Goal: Communication & Community: Answer question/provide support

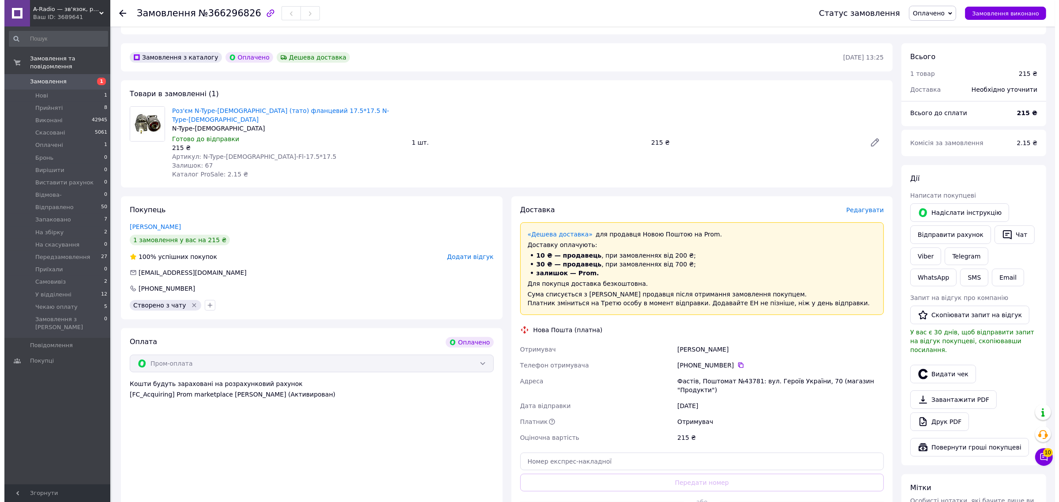
scroll to position [203, 0]
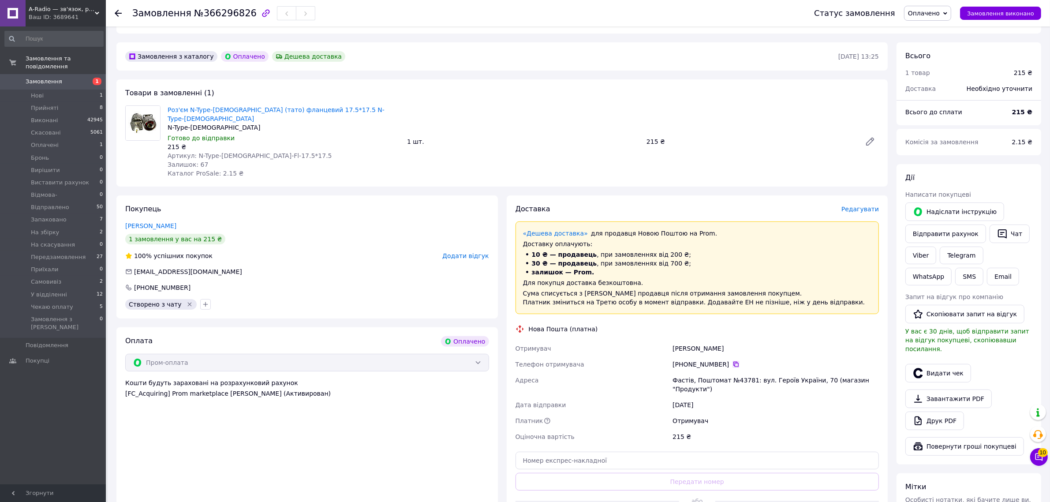
click at [733, 361] on icon at bounding box center [736, 364] width 7 height 7
click at [337, 482] on div "Оплата Оплачено Пром-оплата Кошти будуть зараховані на розрахунковий рахунок [F…" at bounding box center [307, 432] width 382 height 211
click at [865, 206] on span "Редагувати" at bounding box center [860, 209] width 37 height 7
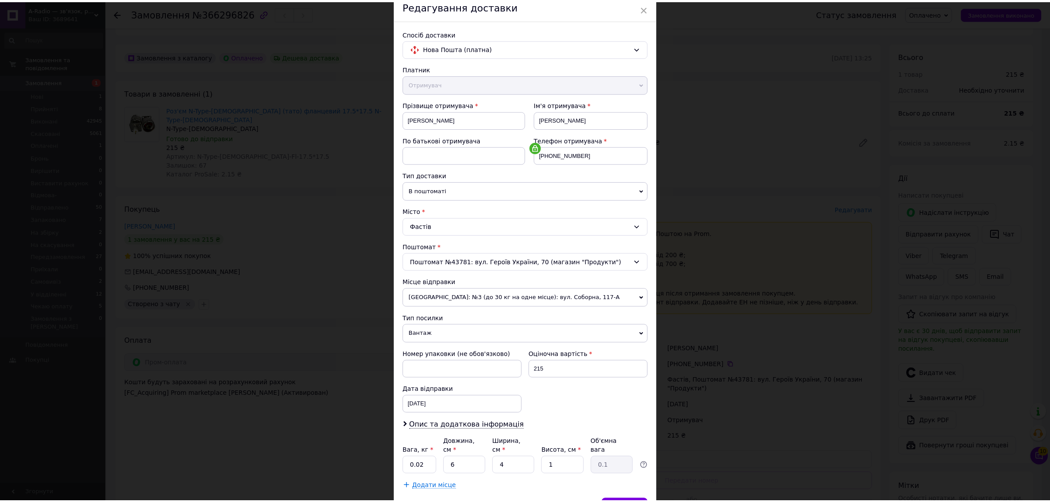
scroll to position [86, 0]
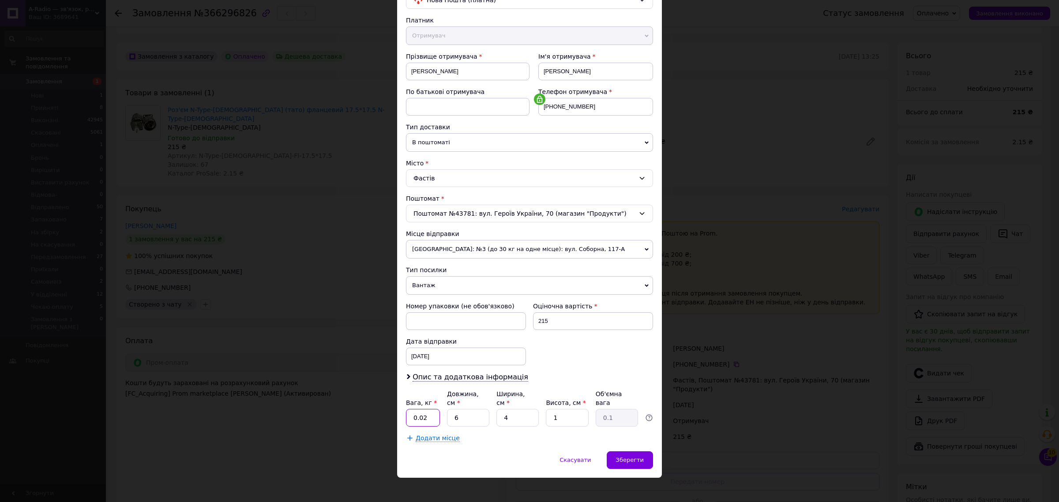
click at [428, 415] on input "0.02" at bounding box center [423, 418] width 34 height 18
type input "0.1"
click at [632, 451] on div "Зберегти" at bounding box center [630, 460] width 46 height 18
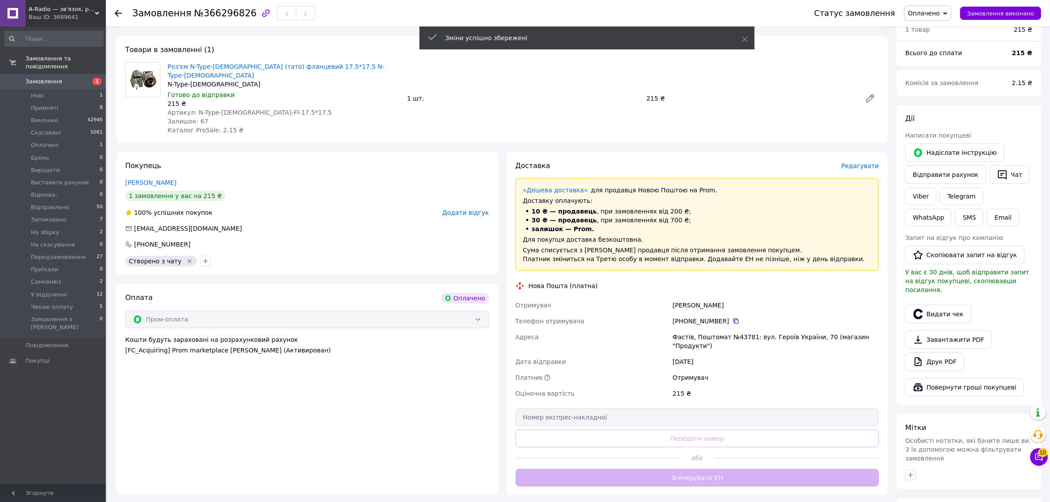
scroll to position [313, 0]
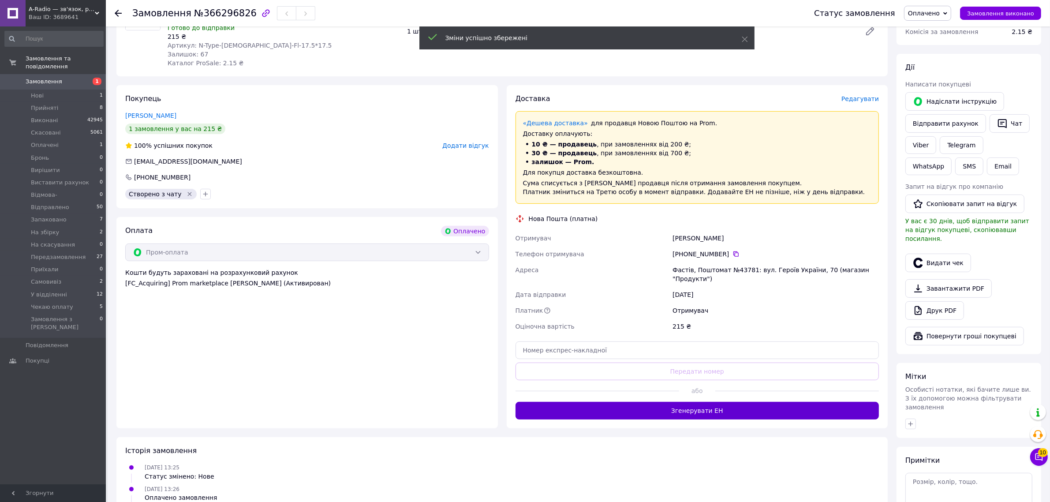
click at [622, 402] on button "Згенерувати ЕН" at bounding box center [698, 411] width 364 height 18
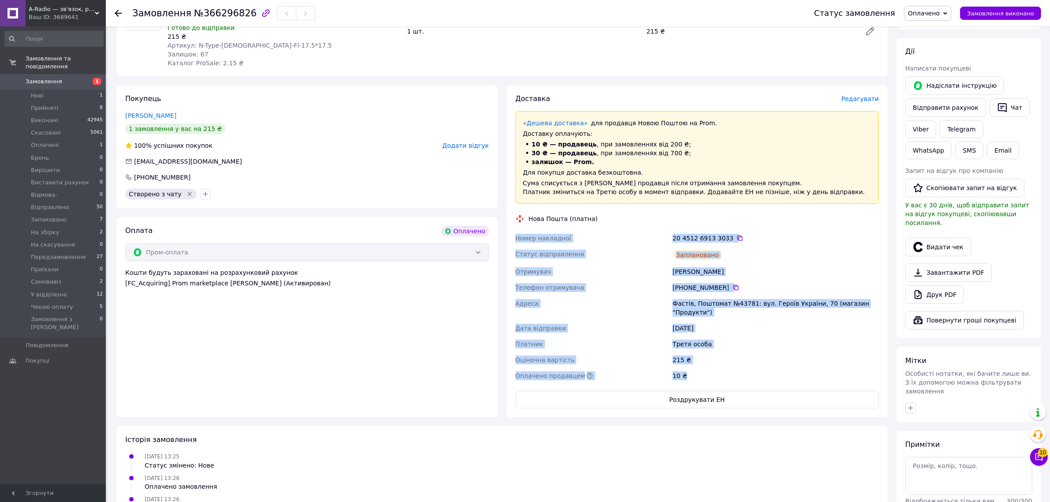
copy div "Номер накладної 20 4512 6913 3033   Статус відправлення Заплановано Отримувач К…"
drag, startPoint x: 517, startPoint y: 229, endPoint x: 703, endPoint y: 360, distance: 227.9
click at [703, 360] on div "Номер накладної 20 4512 6913 3033   Статус відправлення Заплановано Отримувач К…" at bounding box center [697, 307] width 367 height 154
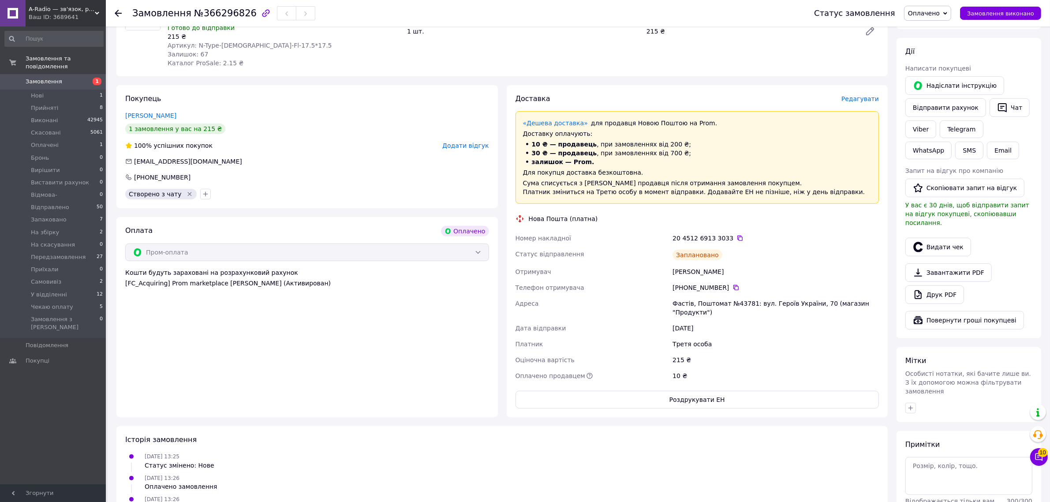
click at [645, 473] on div "12.10.2025 13:26 Оплачено замовлення" at bounding box center [502, 482] width 761 height 18
click at [938, 239] on button "Видати чек" at bounding box center [939, 247] width 66 height 19
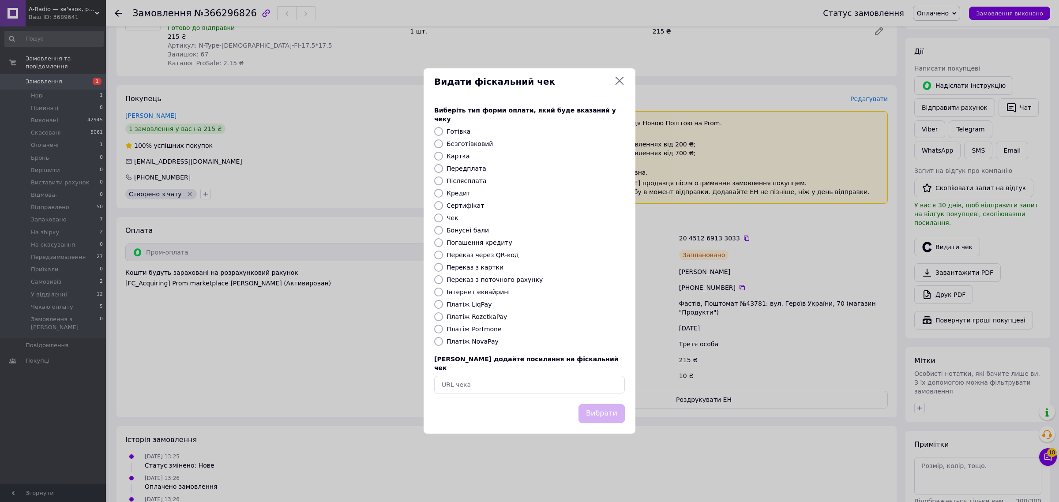
click at [473, 315] on label "Платіж RozetkaPay" at bounding box center [476, 316] width 60 height 7
click at [443, 315] on input "Платіж RozetkaPay" at bounding box center [438, 316] width 9 height 9
radio input "true"
click at [598, 407] on button "Вибрати" at bounding box center [601, 413] width 46 height 19
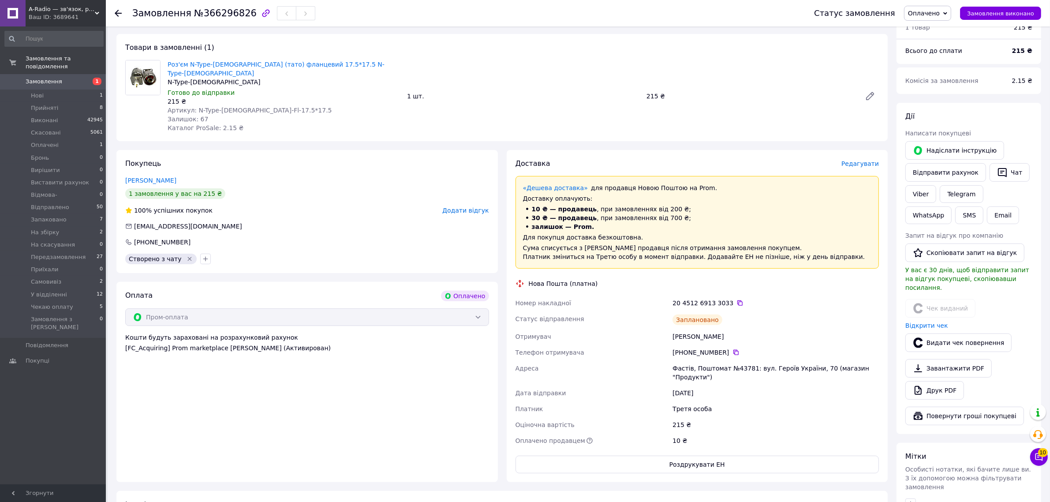
scroll to position [148, 0]
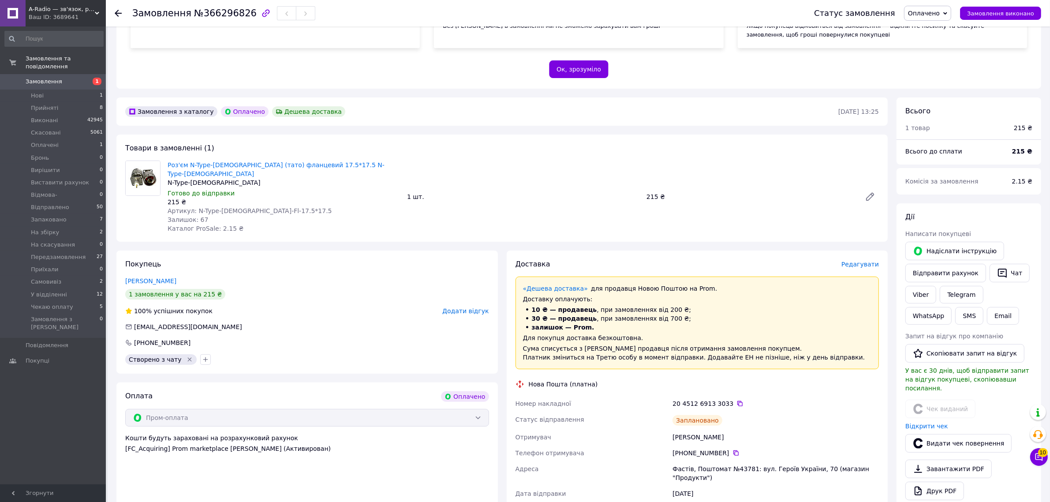
click at [940, 14] on span "Оплачено" at bounding box center [924, 13] width 32 height 7
click at [945, 43] on li "На збірку" at bounding box center [938, 39] width 67 height 13
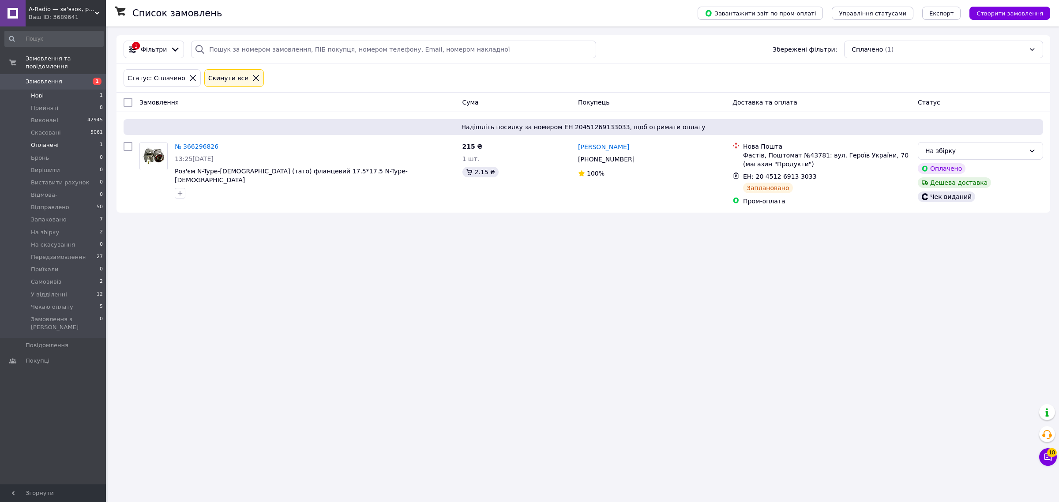
click at [34, 92] on span "Нові" at bounding box center [37, 96] width 13 height 8
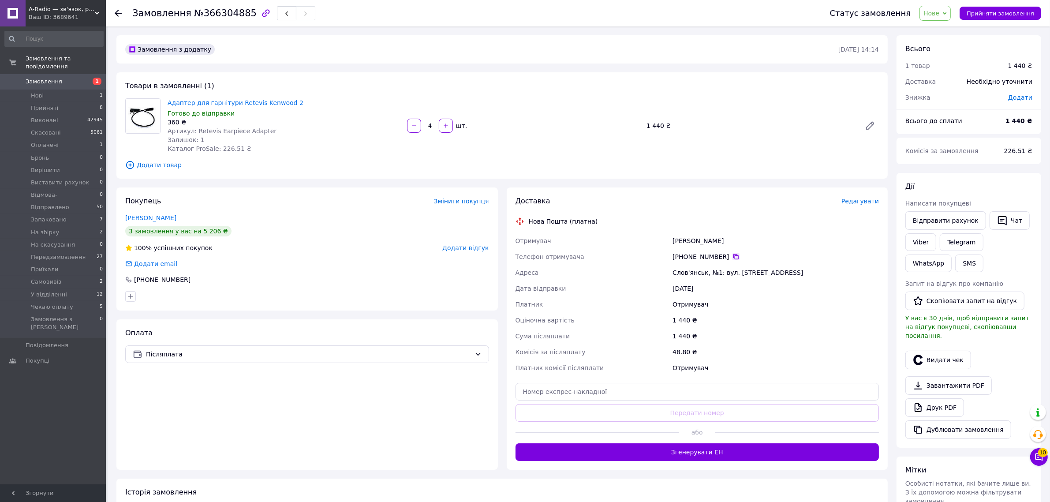
click at [734, 255] on icon at bounding box center [736, 256] width 5 height 5
click at [272, 385] on div "Оплата Післяплата" at bounding box center [307, 394] width 382 height 150
click at [224, 16] on span "№366304885" at bounding box center [225, 13] width 63 height 11
copy span "366304885"
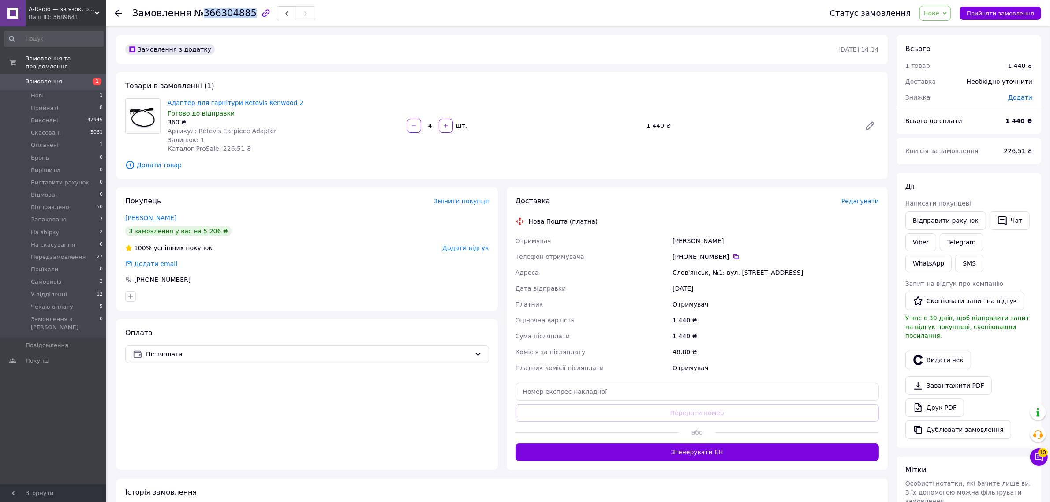
click at [393, 453] on div "Оплата Післяплата" at bounding box center [307, 394] width 382 height 150
click at [1026, 101] on span "Додати" at bounding box center [1020, 97] width 24 height 7
click at [968, 128] on input "text" at bounding box center [960, 133] width 52 height 18
type input "144"
click at [997, 156] on button "Зберегти" at bounding box center [1004, 158] width 44 height 18
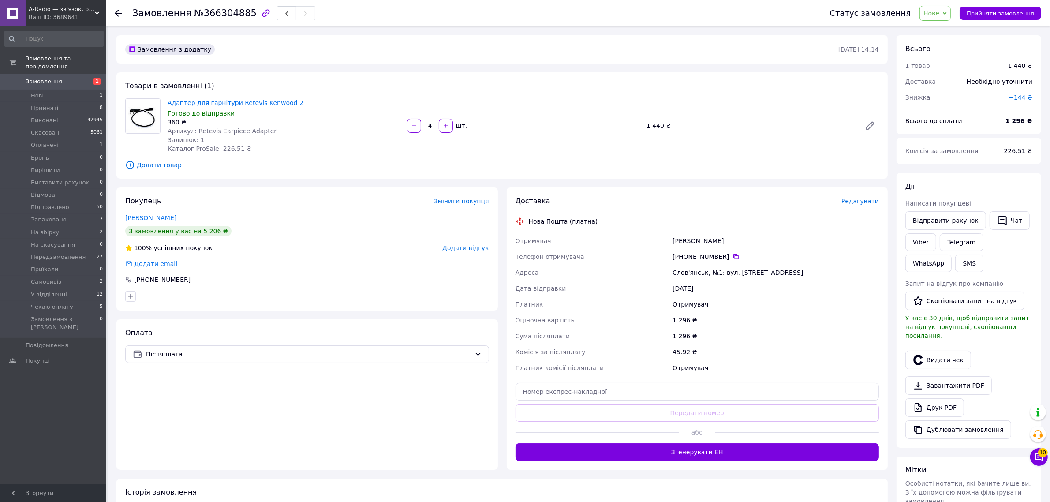
click at [621, 267] on div "Адреса" at bounding box center [592, 273] width 157 height 16
click at [203, 405] on div "Оплата Післяплата" at bounding box center [307, 394] width 382 height 150
click at [859, 202] on span "Редагувати" at bounding box center [860, 201] width 37 height 7
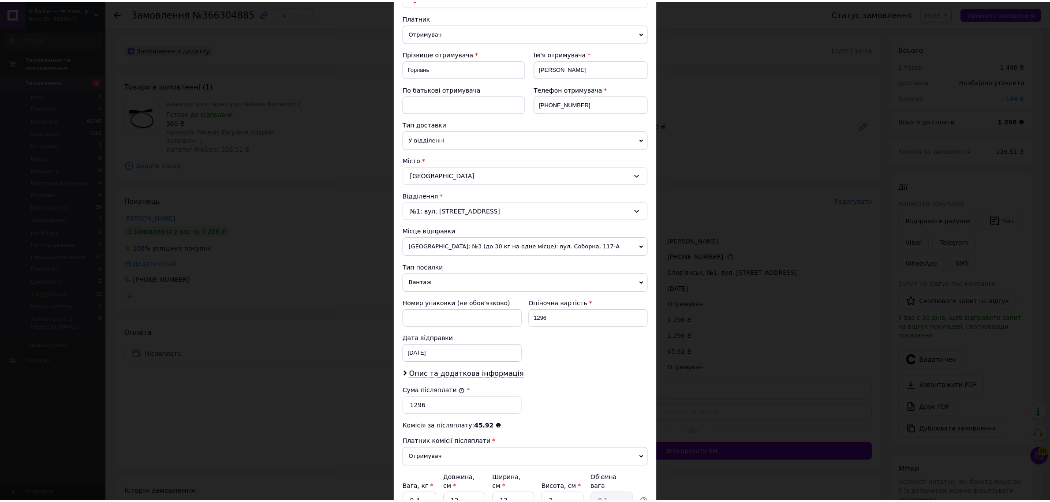
scroll to position [174, 0]
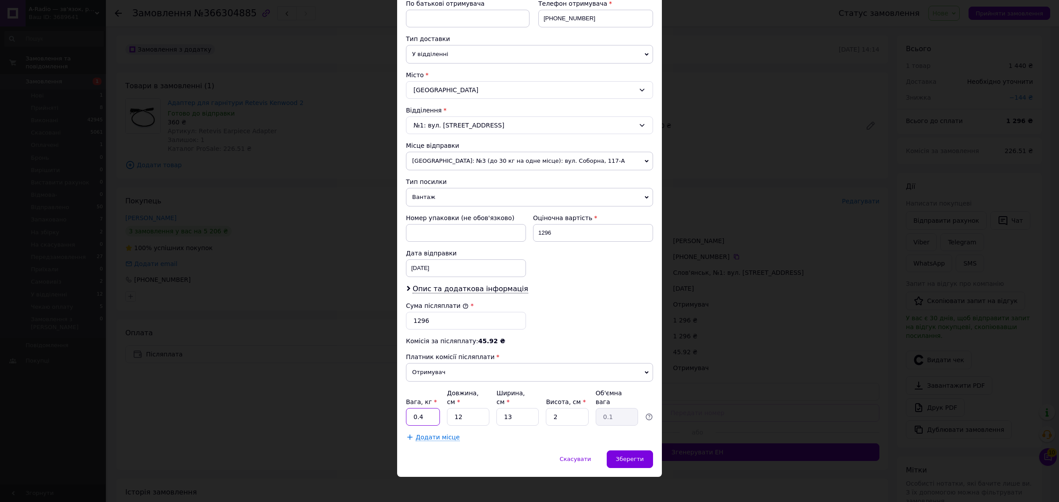
click at [424, 412] on input "0.4" at bounding box center [423, 417] width 34 height 18
type input "0.1"
click at [517, 442] on div "Спосіб доставки Нова Пошта (платна) Платник Отримувач Відправник Прізвище отрим…" at bounding box center [529, 167] width 265 height 567
click at [637, 456] on span "Зберегти" at bounding box center [630, 459] width 28 height 7
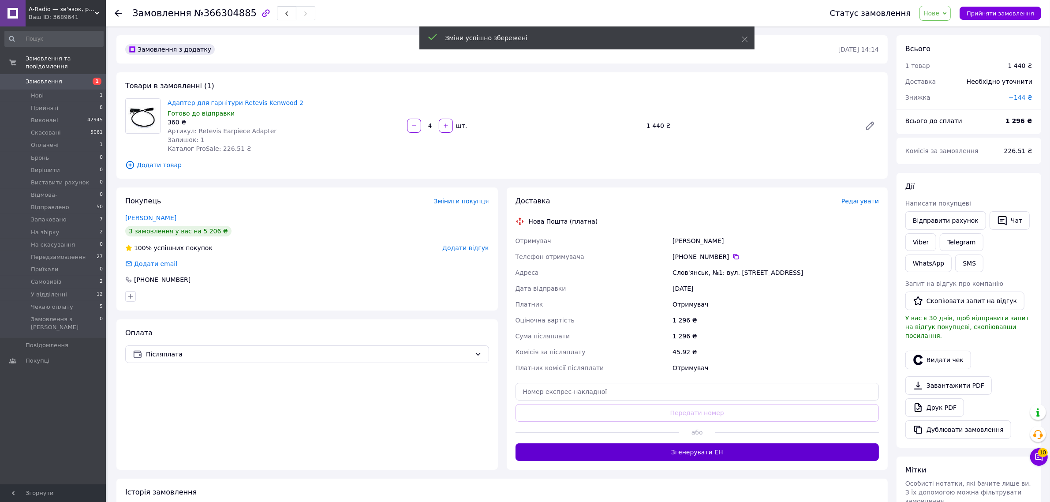
click at [690, 453] on button "Згенерувати ЕН" at bounding box center [698, 452] width 364 height 18
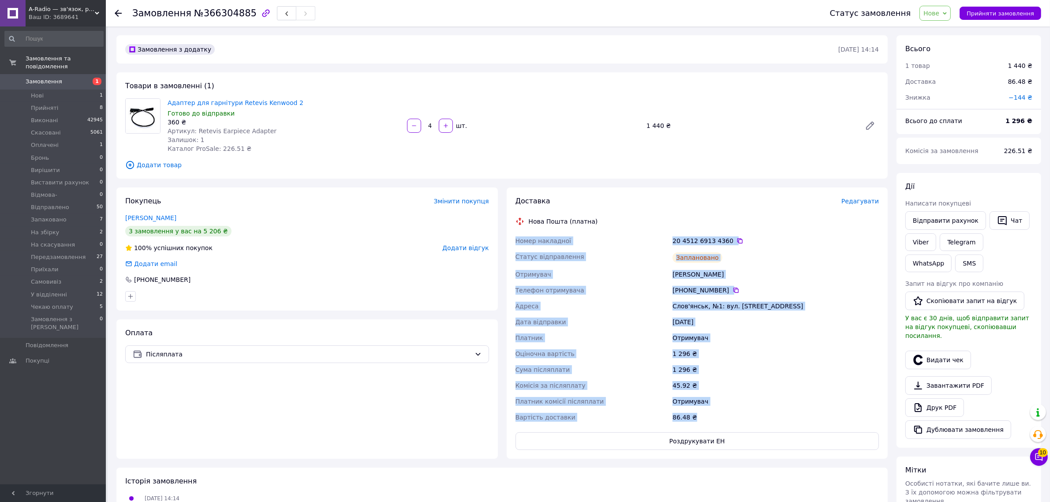
drag, startPoint x: 517, startPoint y: 239, endPoint x: 716, endPoint y: 411, distance: 263.0
click at [716, 411] on div "Номер накладної 20 4512 6913 4360   Статус відправлення Заплановано Отримувач Г…" at bounding box center [697, 329] width 367 height 192
copy div "Номер накладної 20 4512 6913 4360   Статус відправлення Заплановано Отримувач Г…"
click at [206, 417] on div "Оплата Післяплата" at bounding box center [307, 388] width 382 height 139
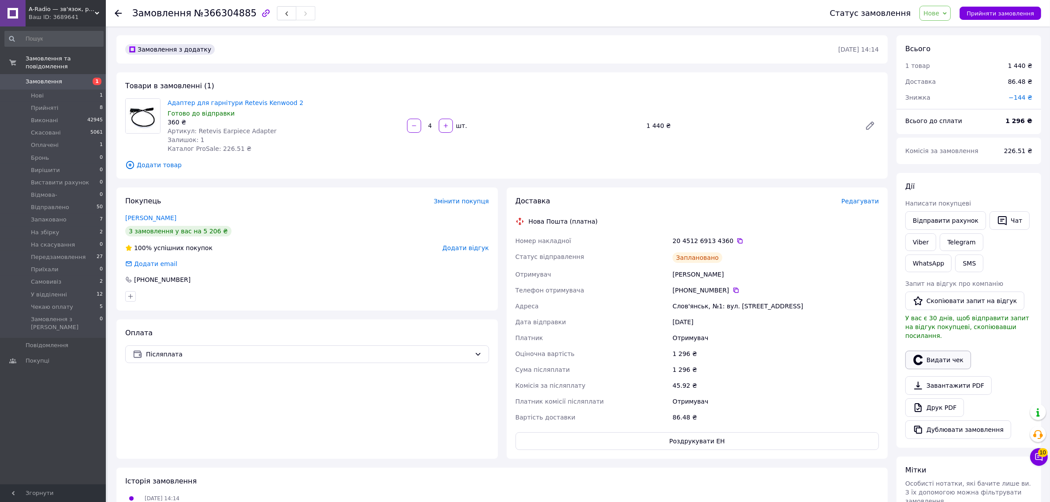
click at [930, 352] on button "Видати чек" at bounding box center [939, 360] width 66 height 19
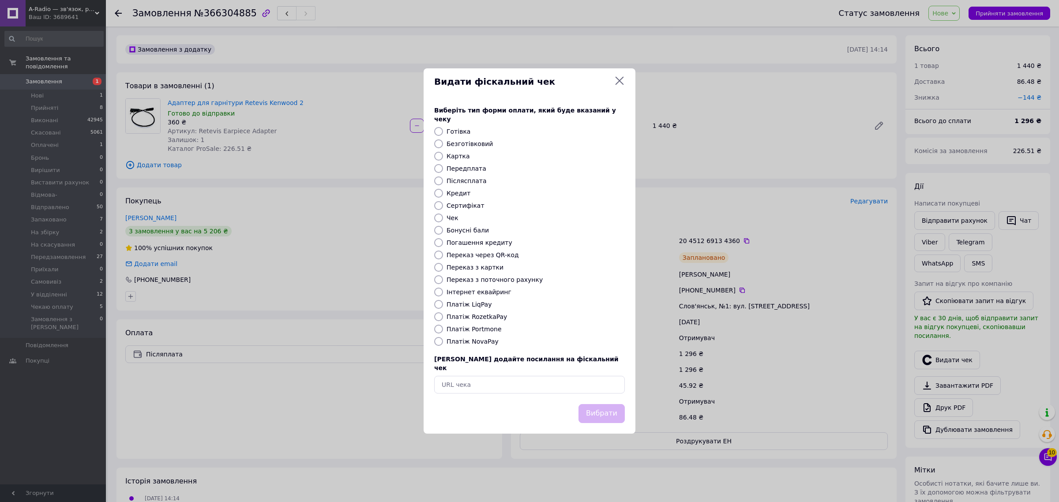
click at [459, 342] on label "Платіж NovaPay" at bounding box center [472, 341] width 52 height 7
click at [443, 342] on input "Платіж NovaPay" at bounding box center [438, 341] width 9 height 9
radio input "true"
click at [603, 409] on button "Вибрати" at bounding box center [601, 413] width 46 height 19
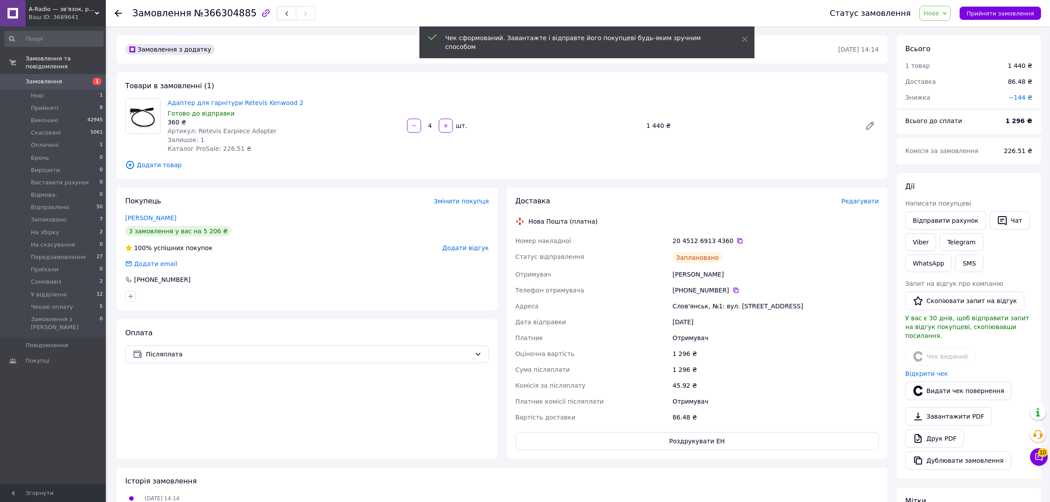
drag, startPoint x: 916, startPoint y: 367, endPoint x: 893, endPoint y: 378, distance: 25.5
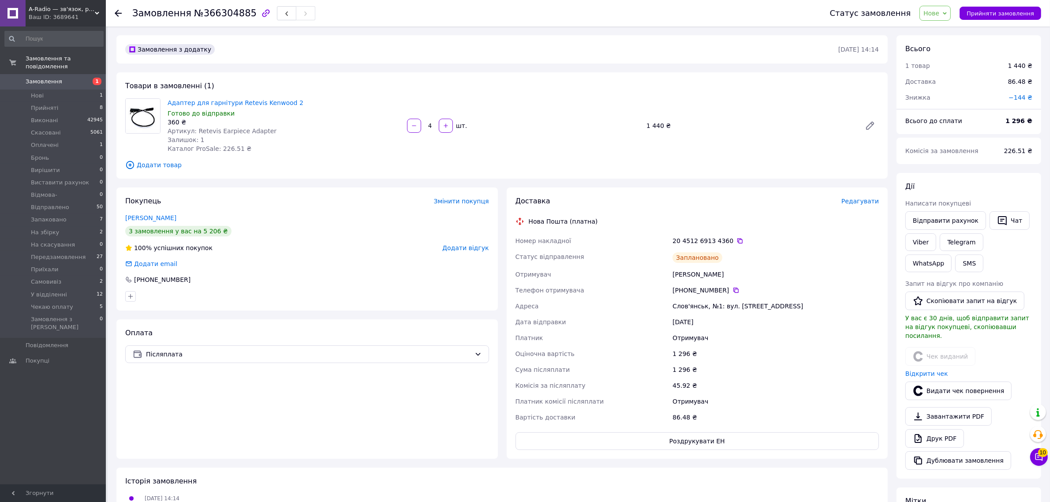
click at [953, 22] on div "Статус замовлення Нове Прийнято Виконано Скасовано Оплачено Бронь Вирішити Вист…" at bounding box center [927, 13] width 229 height 26
click at [940, 13] on span "Нове" at bounding box center [932, 13] width 16 height 7
click at [957, 54] on li "На збірку" at bounding box center [953, 52] width 67 height 13
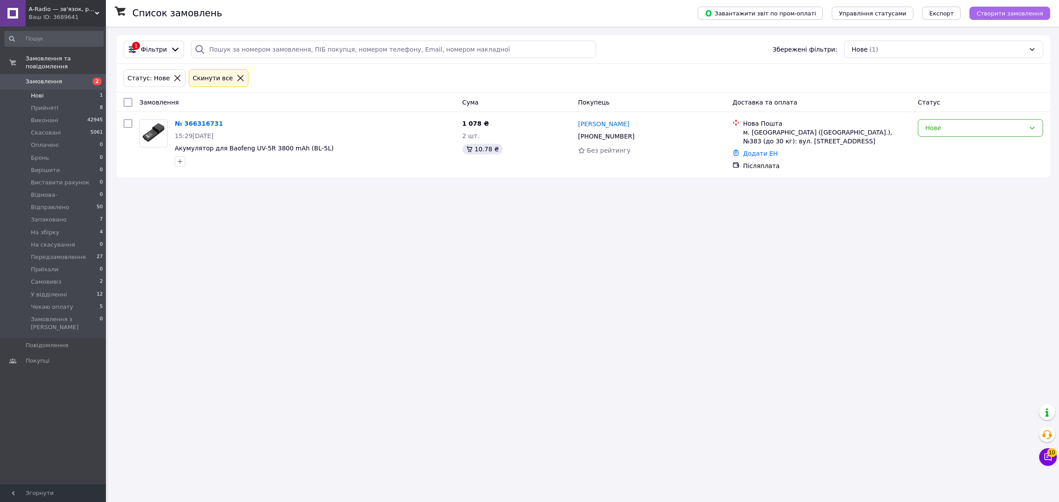
click at [1025, 17] on button "Створити замовлення" at bounding box center [1009, 13] width 81 height 13
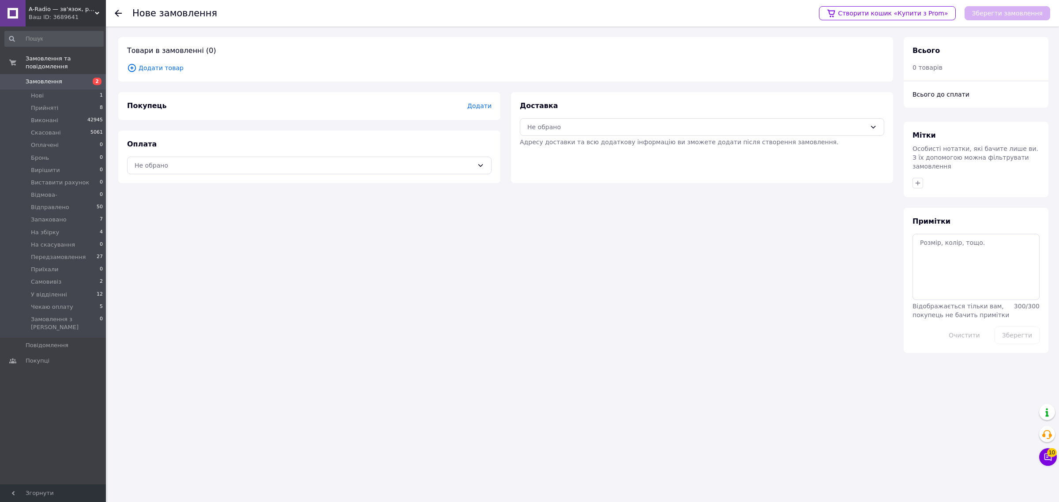
click at [479, 104] on span "Додати" at bounding box center [479, 105] width 24 height 7
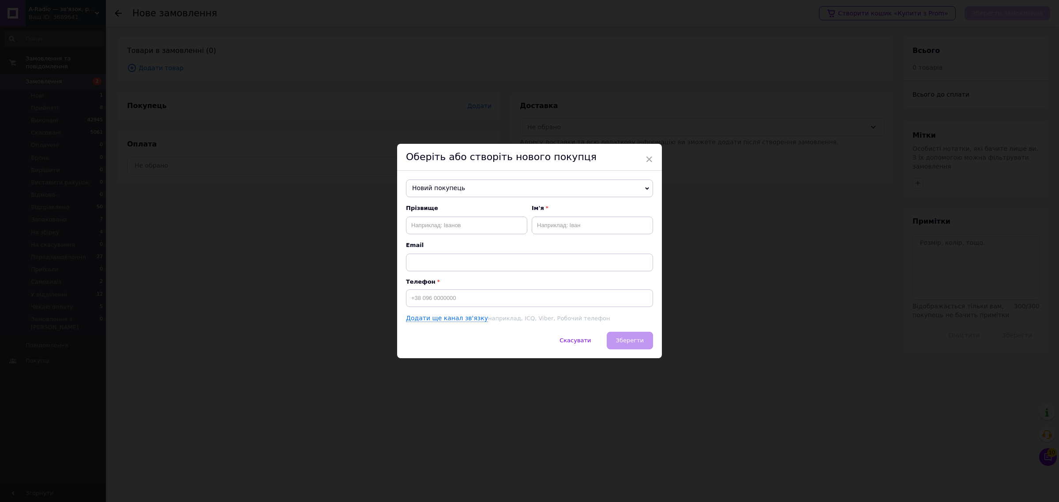
click at [479, 184] on span "Новий покупець" at bounding box center [529, 189] width 247 height 18
paste input "+380665450794"
type input "+380665450794"
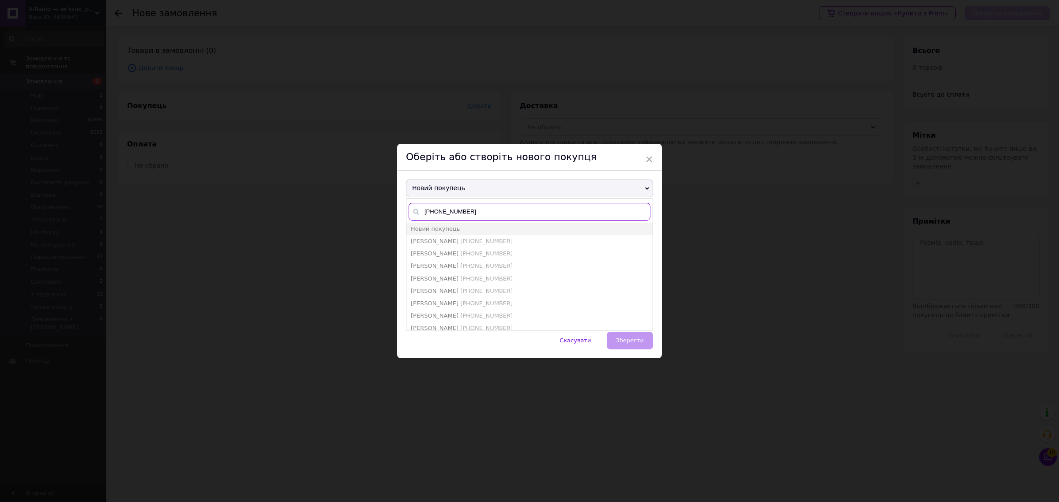
drag, startPoint x: 488, startPoint y: 206, endPoint x: 343, endPoint y: 210, distance: 145.6
click at [343, 210] on div "× Оберіть або створіть нового покупця Новий покупець +380665450794 Новий покупе…" at bounding box center [529, 251] width 1059 height 502
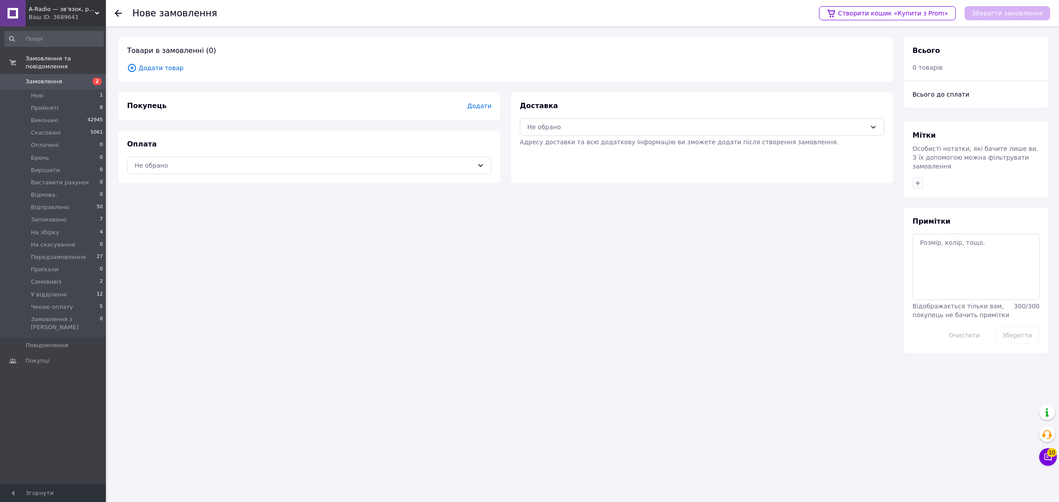
click at [486, 106] on span "Додати" at bounding box center [479, 105] width 24 height 7
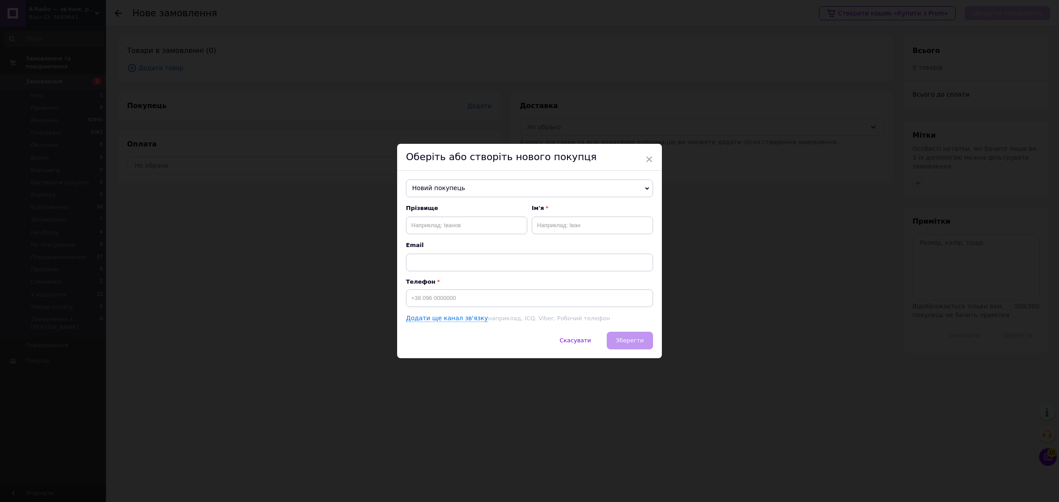
click at [473, 184] on span "Новий покупець" at bounding box center [529, 189] width 247 height 18
paste input "+380665450794"
type input "+380665450794"
click at [456, 228] on li "Новий покупець" at bounding box center [529, 229] width 246 height 12
click at [433, 304] on input at bounding box center [529, 298] width 247 height 18
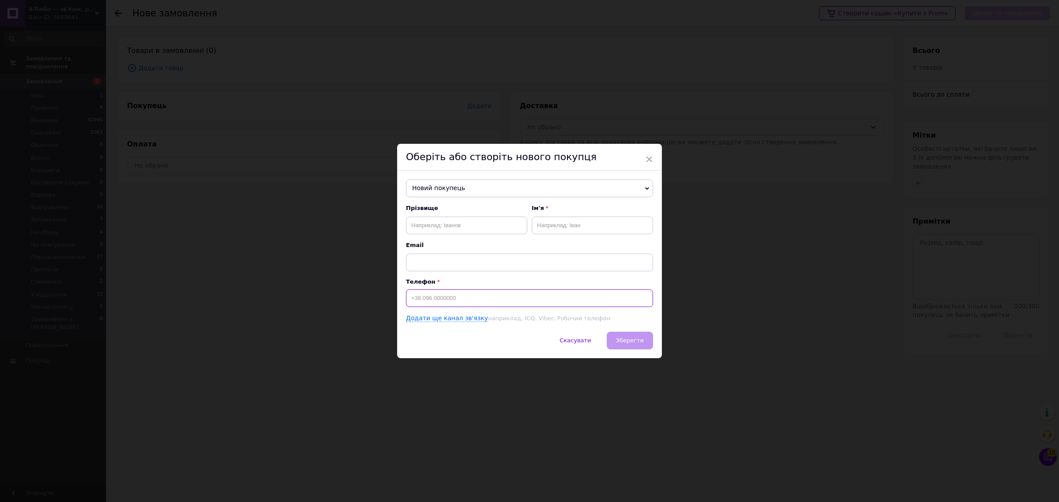
paste input "+380665450794"
type input "+380665450794"
click at [437, 221] on input "text" at bounding box center [466, 226] width 121 height 18
paste input "Свириденко"
type input "Свириденко"
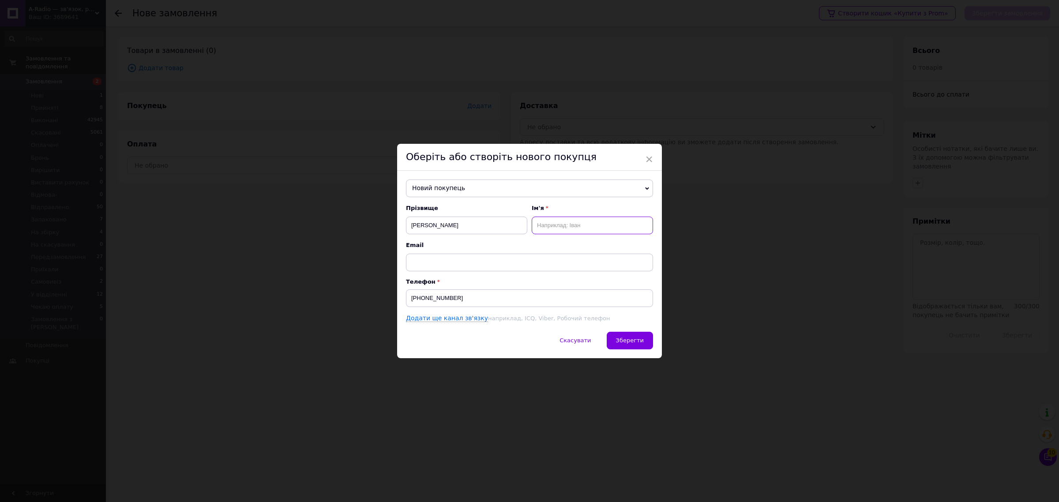
click at [559, 226] on input "text" at bounding box center [592, 226] width 121 height 18
paste input "Максим"
type input "Максим"
click at [643, 342] on button "Зберегти" at bounding box center [630, 341] width 46 height 18
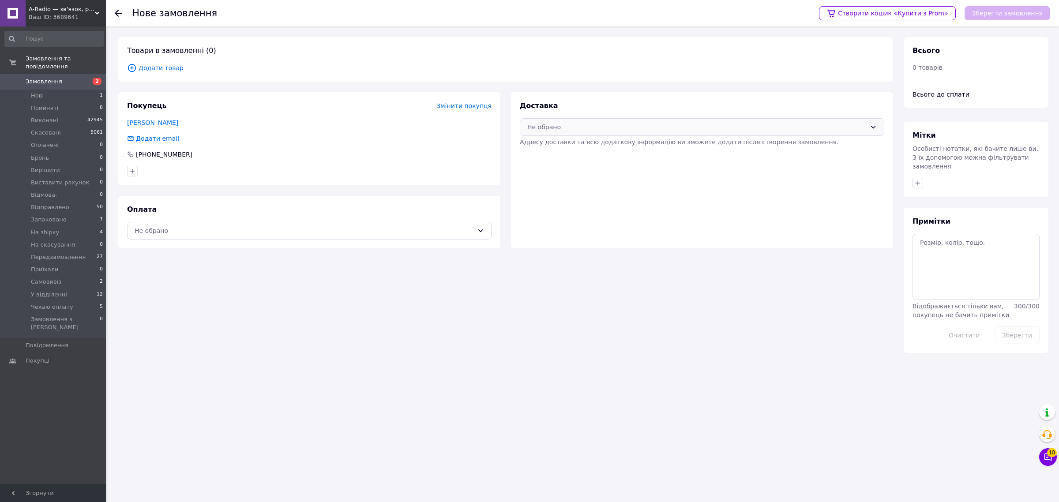
click at [562, 129] on div "Не обрано" at bounding box center [696, 127] width 339 height 10
click at [568, 146] on span "Нова Пошта (платна)" at bounding box center [708, 146] width 336 height 9
click at [389, 234] on div "Не обрано" at bounding box center [304, 231] width 339 height 10
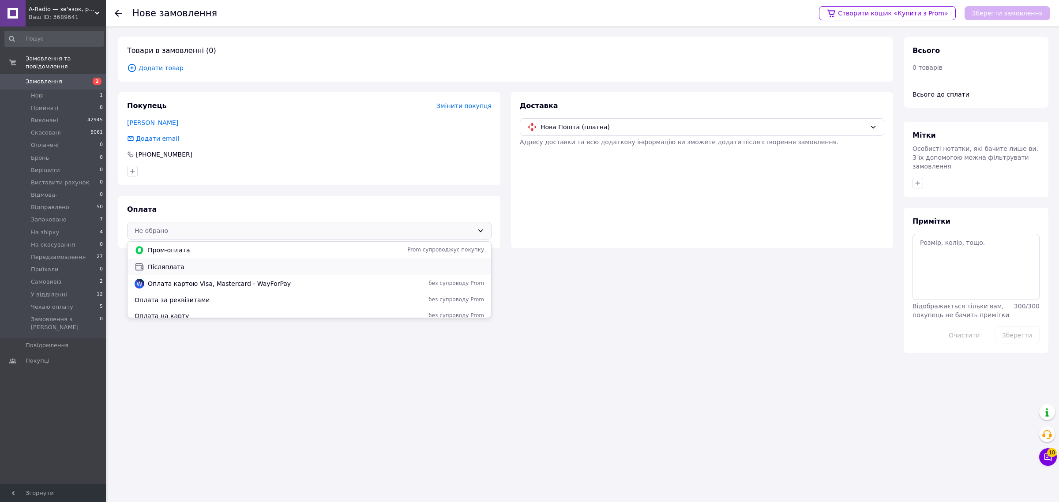
click at [241, 269] on span "Післяплата" at bounding box center [316, 266] width 336 height 9
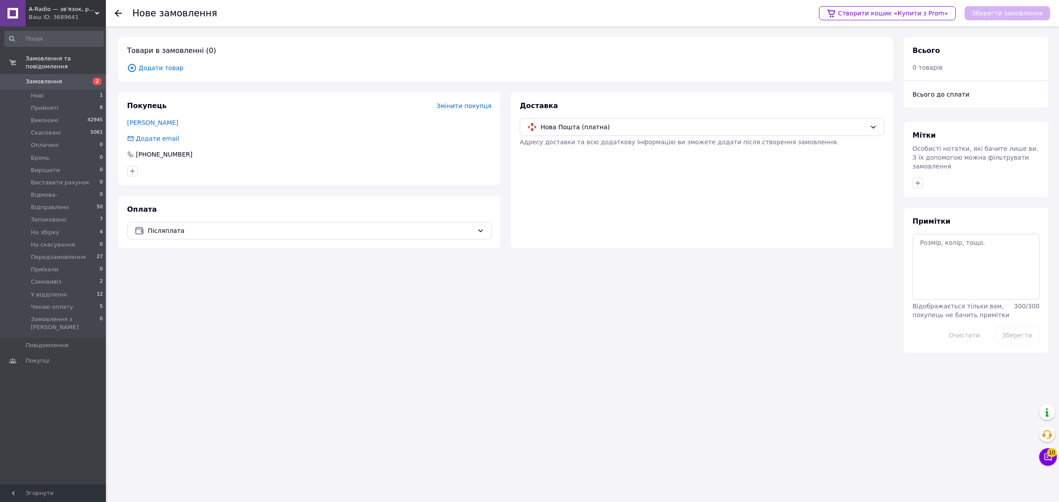
click at [164, 63] on span "Додати товар" at bounding box center [505, 68] width 757 height 10
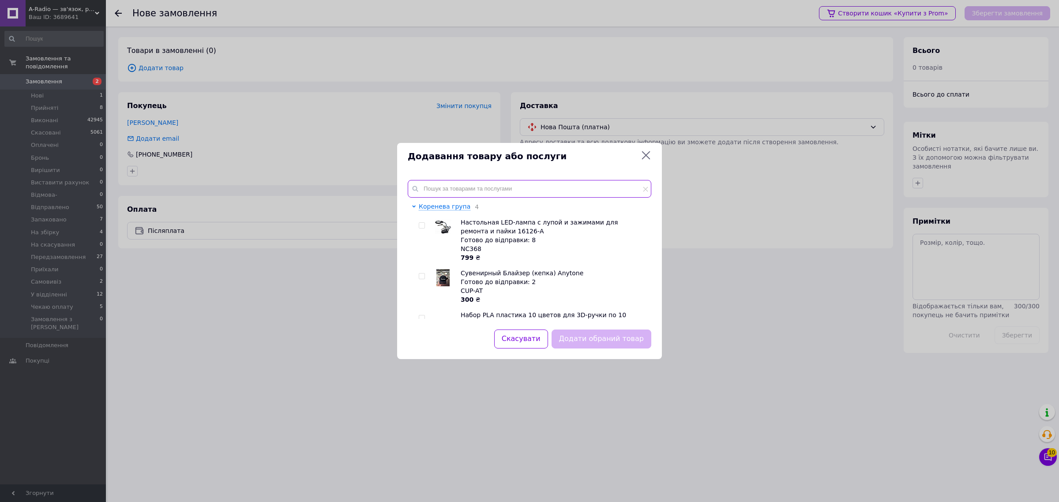
click at [500, 187] on input "text" at bounding box center [530, 189] width 244 height 18
paste input "2Pin PCB Mount 4.0H 4 0MM"
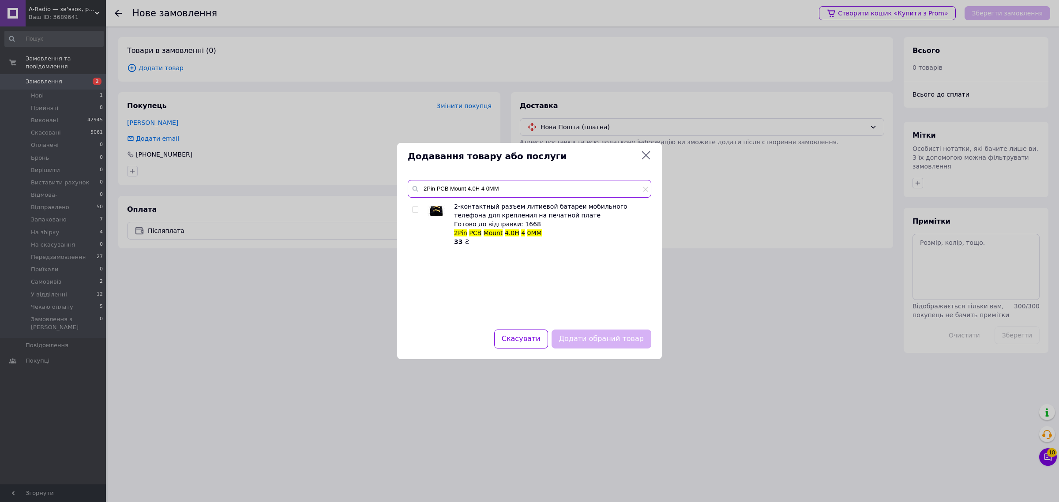
type input "2Pin PCB Mount 4.0H 4 0MM"
click at [412, 210] on input "checkbox" at bounding box center [415, 210] width 6 height 6
checkbox input "true"
click at [614, 343] on button "Додати обраний товар" at bounding box center [601, 339] width 100 height 19
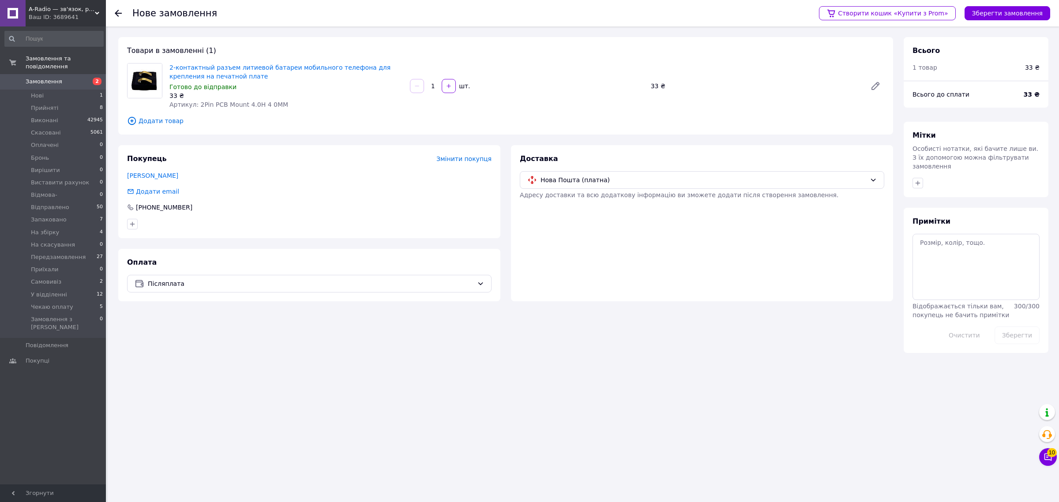
click at [438, 83] on input "1" at bounding box center [433, 86] width 14 height 7
type input "40"
click at [585, 98] on div "2-контактный разъем литиевой батареи мобильного телефона для крепления на печат…" at bounding box center [527, 85] width 722 height 49
click at [688, 243] on div "Доставка Нова Пошта (платна) Адресу доставки та всю додаткову інформацію ви змо…" at bounding box center [702, 223] width 382 height 156
click at [1002, 14] on button "Зберегти замовлення" at bounding box center [1007, 13] width 86 height 14
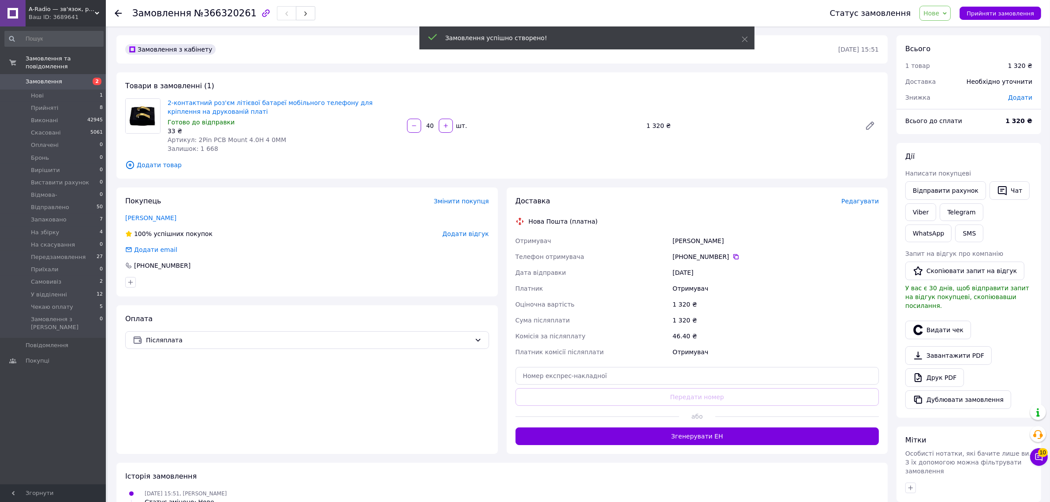
click at [1023, 98] on span "Додати" at bounding box center [1020, 97] width 24 height 7
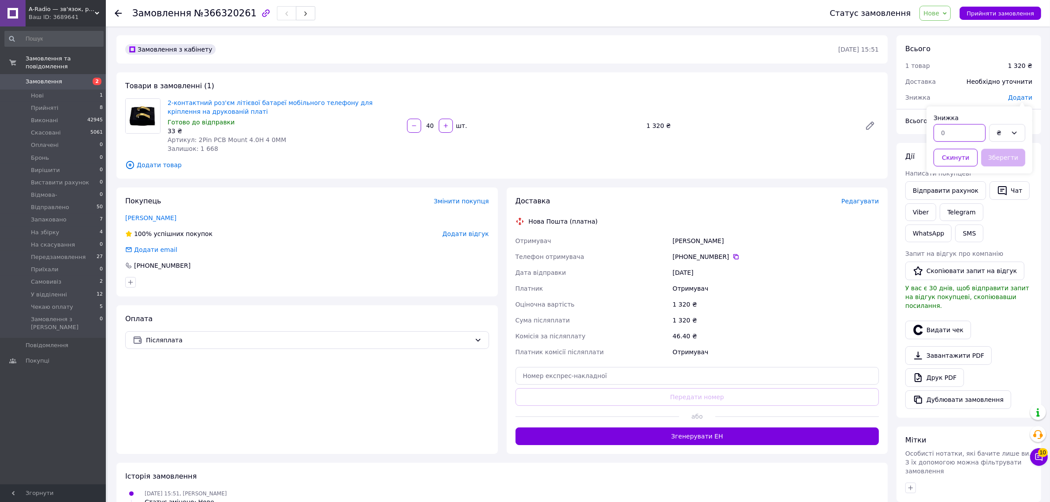
click at [958, 139] on input "text" at bounding box center [960, 133] width 52 height 18
click at [997, 137] on div "₴" at bounding box center [1002, 133] width 11 height 10
click at [998, 164] on li "%" at bounding box center [1007, 168] width 35 height 16
click at [960, 138] on input "text" at bounding box center [960, 133] width 52 height 18
type input "10"
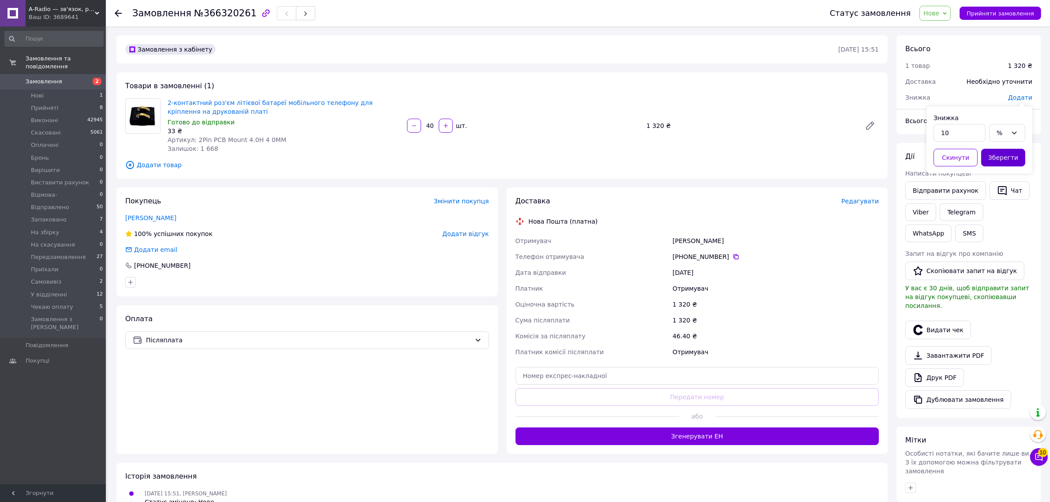
click at [996, 155] on button "Зберегти" at bounding box center [1004, 158] width 44 height 18
click at [997, 326] on div "Видати чек" at bounding box center [969, 330] width 131 height 22
click at [852, 204] on span "Редагувати" at bounding box center [860, 201] width 37 height 7
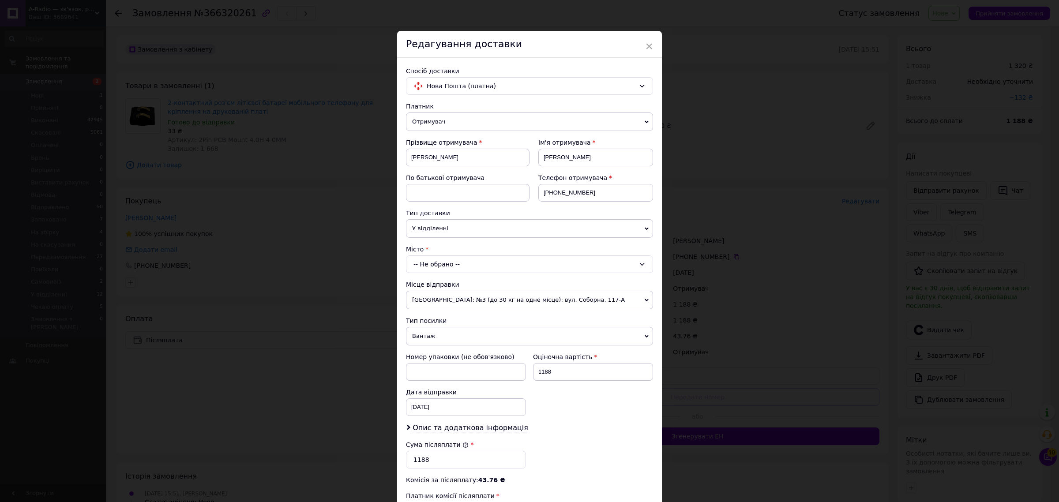
click at [451, 265] on div "-- Не обрано --" at bounding box center [529, 264] width 247 height 18
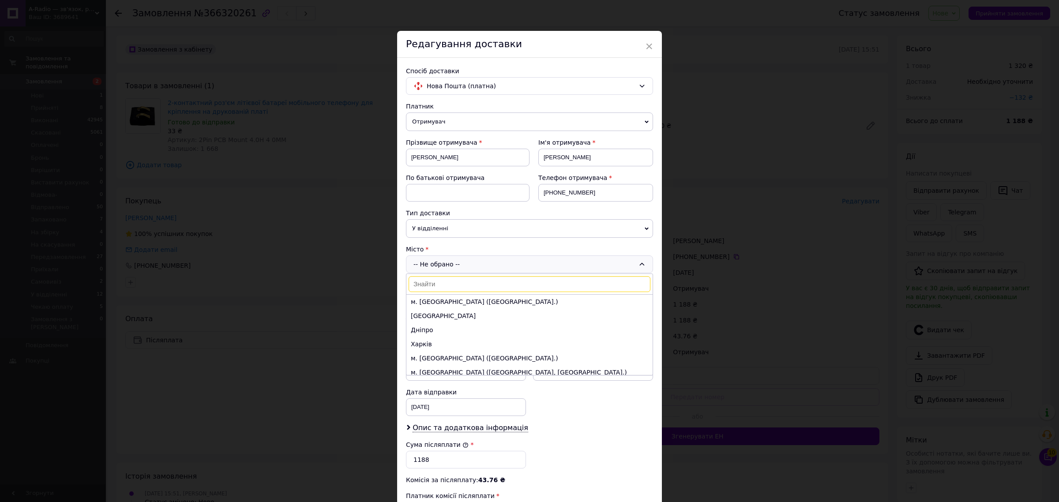
type input "Балабине"
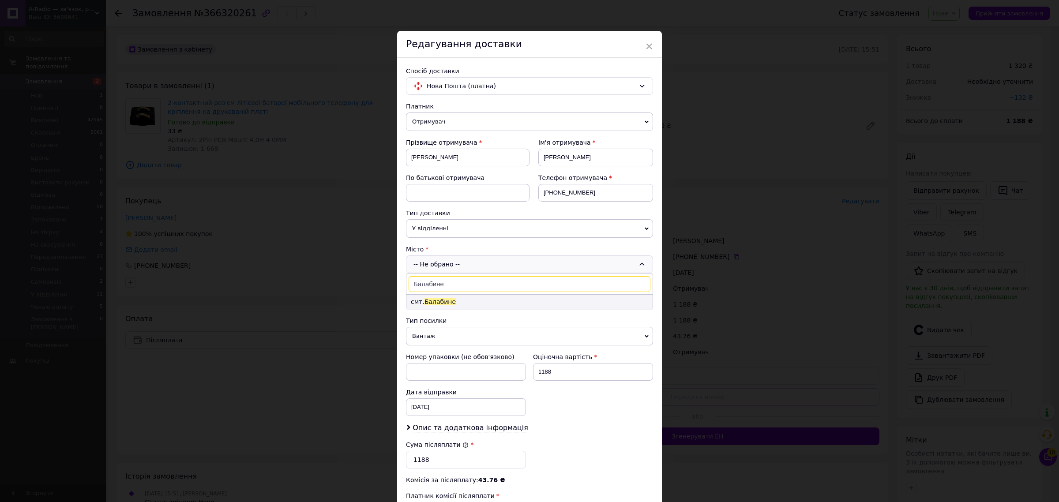
click at [457, 298] on li "смт. Балабине" at bounding box center [529, 302] width 246 height 14
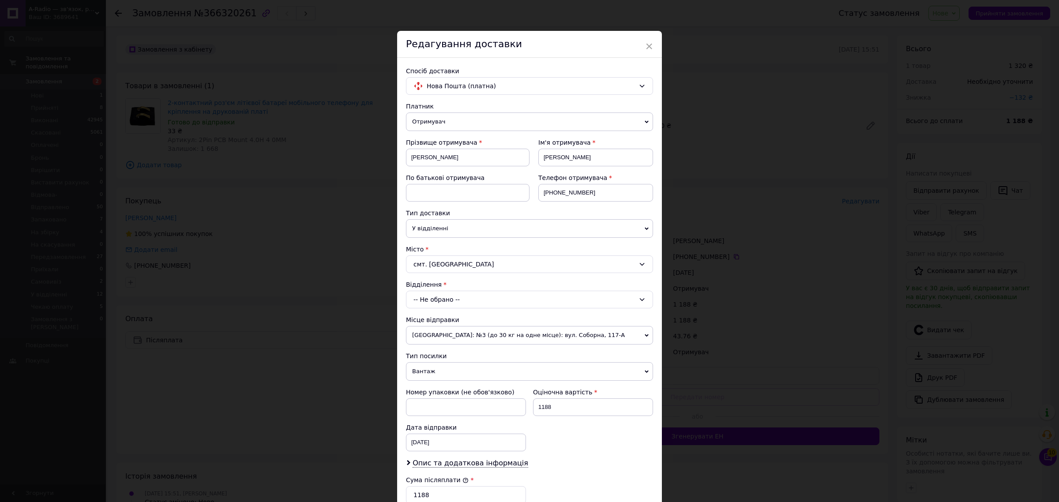
click at [451, 298] on div "-- Не обрано --" at bounding box center [529, 300] width 247 height 18
click at [460, 337] on li "№1: вул. Миру, 17" at bounding box center [529, 337] width 246 height 14
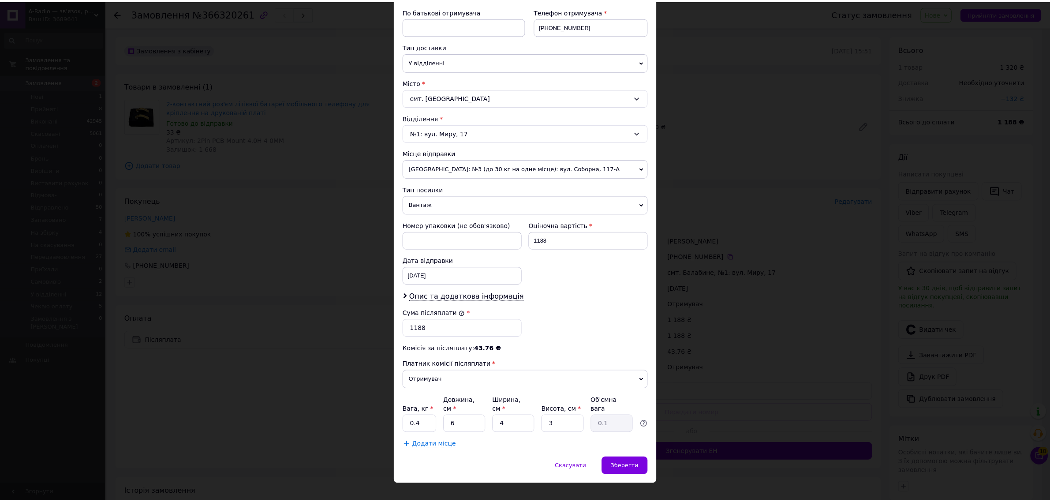
scroll to position [174, 0]
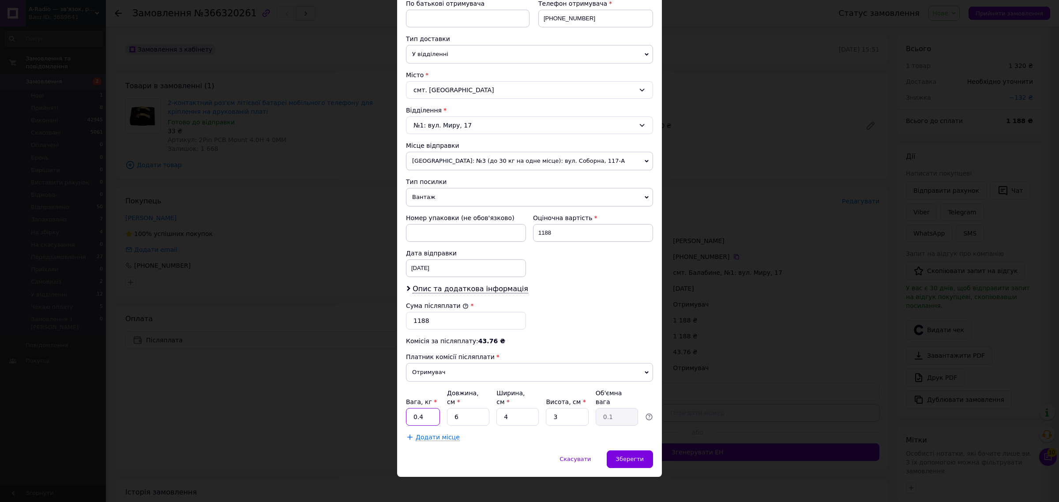
click at [431, 414] on input "0.4" at bounding box center [423, 417] width 34 height 18
type input "0.2"
click at [527, 443] on div "Спосіб доставки Нова Пошта (платна) Платник Отримувач Відправник Прізвище отрим…" at bounding box center [529, 167] width 265 height 567
click at [642, 456] on span "Зберегти" at bounding box center [630, 459] width 28 height 7
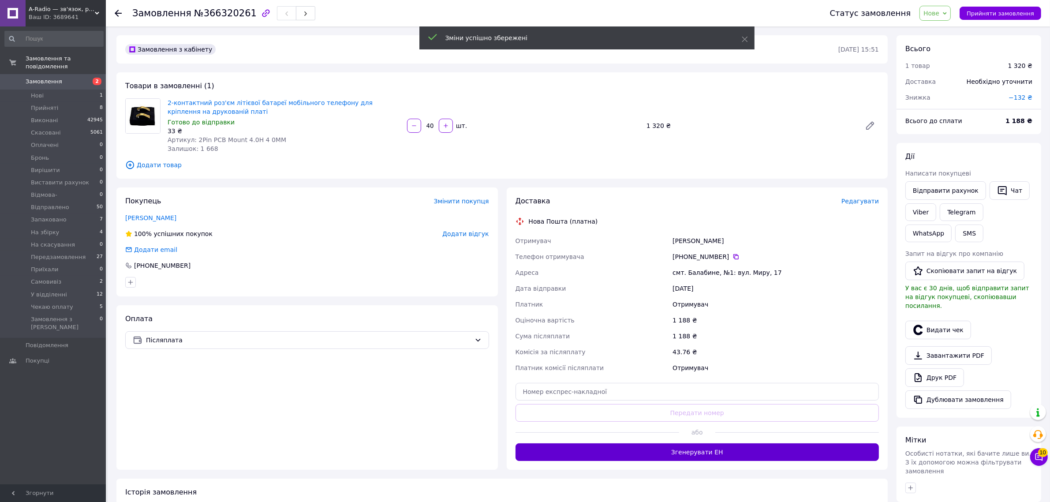
click at [645, 457] on button "Згенерувати ЕН" at bounding box center [698, 452] width 364 height 18
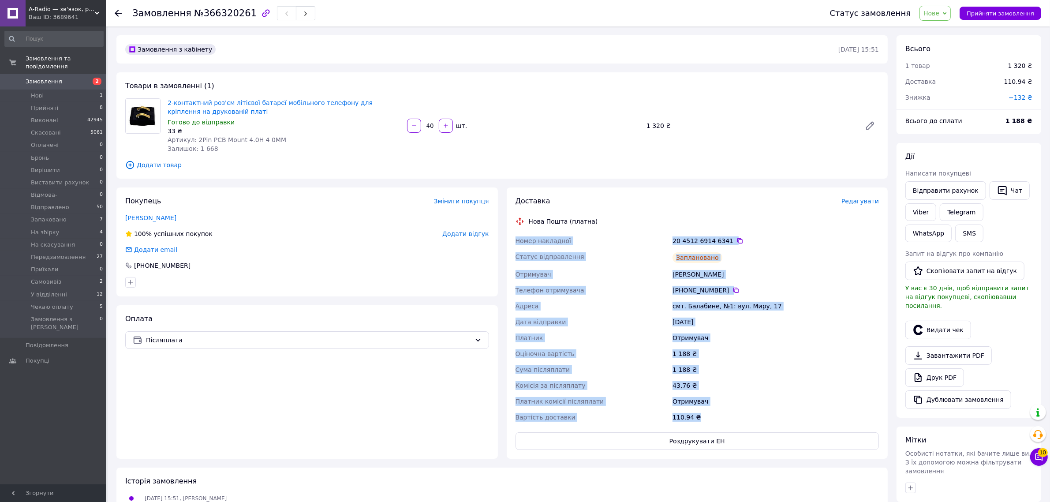
drag, startPoint x: 517, startPoint y: 239, endPoint x: 712, endPoint y: 423, distance: 268.4
click at [712, 423] on div "Номер накладної 20 4512 6914 6341   Статус відправлення Заплановано Отримувач С…" at bounding box center [697, 329] width 367 height 192
copy div "Номер накладної 20 4512 6914 6341   Статус відправлення Заплановано Отримувач С…"
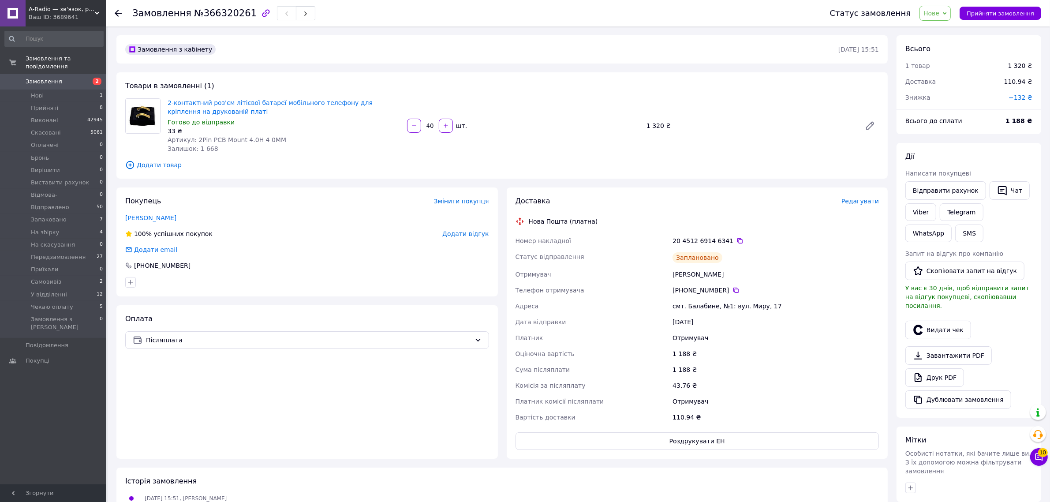
click at [385, 435] on div "Оплата Післяплата" at bounding box center [307, 382] width 382 height 154
click at [925, 321] on button "Видати чек" at bounding box center [939, 330] width 66 height 19
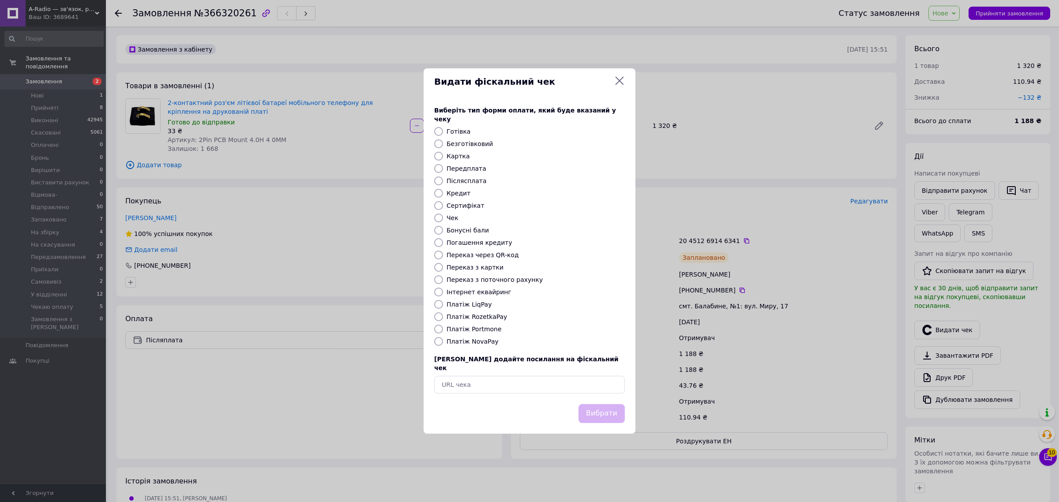
click at [479, 343] on label "Платіж NovaPay" at bounding box center [472, 341] width 52 height 7
click at [443, 343] on input "Платіж NovaPay" at bounding box center [438, 341] width 9 height 9
radio input "true"
click at [610, 404] on button "Вибрати" at bounding box center [601, 413] width 46 height 19
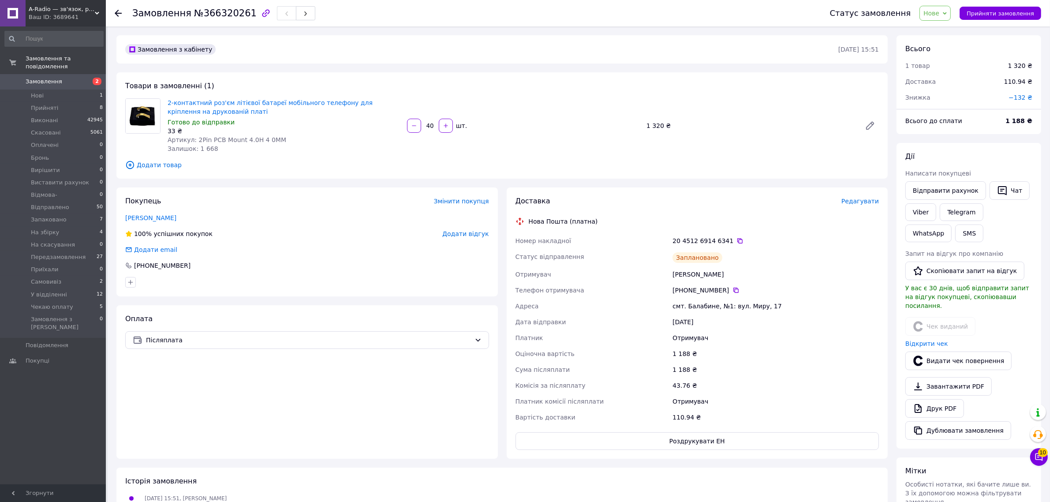
click at [942, 8] on span "Нове" at bounding box center [935, 13] width 31 height 15
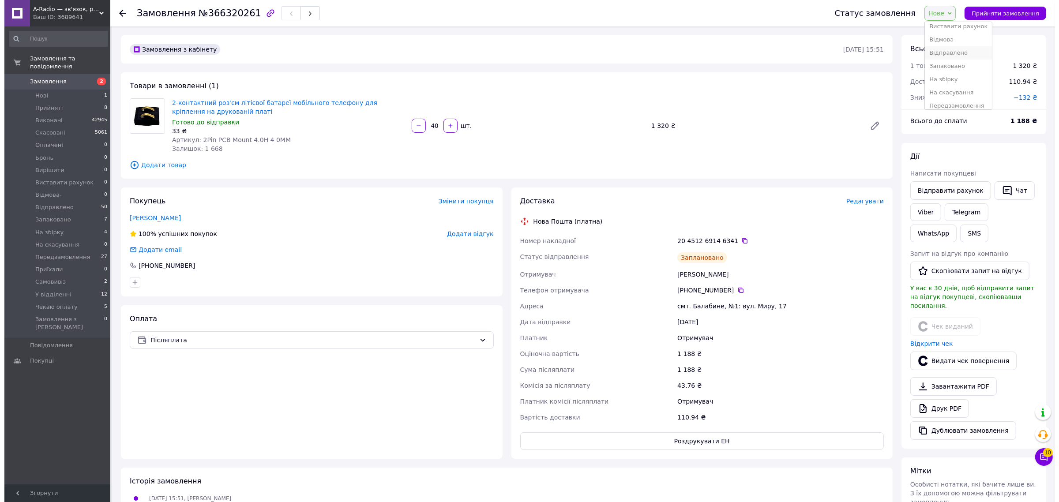
scroll to position [110, 0]
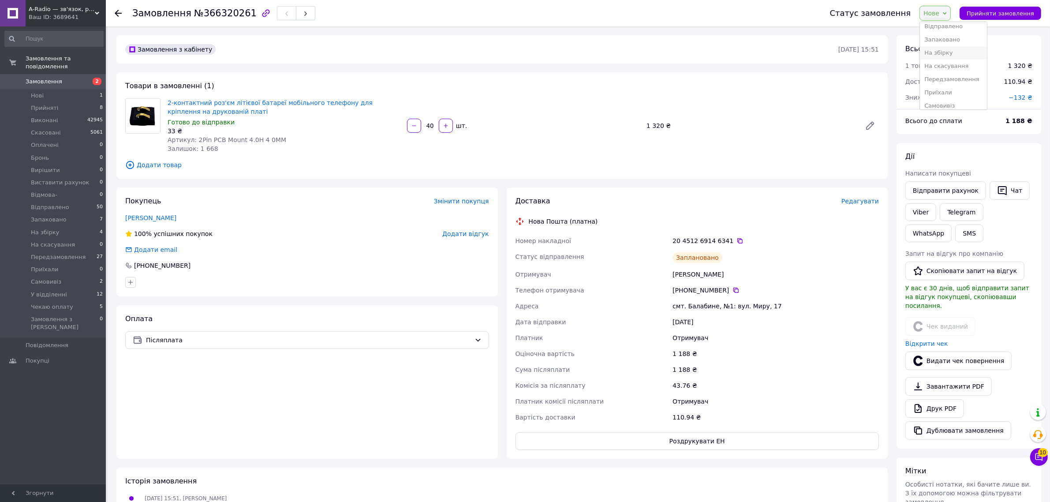
click at [963, 54] on li "На збірку" at bounding box center [953, 52] width 67 height 13
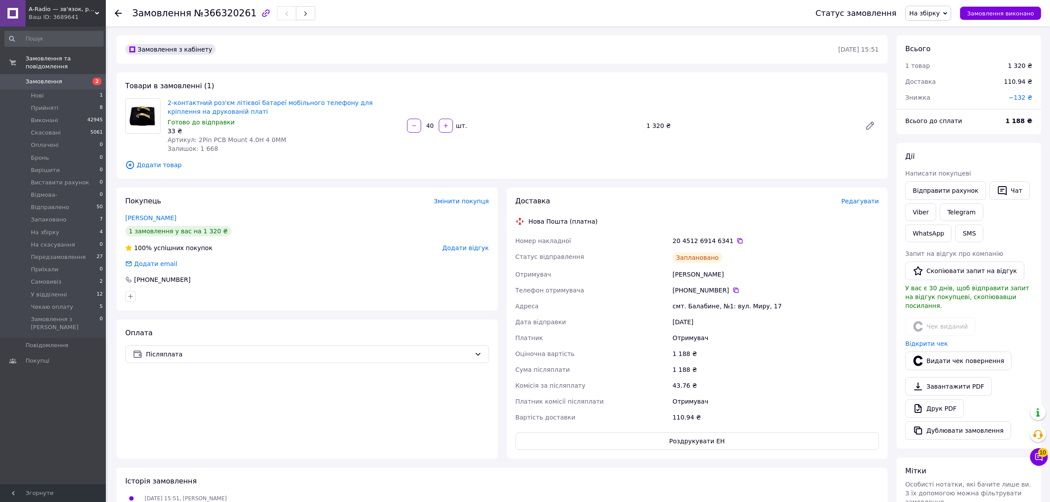
click at [64, 74] on link "Замовлення 2" at bounding box center [54, 81] width 108 height 15
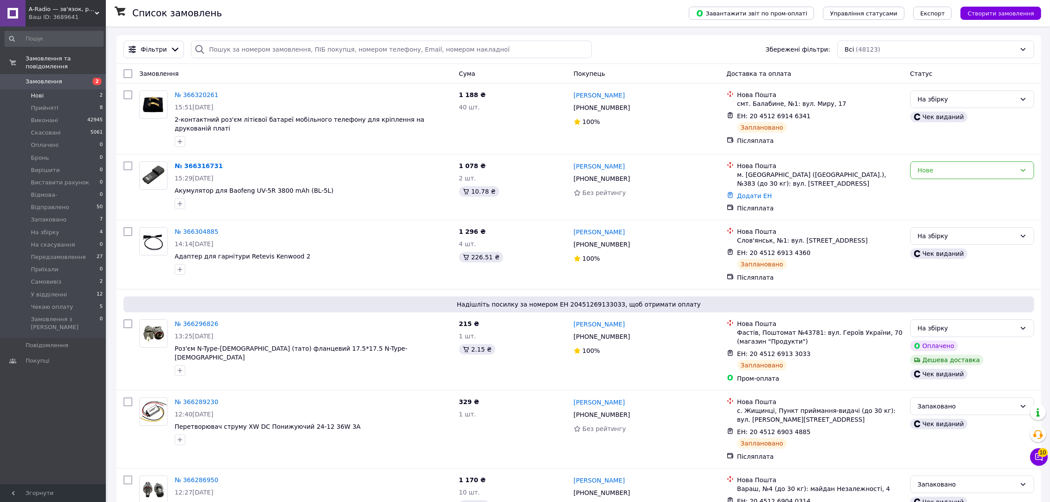
click at [36, 92] on span "Нові" at bounding box center [37, 96] width 13 height 8
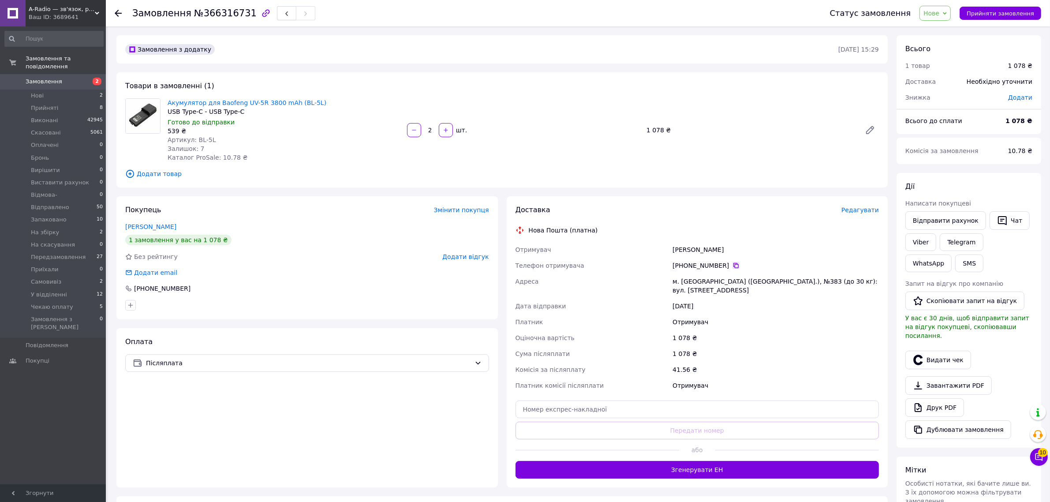
click at [733, 267] on icon at bounding box center [736, 265] width 7 height 7
click at [225, 206] on div "Покупець Змінити покупця" at bounding box center [307, 210] width 364 height 10
click at [864, 208] on span "Редагувати" at bounding box center [860, 209] width 37 height 7
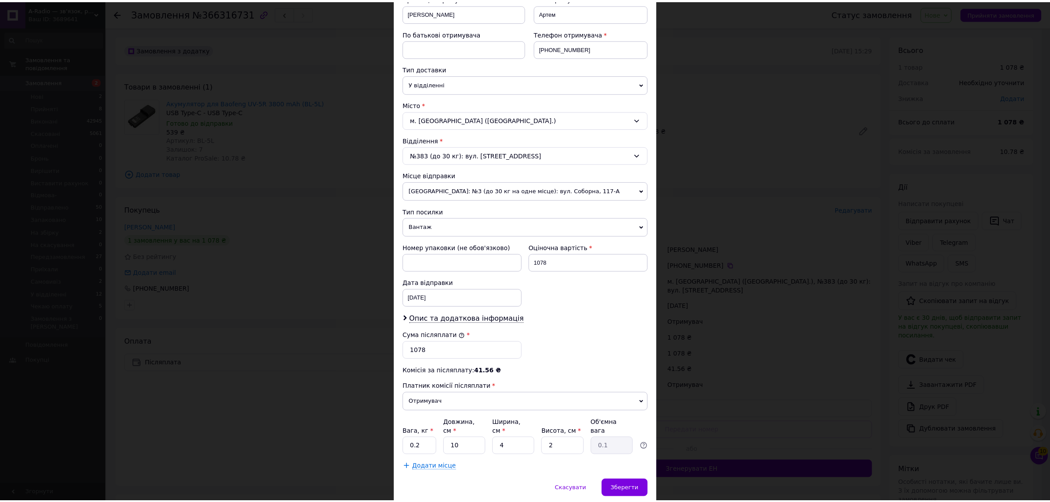
scroll to position [174, 0]
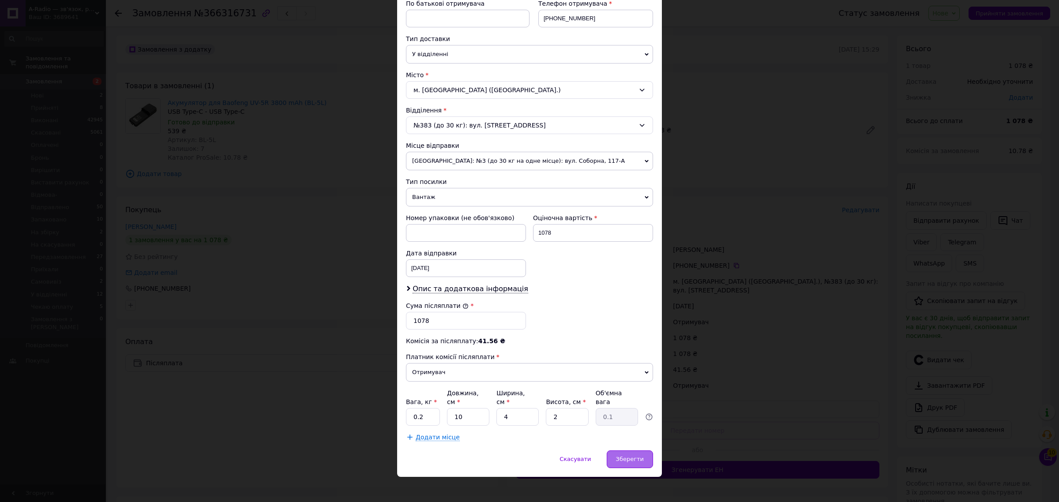
click at [617, 450] on div "Зберегти" at bounding box center [630, 459] width 46 height 18
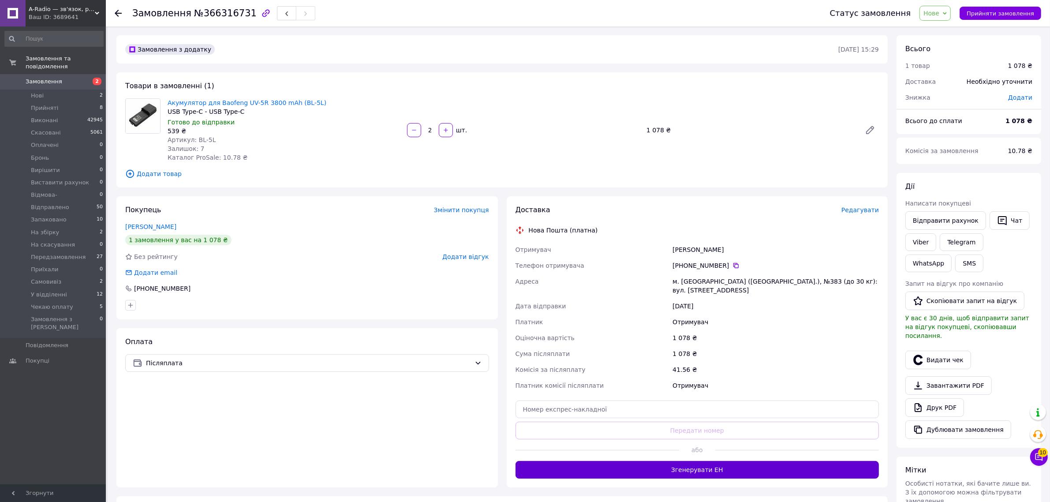
click at [718, 465] on button "Згенерувати ЕН" at bounding box center [698, 470] width 364 height 18
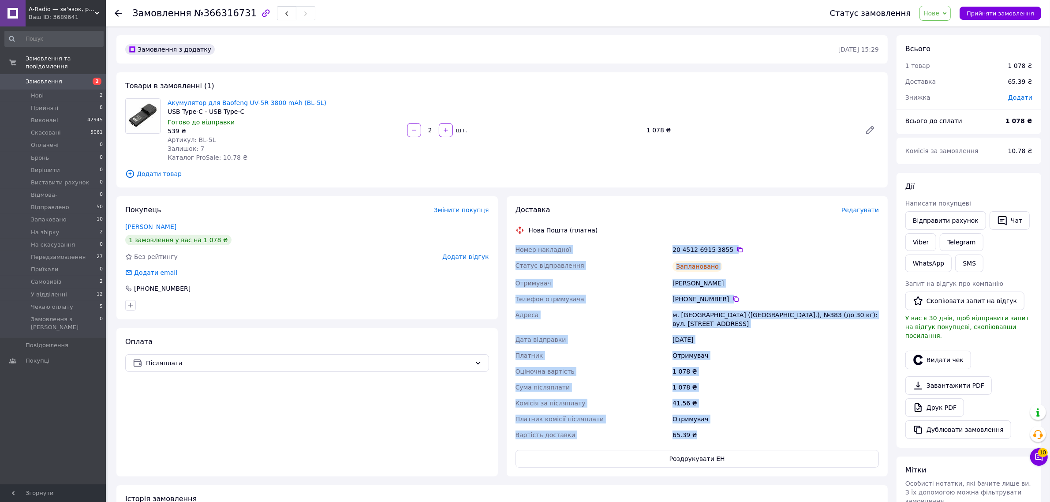
drag, startPoint x: 517, startPoint y: 248, endPoint x: 722, endPoint y: 418, distance: 266.3
click at [722, 418] on div "Номер накладної 20 4512 6915 3855   Статус відправлення Заплановано Отримувач […" at bounding box center [697, 342] width 367 height 201
copy div "Номер накладної 20 4512 6915 3855   Статус відправлення Заплановано Отримувач […"
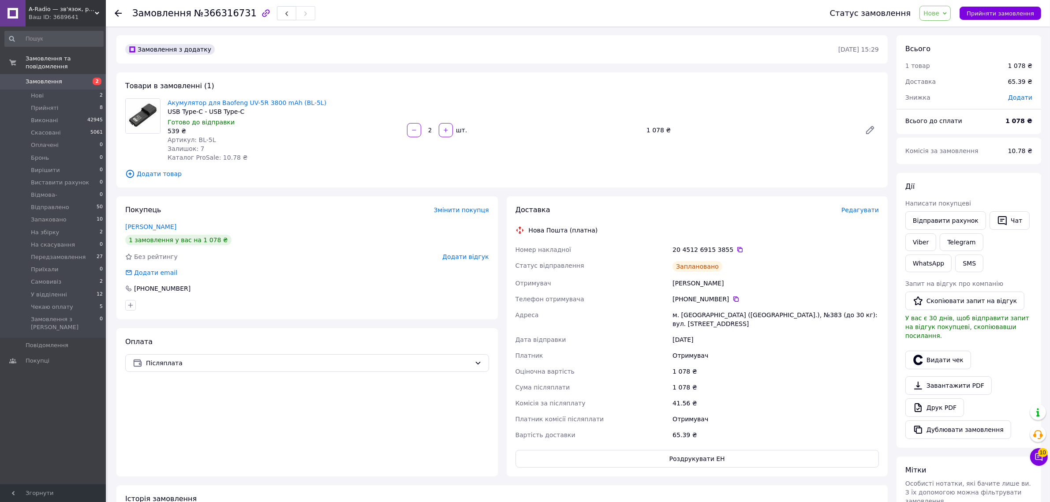
click at [387, 462] on div "Оплата Післяплата" at bounding box center [307, 402] width 382 height 148
click at [931, 353] on button "Видати чек" at bounding box center [939, 360] width 66 height 19
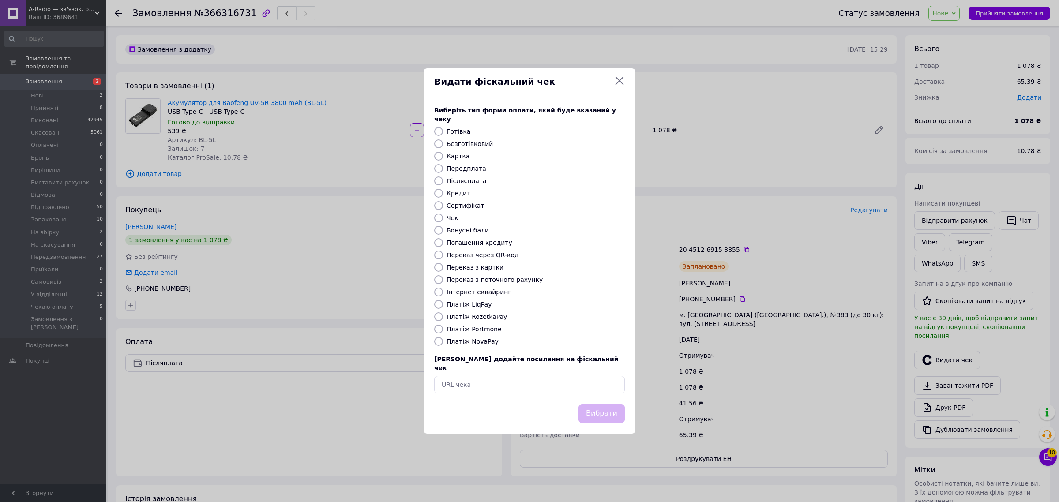
click at [462, 344] on label "Платіж NovaPay" at bounding box center [472, 341] width 52 height 7
click at [443, 344] on input "Платіж NovaPay" at bounding box center [438, 341] width 9 height 9
radio input "true"
click at [596, 411] on button "Вибрати" at bounding box center [601, 413] width 46 height 19
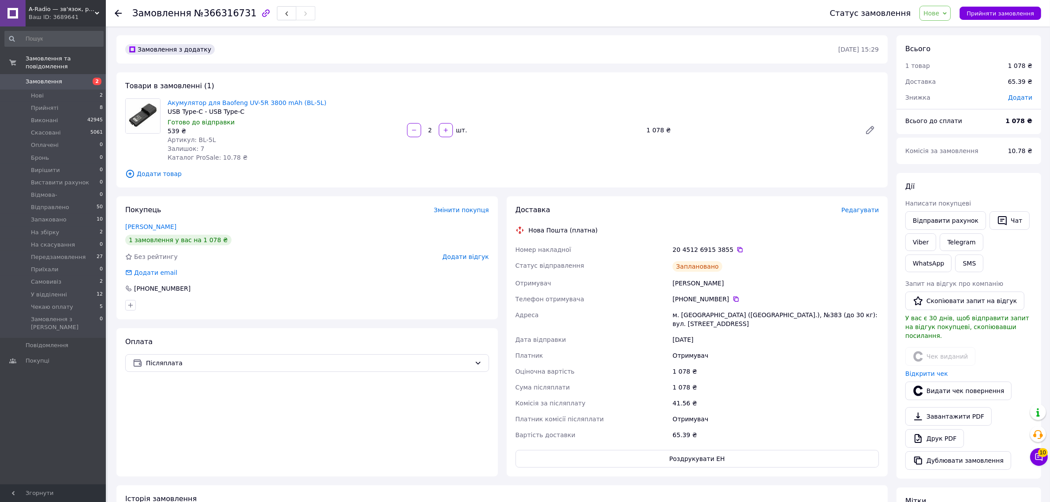
click at [940, 11] on span "Нове" at bounding box center [932, 13] width 16 height 7
click at [959, 52] on li "На збірку" at bounding box center [953, 52] width 67 height 13
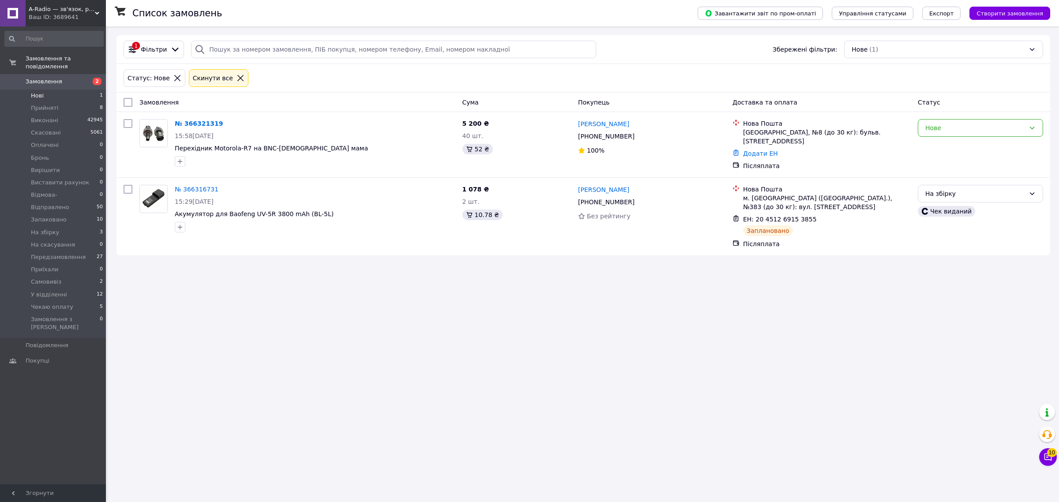
click at [382, 329] on div "Список замовлень Завантажити звіт по пром-оплаті Управління статусами Експорт С…" at bounding box center [583, 251] width 951 height 502
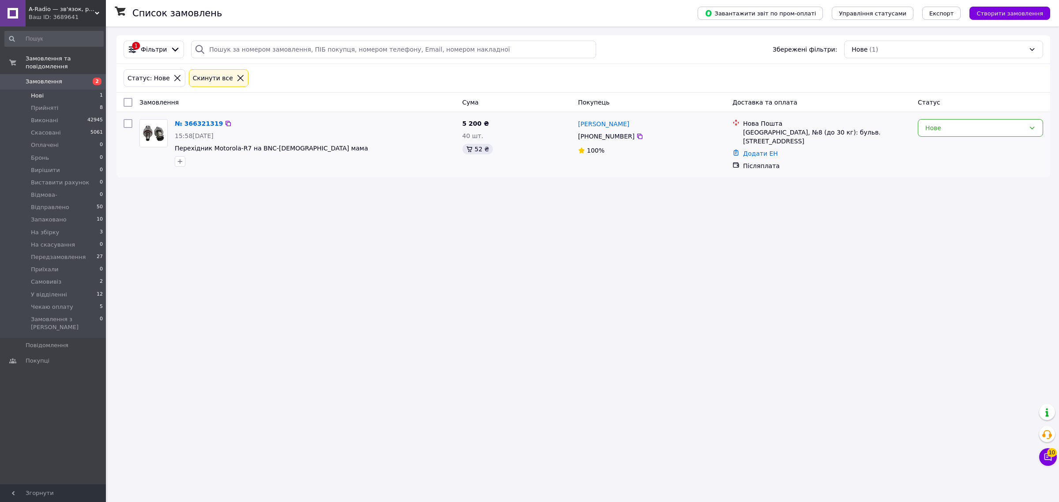
drag, startPoint x: 195, startPoint y: 124, endPoint x: 184, endPoint y: 135, distance: 15.6
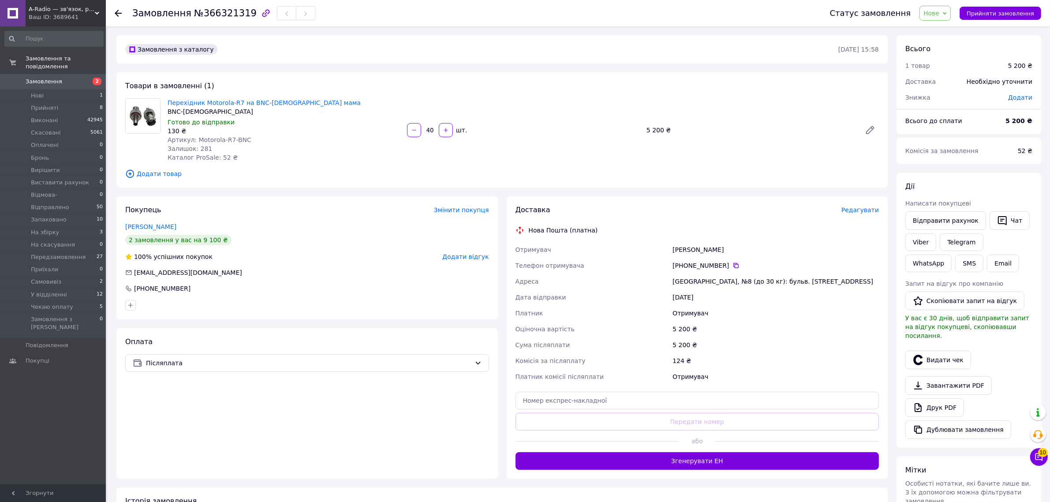
click at [1018, 100] on span "Додати" at bounding box center [1020, 97] width 24 height 7
drag, startPoint x: 1006, startPoint y: 129, endPoint x: 1008, endPoint y: 133, distance: 4.5
click at [1007, 129] on div "₴" at bounding box center [1002, 133] width 11 height 10
drag, startPoint x: 1004, startPoint y: 168, endPoint x: 988, endPoint y: 158, distance: 18.6
click at [1002, 167] on li "%" at bounding box center [1007, 168] width 35 height 16
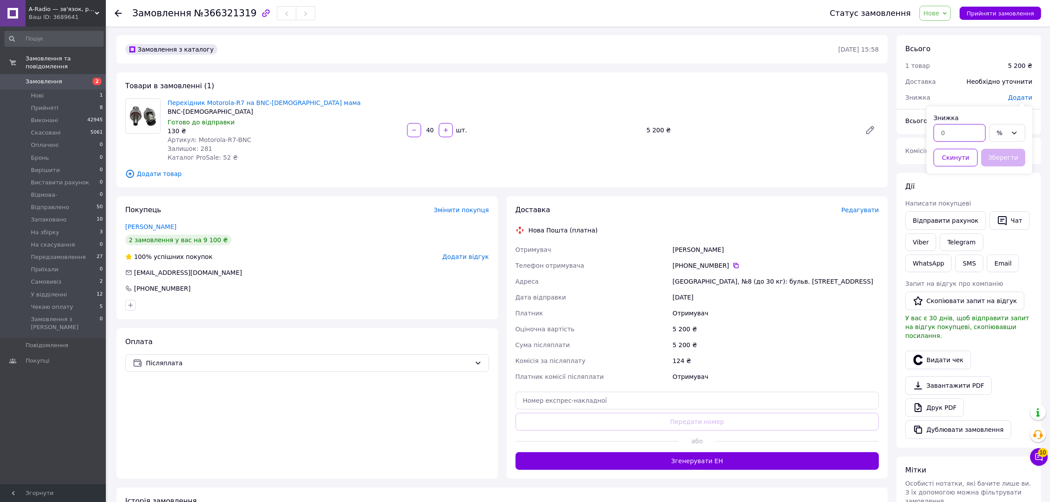
click at [953, 135] on input "text" at bounding box center [960, 133] width 52 height 18
type input "20"
click at [998, 157] on button "Зберегти" at bounding box center [1004, 158] width 44 height 18
drag, startPoint x: 733, startPoint y: 266, endPoint x: 722, endPoint y: 273, distance: 13.1
click at [733, 266] on icon at bounding box center [736, 265] width 7 height 7
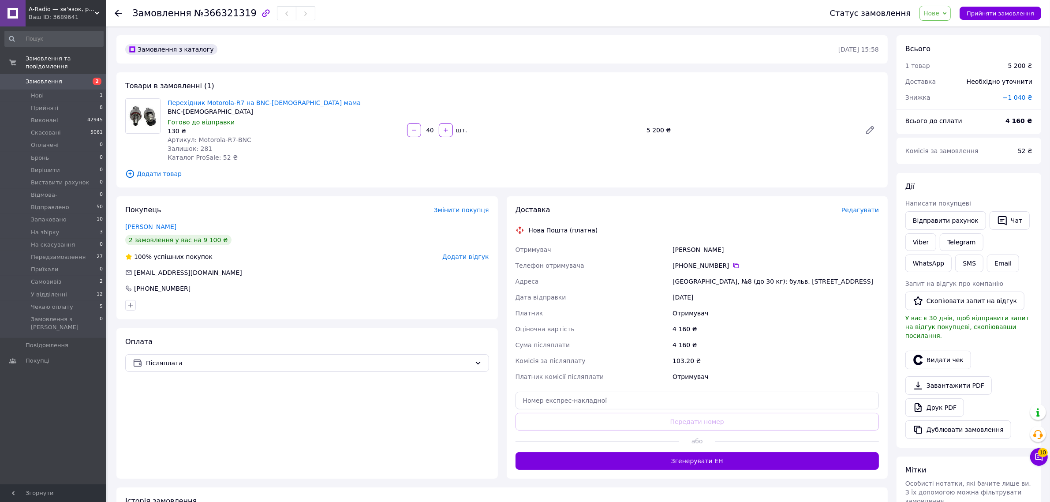
click at [213, 14] on span "№366321319" at bounding box center [225, 13] width 63 height 11
copy span "366321319"
click at [1013, 376] on div "Завантажити PDF   Друк PDF   Дублювати замовлення" at bounding box center [969, 407] width 127 height 63
click at [863, 212] on span "Редагувати" at bounding box center [860, 209] width 37 height 7
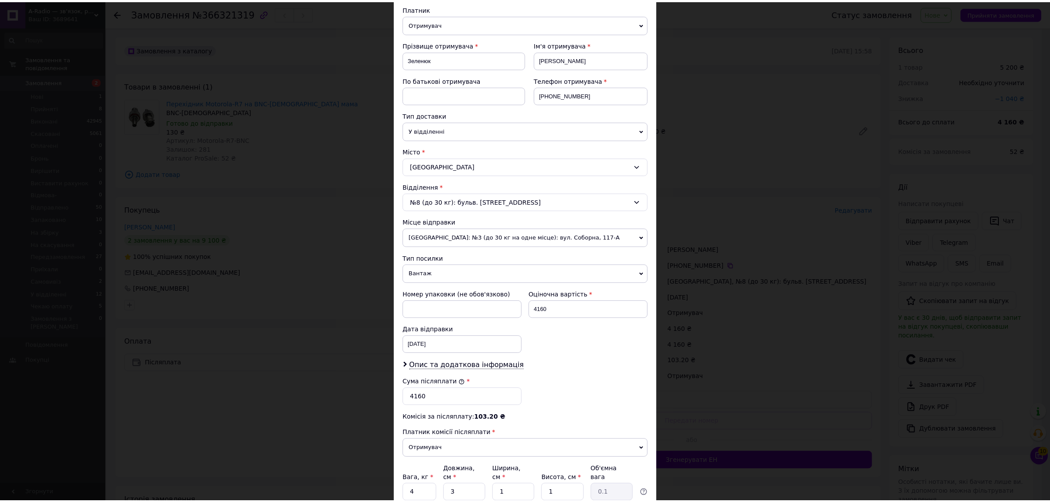
scroll to position [174, 0]
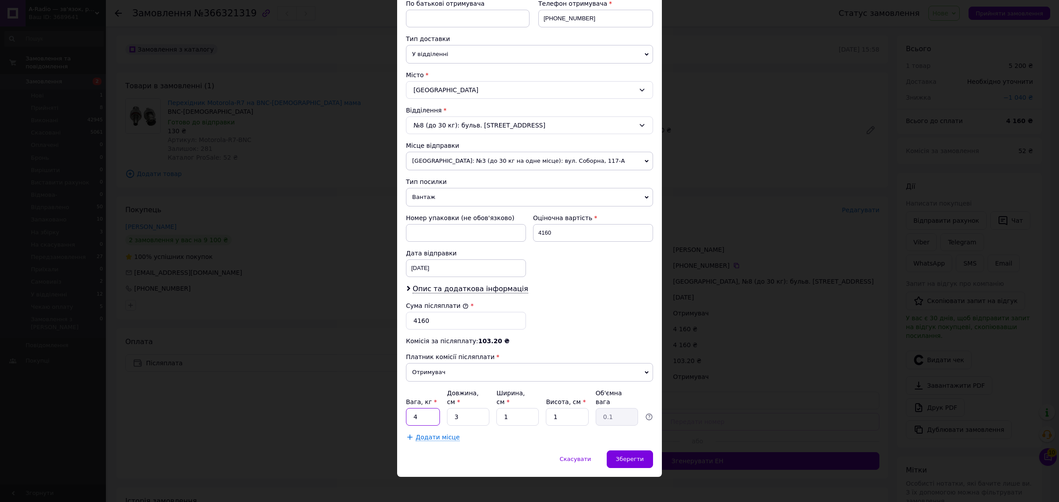
click at [428, 411] on input "4" at bounding box center [423, 417] width 34 height 18
type input "1"
drag, startPoint x: 517, startPoint y: 468, endPoint x: 499, endPoint y: 433, distance: 40.1
click at [517, 468] on div "Скасувати   Зберегти" at bounding box center [529, 463] width 265 height 26
click at [476, 413] on input "3" at bounding box center [468, 417] width 42 height 18
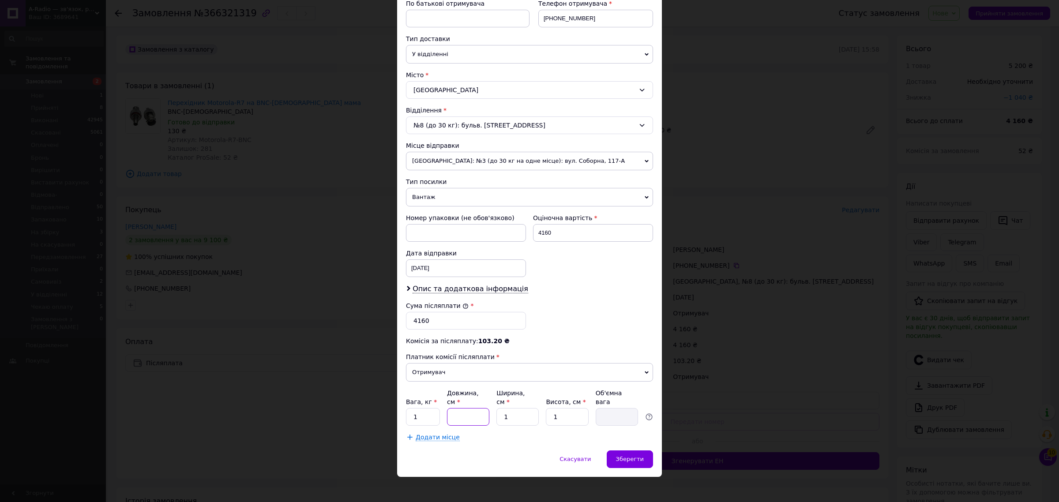
type input "2"
type input "0.1"
type input "20"
click at [535, 413] on input "1" at bounding box center [517, 417] width 42 height 18
type input "10"
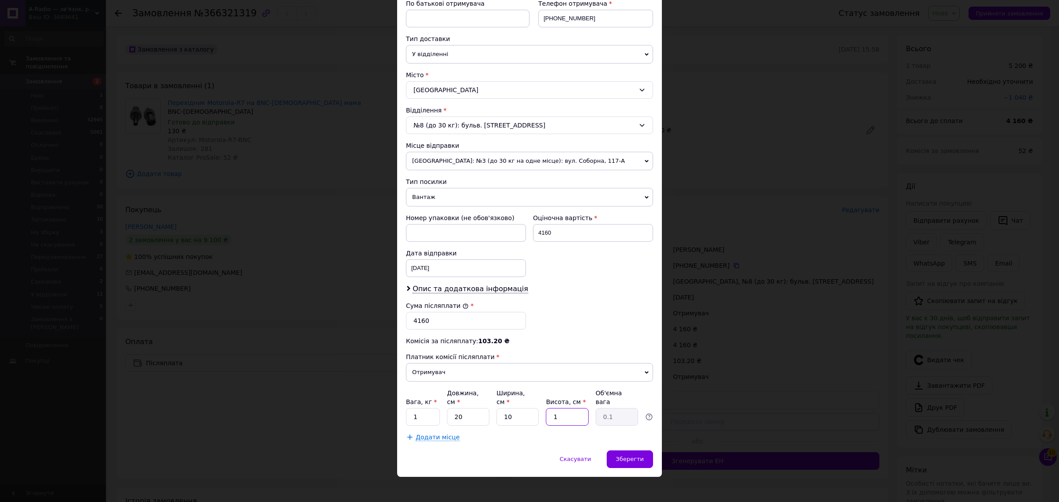
click at [579, 408] on input "1" at bounding box center [567, 417] width 42 height 18
type input "10"
type input "0.5"
type input "10"
click at [543, 443] on div "Спосіб доставки Нова Пошта (платна) Платник Отримувач Відправник Прізвище отрим…" at bounding box center [529, 167] width 265 height 567
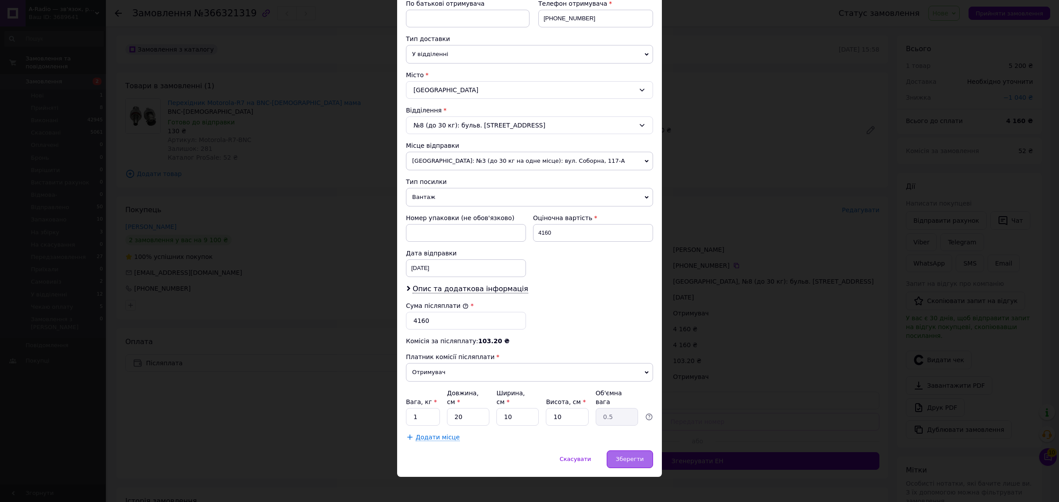
click at [637, 450] on div "Зберегти" at bounding box center [630, 459] width 46 height 18
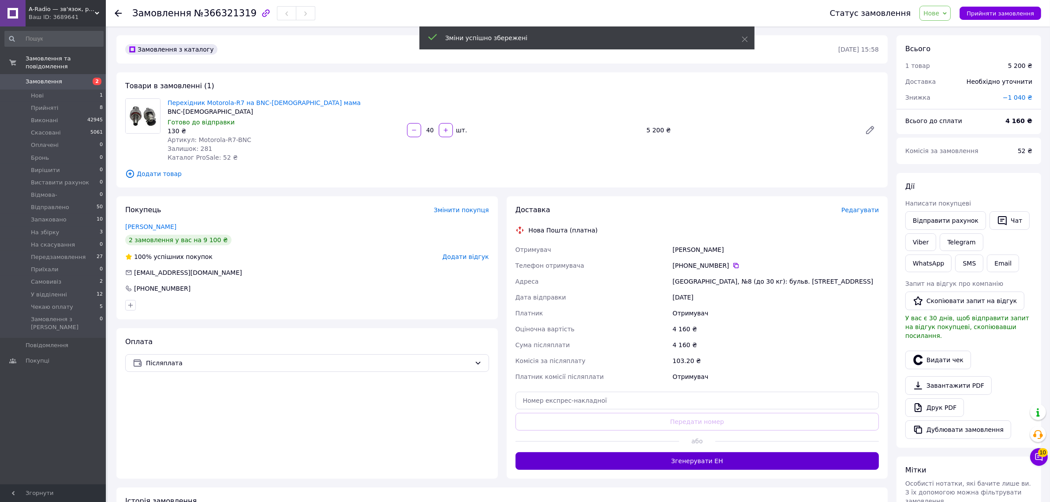
click at [647, 460] on button "Згенерувати ЕН" at bounding box center [698, 461] width 364 height 18
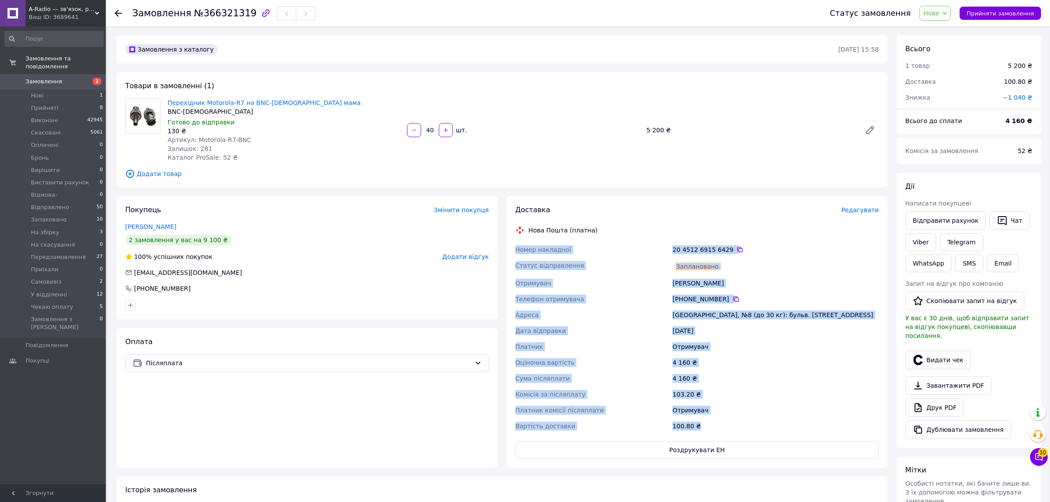
drag, startPoint x: 515, startPoint y: 247, endPoint x: 725, endPoint y: 424, distance: 274.2
click at [729, 424] on div "Номер накладної 20 4512 6915 6429   Статус відправлення Заплановано Отримувач З…" at bounding box center [697, 338] width 367 height 192
copy div "Номер накладної 20 4512 6915 6429   Статус відправлення Заплановано Отримувач З…"
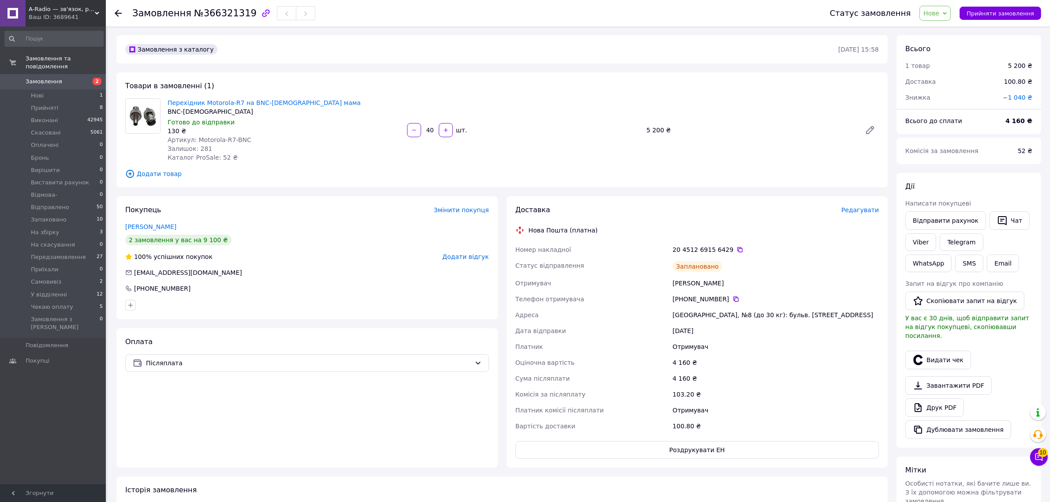
click at [936, 354] on button "Видати чек" at bounding box center [939, 360] width 66 height 19
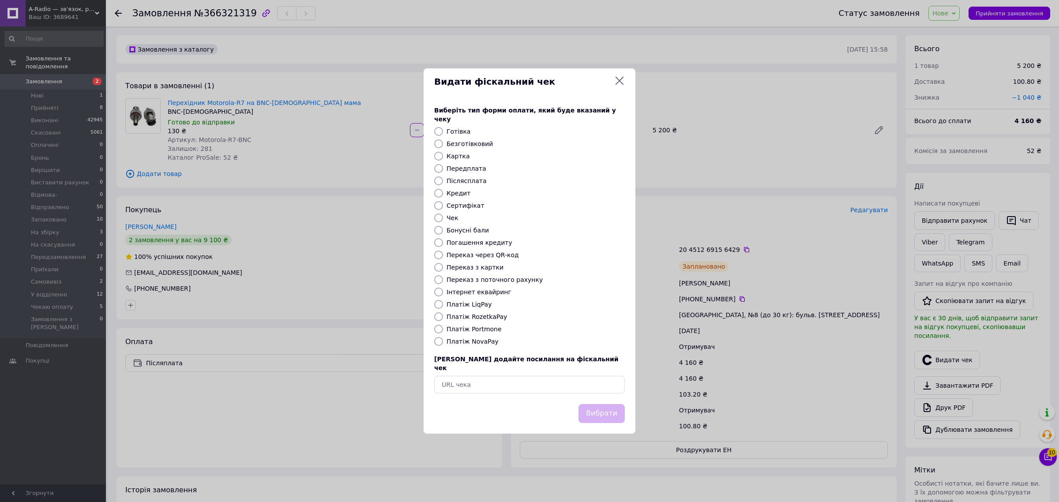
click at [458, 341] on label "Платіж NovaPay" at bounding box center [472, 341] width 52 height 7
click at [443, 341] on input "Платіж NovaPay" at bounding box center [438, 341] width 9 height 9
radio input "true"
click at [592, 404] on button "Вибрати" at bounding box center [601, 413] width 46 height 19
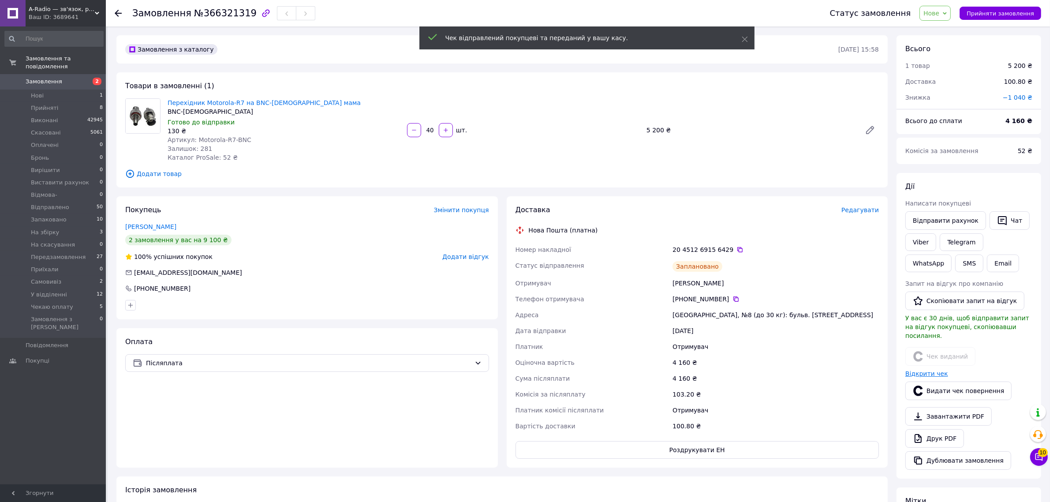
drag, startPoint x: 929, startPoint y: 365, endPoint x: 913, endPoint y: 372, distance: 17.0
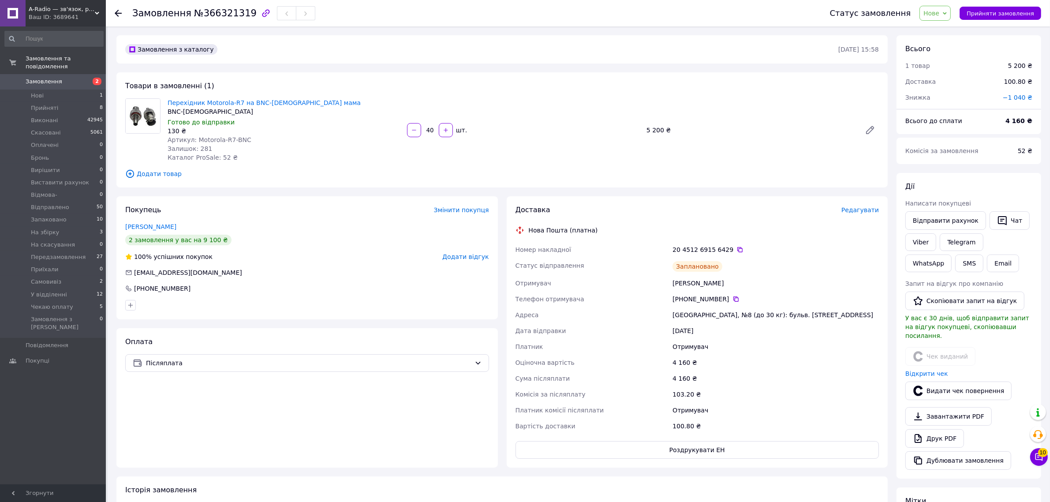
click at [707, 180] on div "Товари в замовленні (1) Перехідник Motorola-R7 на BNC-Female мама BNC-Female Го…" at bounding box center [502, 129] width 772 height 115
click at [939, 16] on span "Нове" at bounding box center [932, 13] width 16 height 7
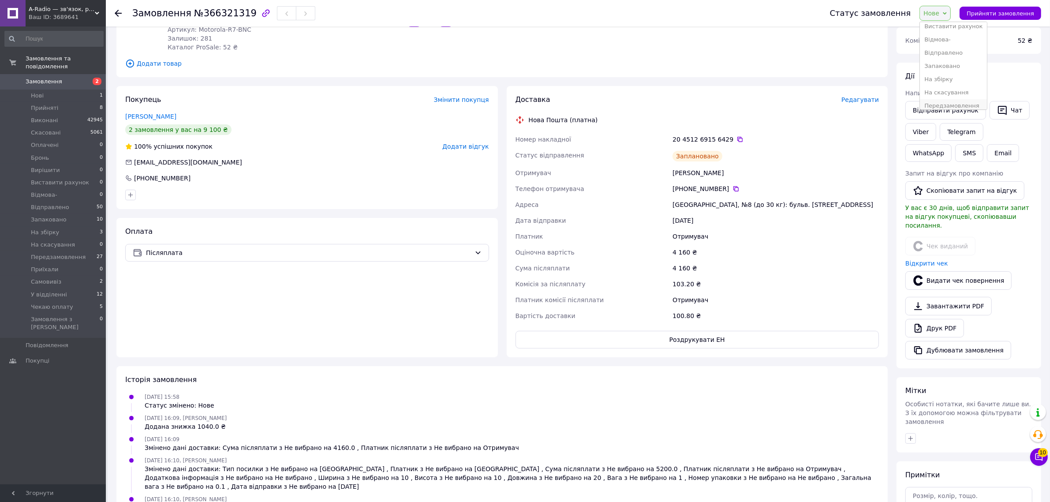
scroll to position [110, 0]
click at [953, 55] on li "На збірку" at bounding box center [953, 52] width 67 height 13
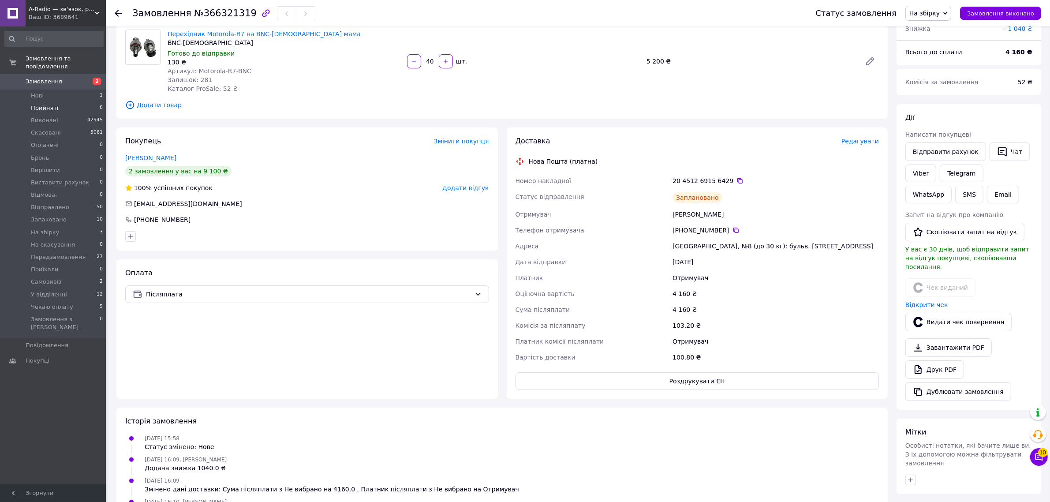
scroll to position [0, 0]
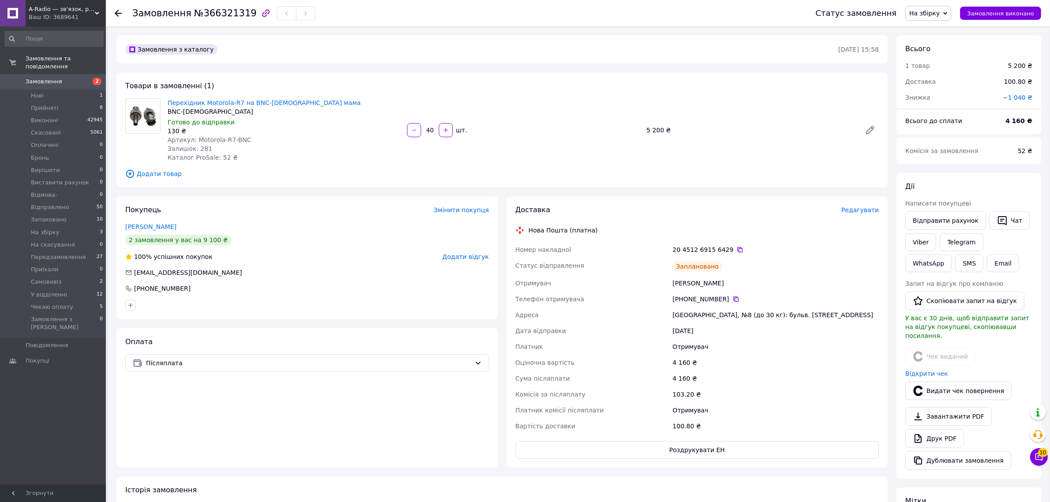
click at [58, 78] on span "Замовлення" at bounding box center [54, 82] width 56 height 8
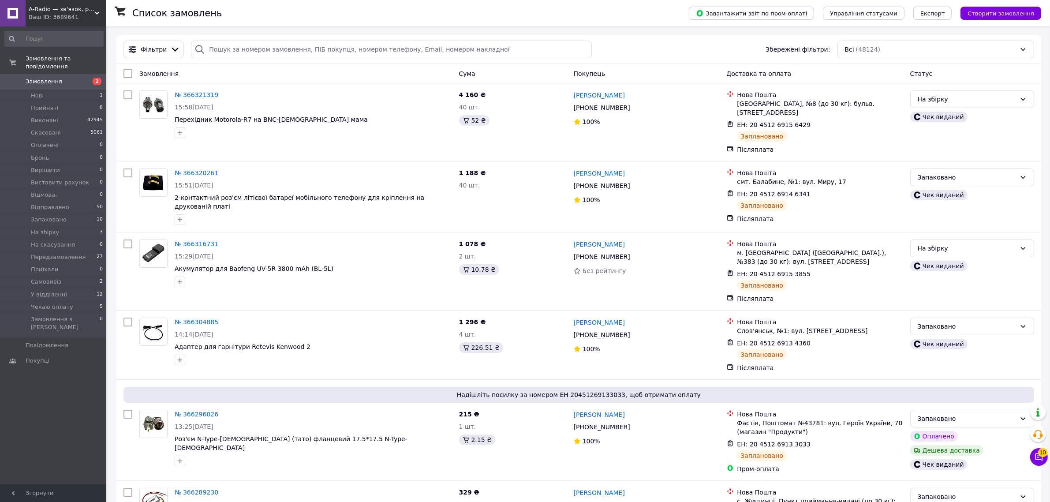
click at [1035, 460] on button "Чат з покупцем 10" at bounding box center [1040, 457] width 18 height 18
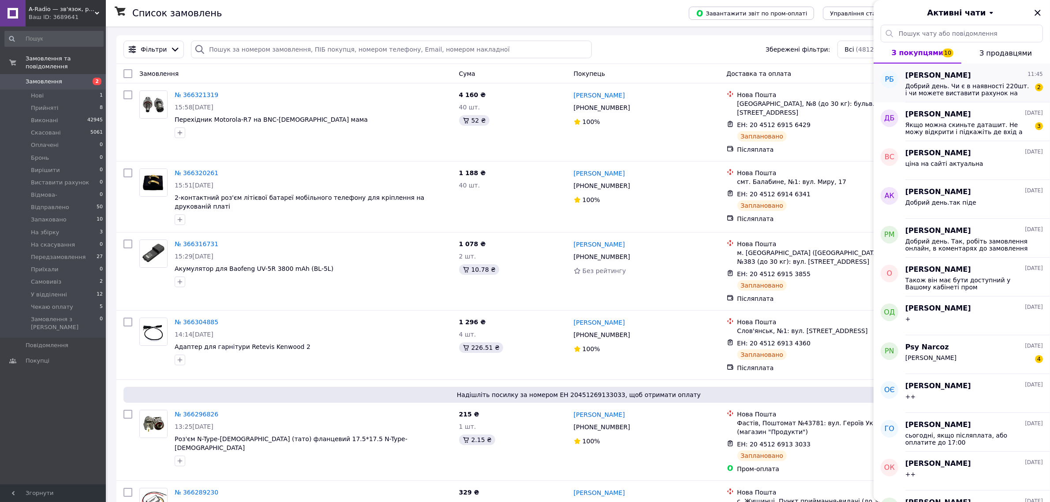
click at [973, 90] on span "Добрий день. Чи є в наявності 220шт. і чи можете виставити рахунок на оплату?" at bounding box center [968, 89] width 125 height 14
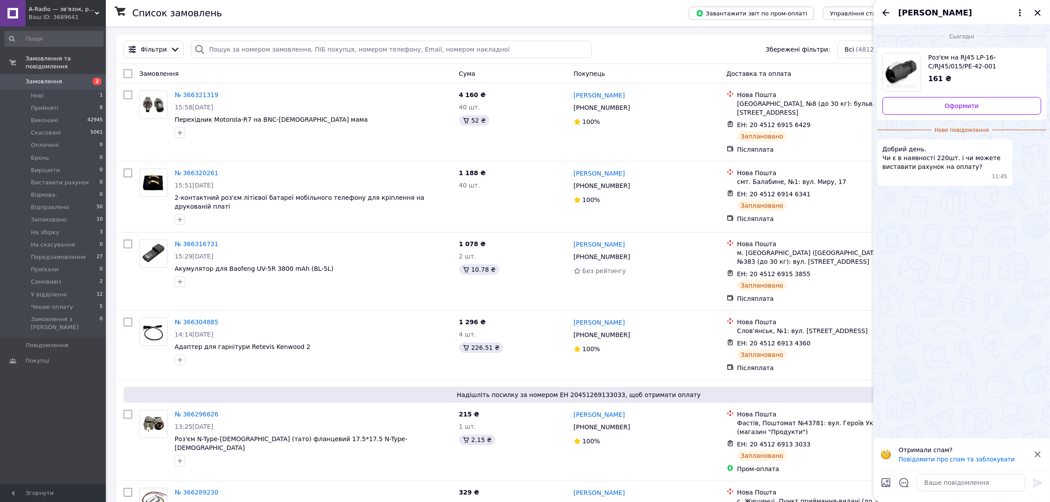
click at [936, 63] on span "Роз'єм на RJ45 LP-16-C/RJ45/015/PE-42-001" at bounding box center [982, 62] width 106 height 18
click at [954, 478] on textarea at bounding box center [971, 483] width 109 height 18
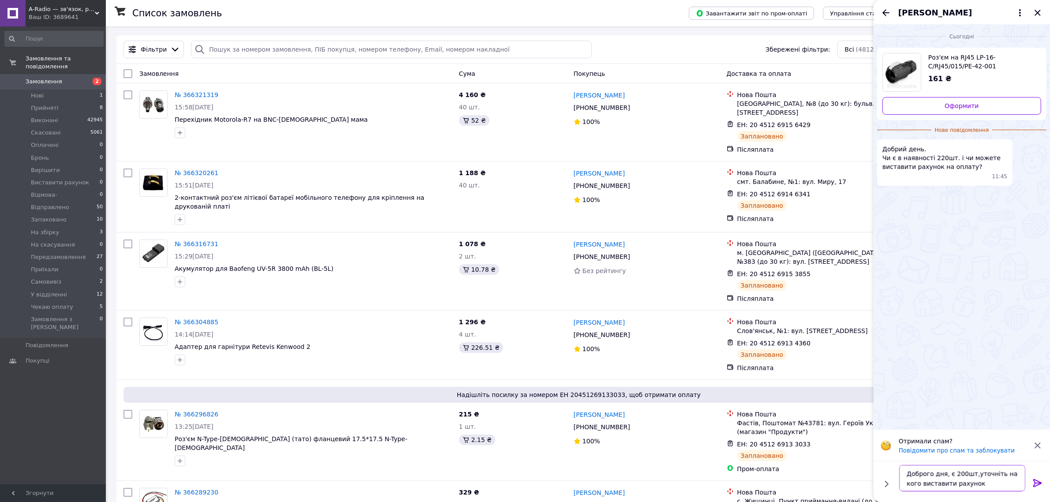
type textarea "Доброго дня, є 200шт,уточніть на кого виставити рахунок"
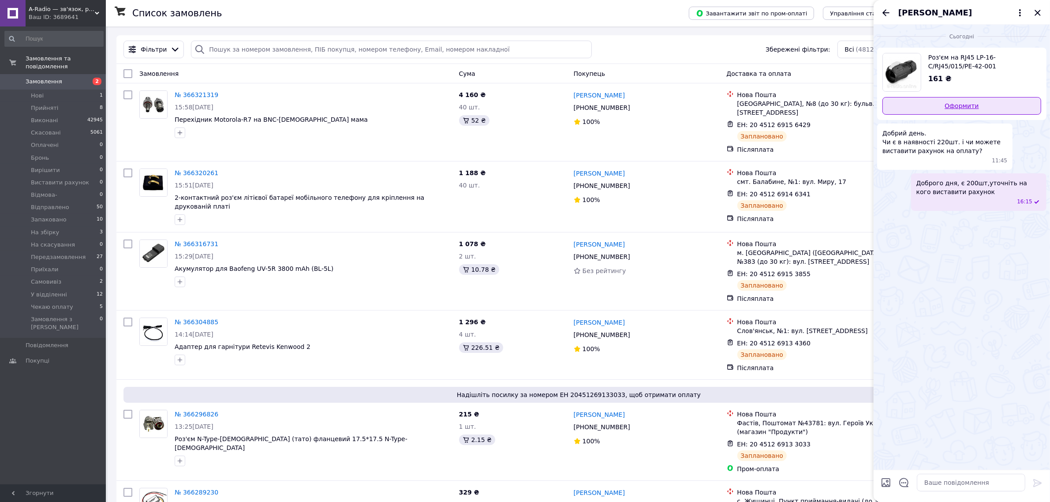
click at [931, 106] on link "Оформити" at bounding box center [962, 106] width 159 height 18
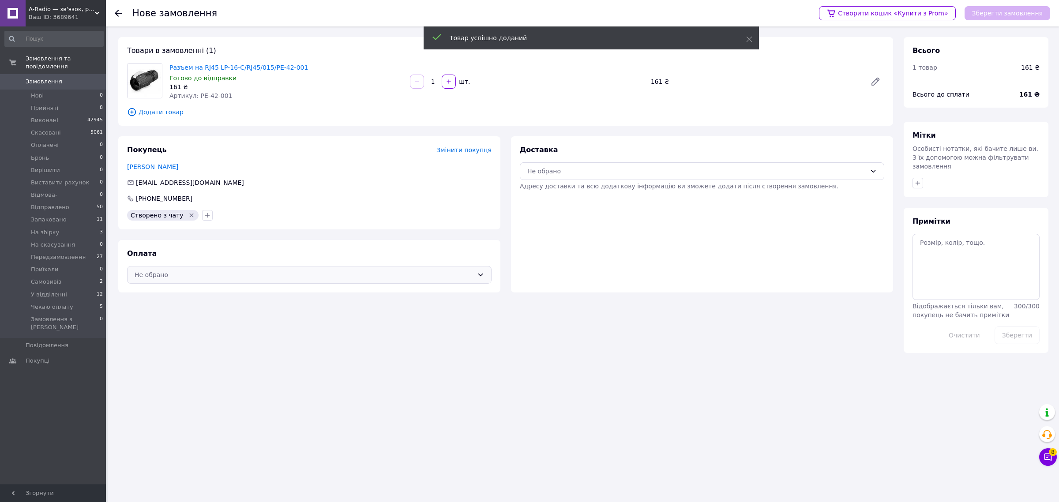
click at [265, 270] on div "Не обрано" at bounding box center [304, 275] width 339 height 10
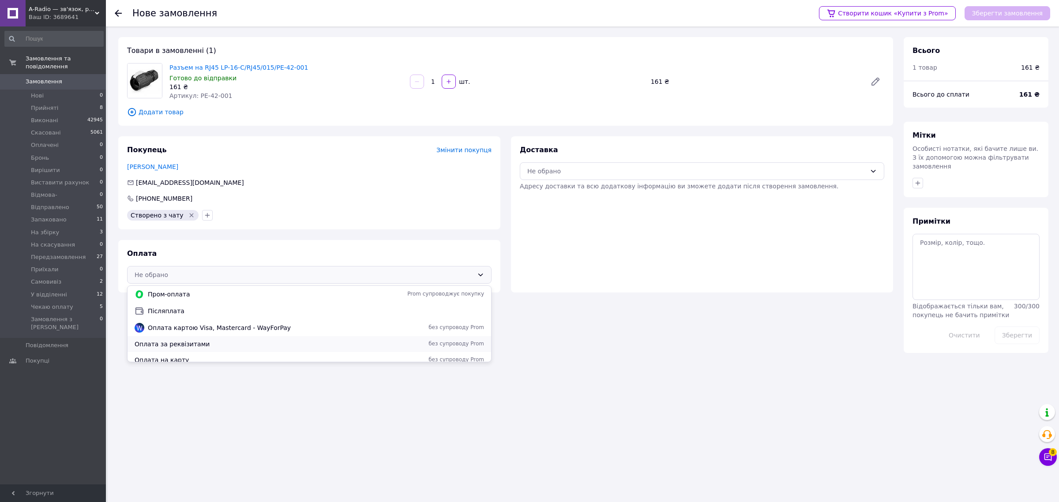
click at [195, 340] on span "Оплата за реквізитами" at bounding box center [239, 344] width 208 height 9
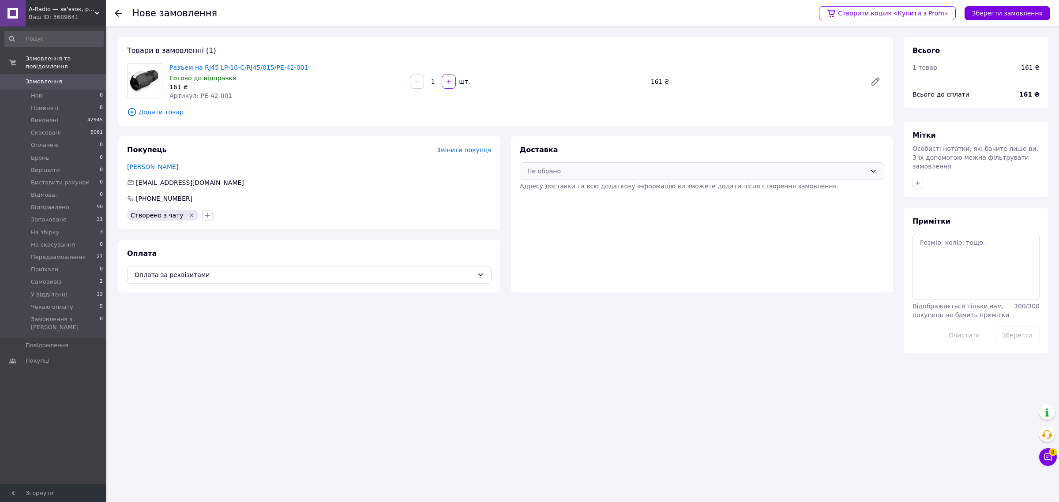
click at [589, 174] on div "Не обрано" at bounding box center [696, 171] width 339 height 10
click at [567, 195] on span "Нова Пошта (платна)" at bounding box center [708, 190] width 336 height 9
click at [436, 79] on input "1" at bounding box center [433, 82] width 14 height 7
type input "200"
click at [549, 109] on span "Додати товар" at bounding box center [505, 112] width 757 height 10
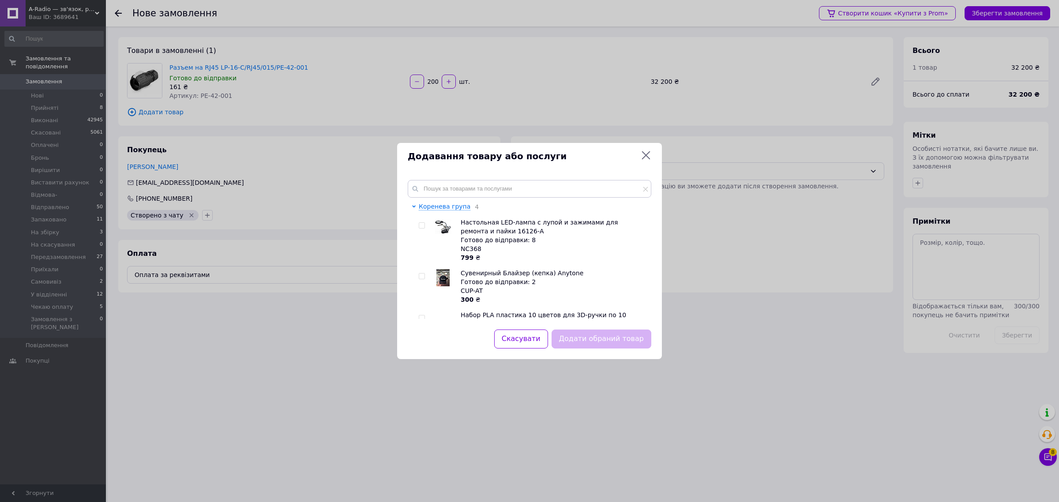
click at [649, 159] on icon at bounding box center [646, 155] width 11 height 11
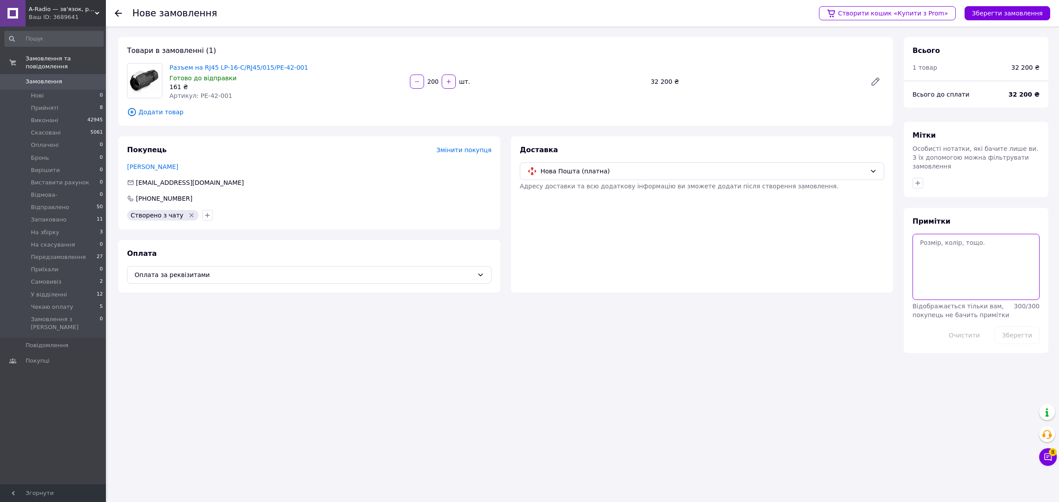
click at [996, 244] on textarea at bounding box center [975, 267] width 127 height 66
type textarea "Створена з пром чату"
click at [1004, 331] on button "Зберегти" at bounding box center [1016, 335] width 45 height 18
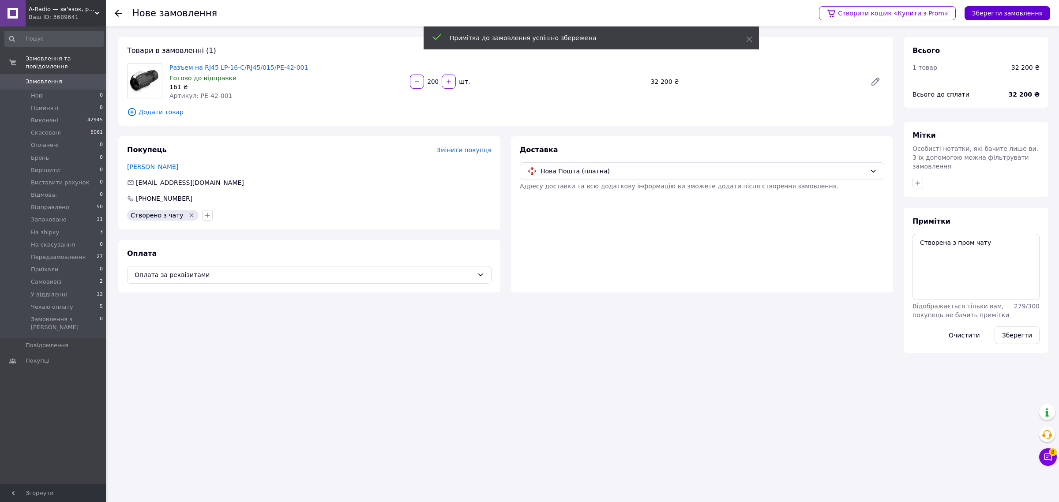
click at [1001, 12] on button "Зберегти замовлення" at bounding box center [1007, 13] width 86 height 14
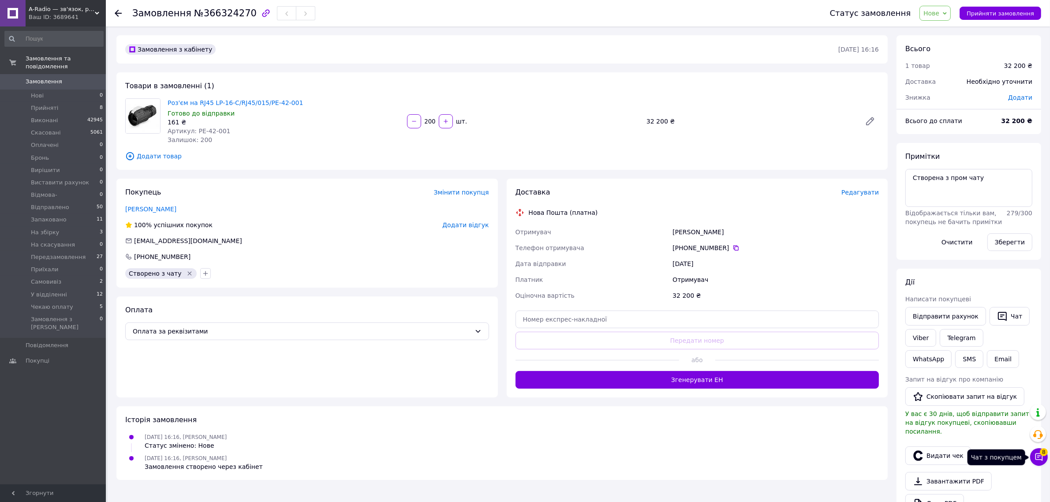
click at [1044, 455] on span "8" at bounding box center [1044, 452] width 8 height 8
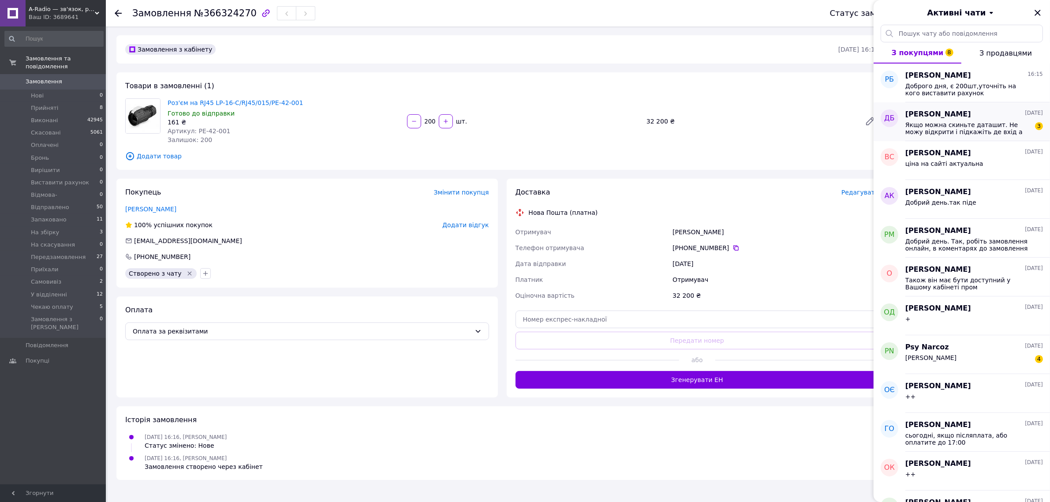
click at [947, 135] on span "Якщо можна скиньте даташит. Не можу відкрити і підкажіть де вхід а де вихід" at bounding box center [968, 128] width 125 height 14
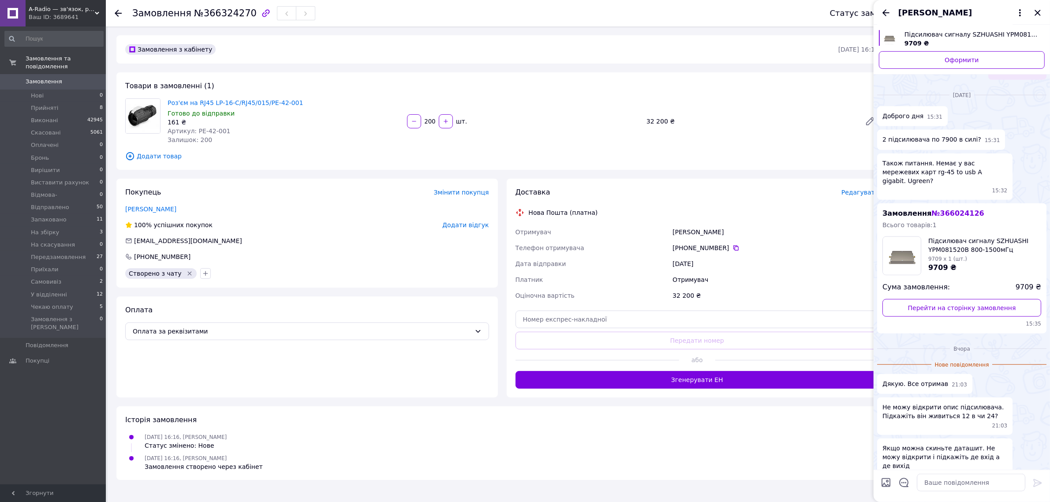
scroll to position [974, 0]
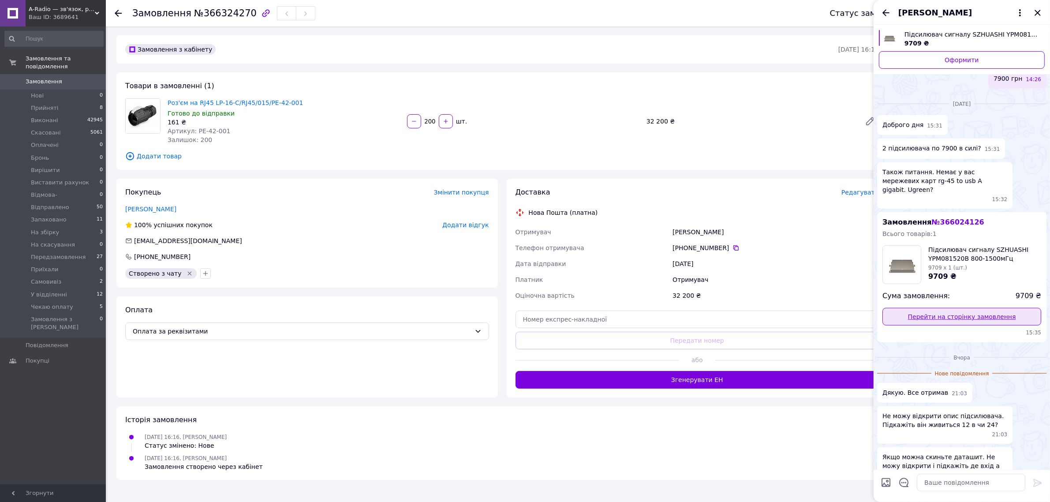
click at [957, 308] on link "Перейти на сторінку замовлення" at bounding box center [962, 317] width 159 height 18
click at [945, 477] on textarea at bounding box center [971, 483] width 109 height 18
type textarea "Доброго дня,відповіли у вайбер"
click at [1040, 481] on icon at bounding box center [1038, 483] width 11 height 11
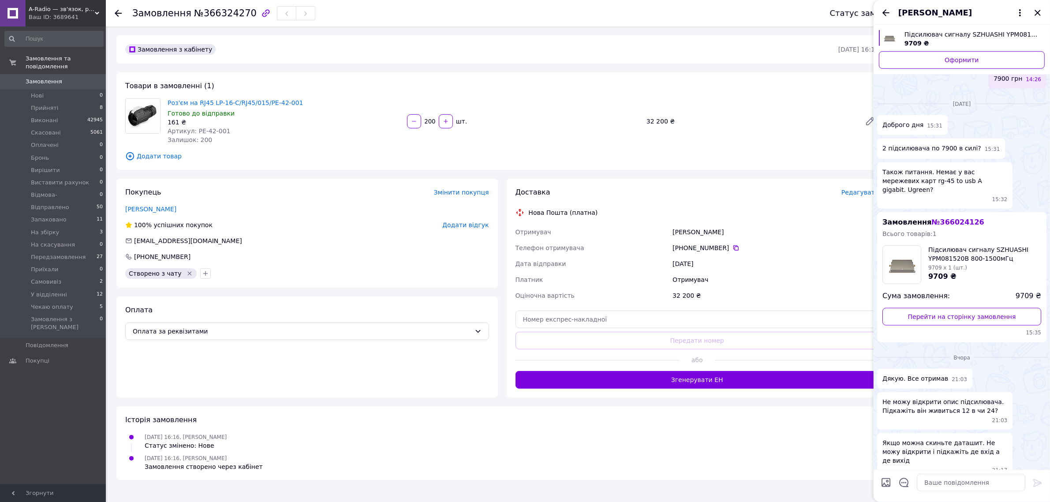
scroll to position [1007, 0]
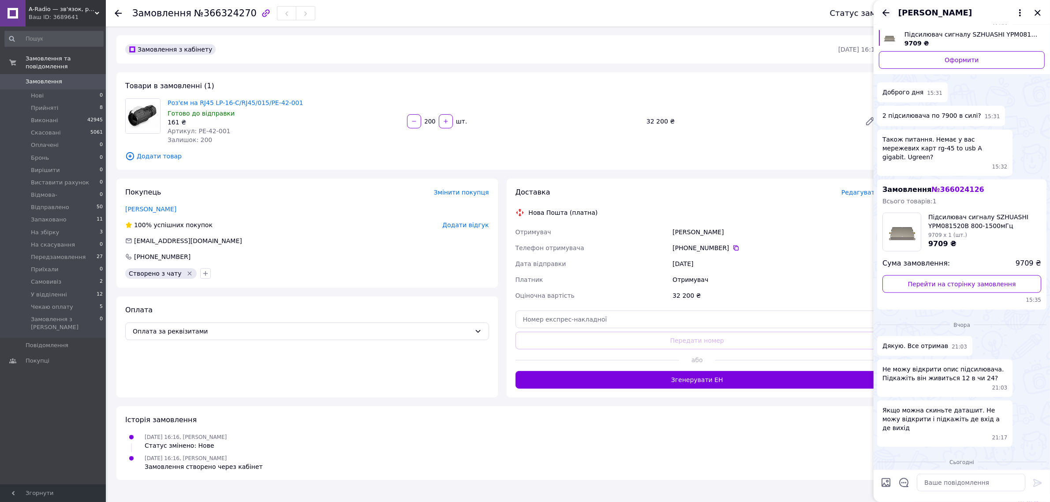
click at [882, 17] on icon "Назад" at bounding box center [886, 12] width 11 height 11
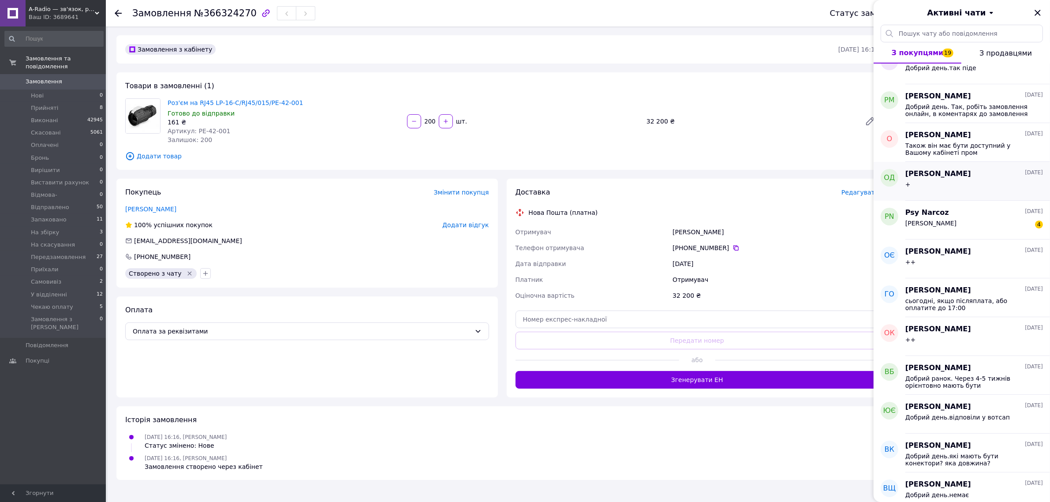
scroll to position [0, 0]
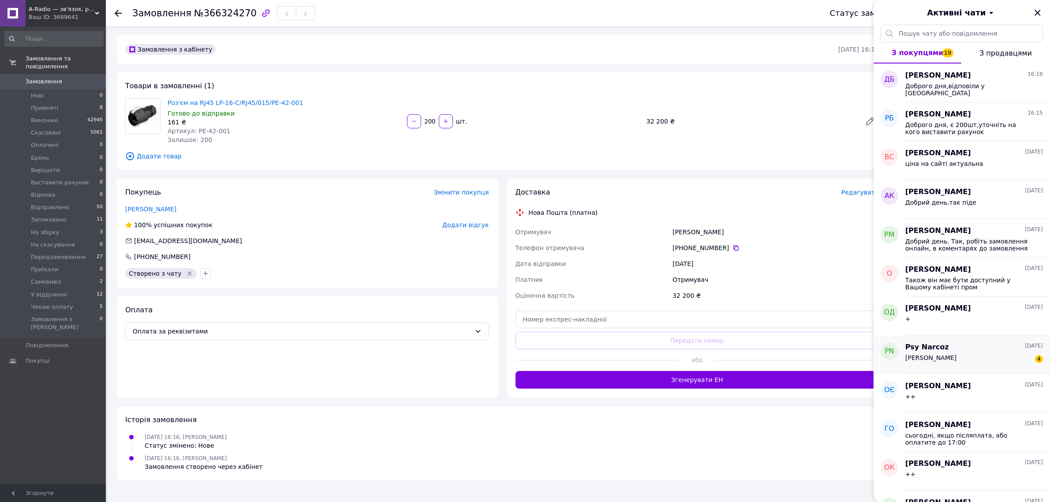
click at [976, 347] on div "Psy Narcoz 07.10.2025" at bounding box center [975, 347] width 138 height 10
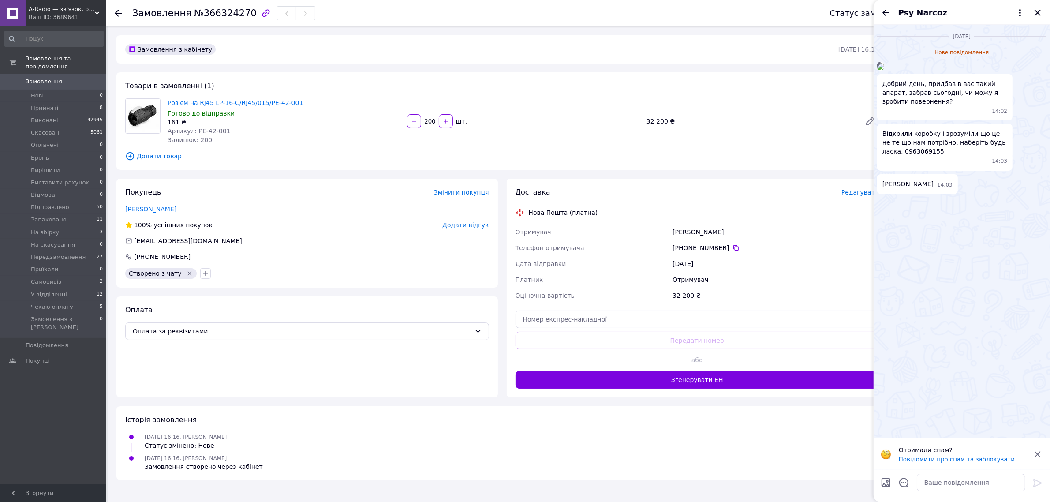
click at [880, 12] on div "Psy Narcoz" at bounding box center [962, 12] width 176 height 25
click at [883, 11] on icon "Назад" at bounding box center [886, 12] width 11 height 11
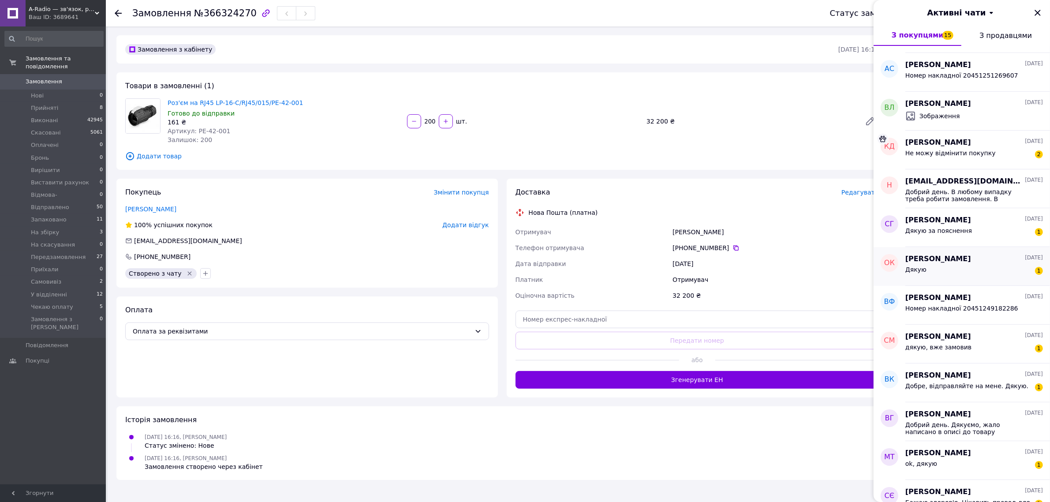
scroll to position [1096, 0]
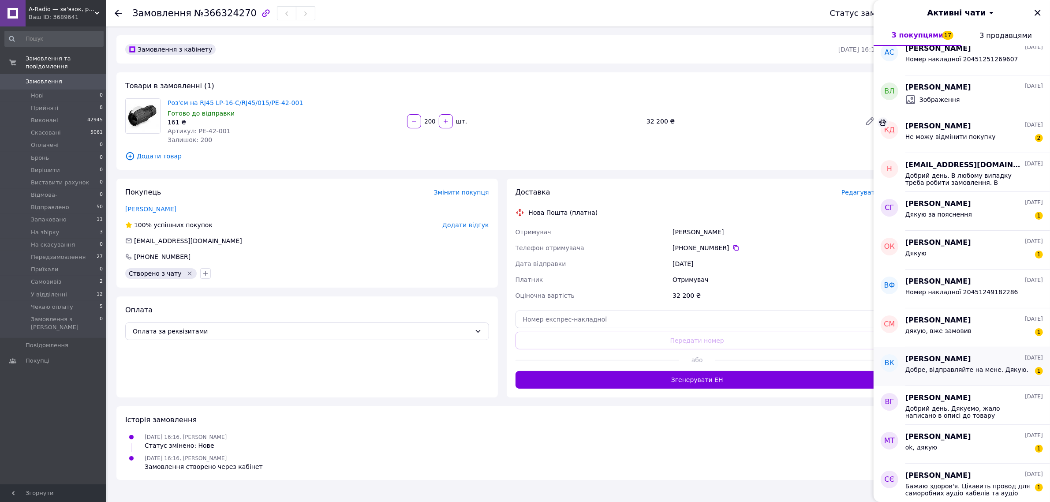
click at [980, 373] on div "Добре, відправляйте на мене. Дякую." at bounding box center [967, 372] width 123 height 12
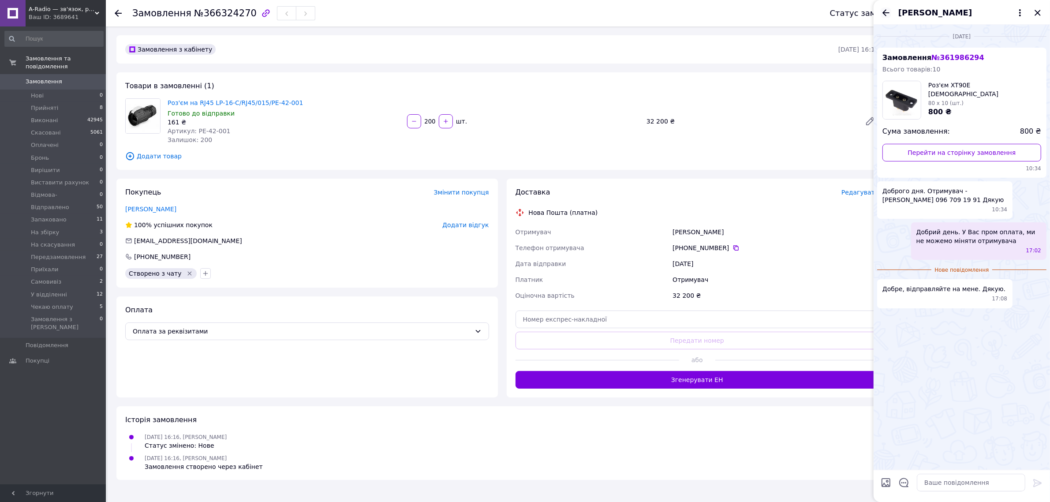
click at [881, 9] on icon "Назад" at bounding box center [886, 12] width 11 height 11
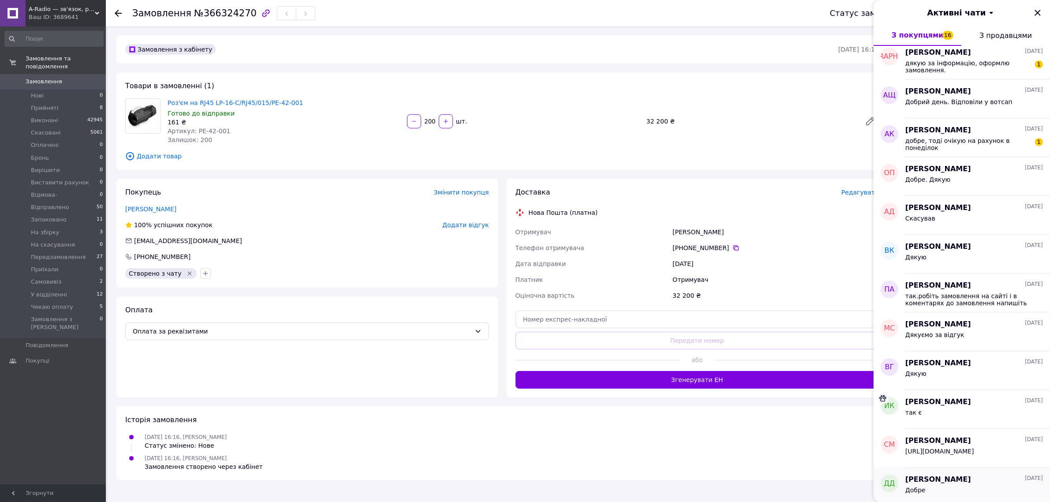
scroll to position [1487, 0]
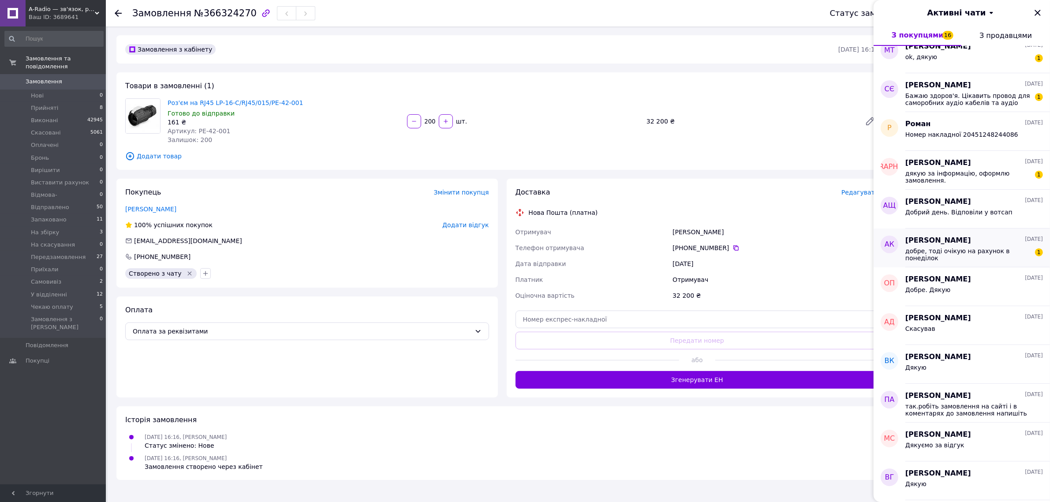
click at [946, 255] on div "добре, тоді очікую на рахунок в понеділок" at bounding box center [968, 254] width 125 height 14
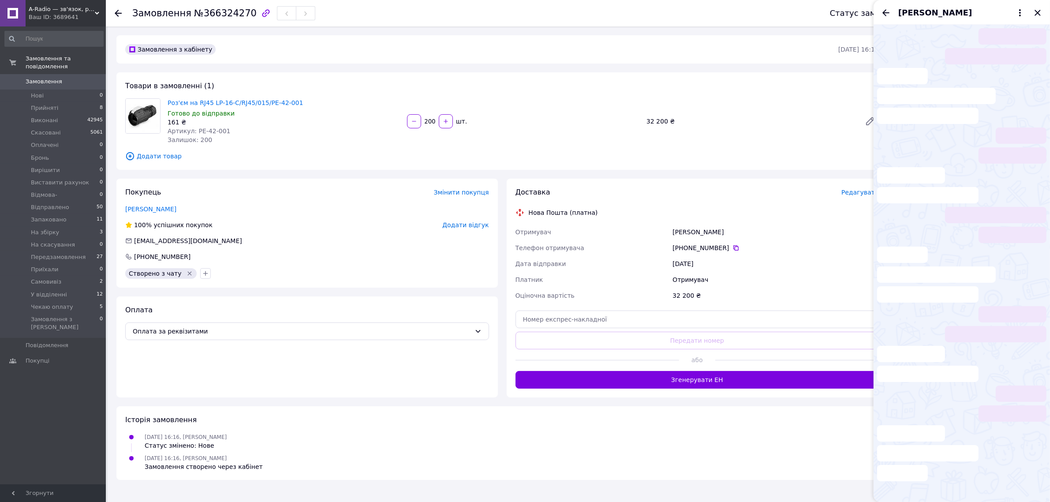
scroll to position [512, 0]
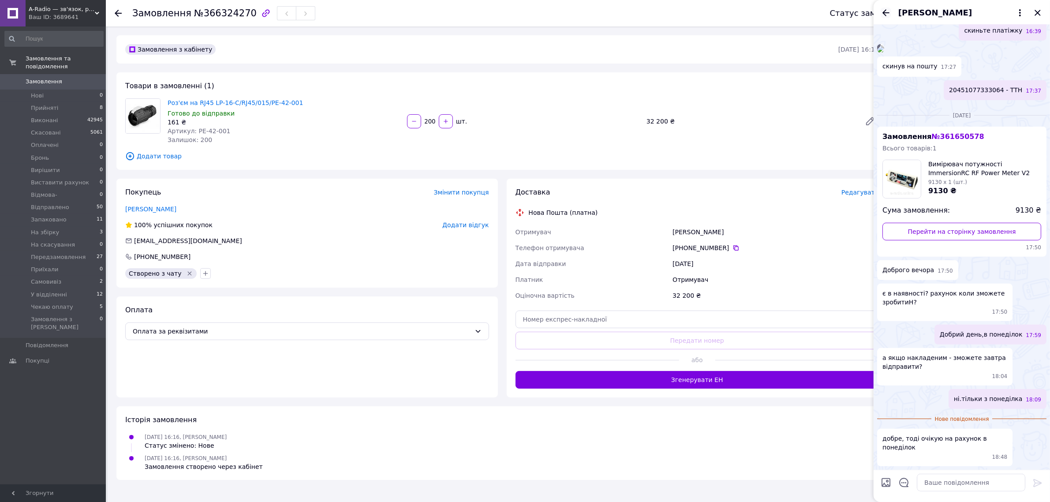
click at [888, 9] on icon "Назад" at bounding box center [886, 12] width 11 height 11
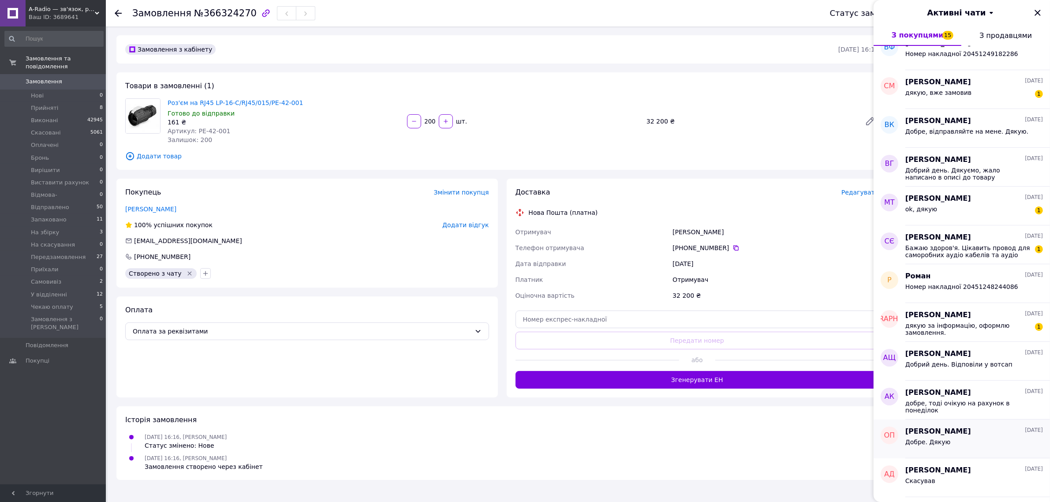
scroll to position [1325, 0]
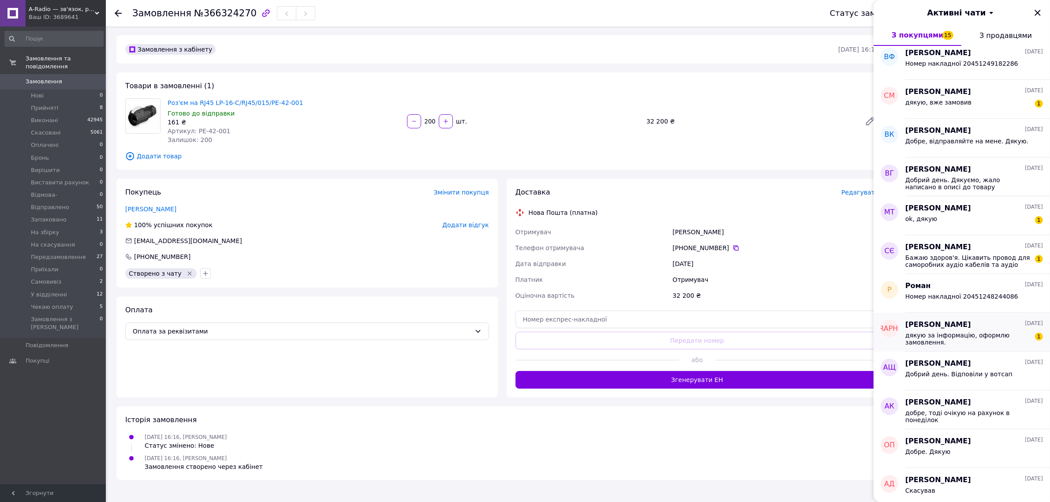
click at [956, 342] on span "дякую за інформацію, оформлю замовлення." at bounding box center [968, 339] width 125 height 14
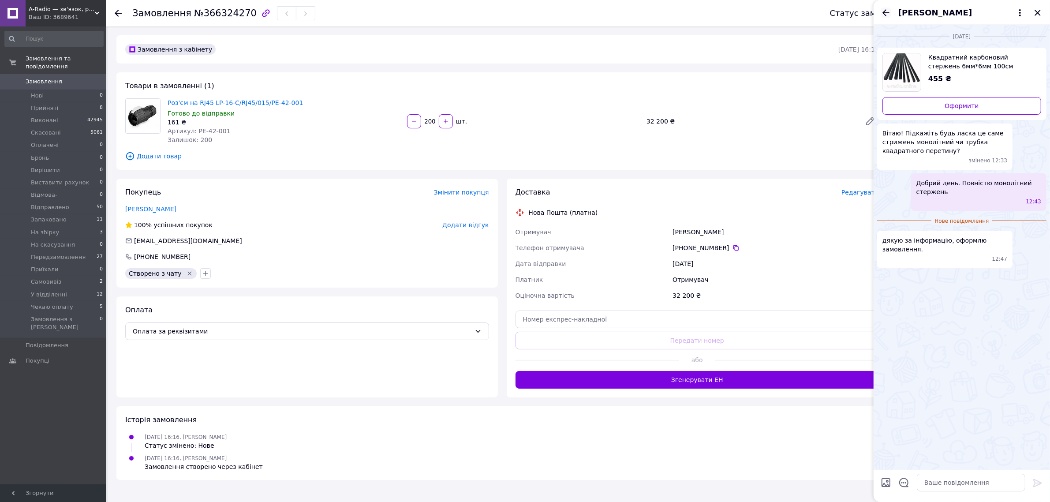
click at [882, 16] on icon "Назад" at bounding box center [886, 12] width 11 height 11
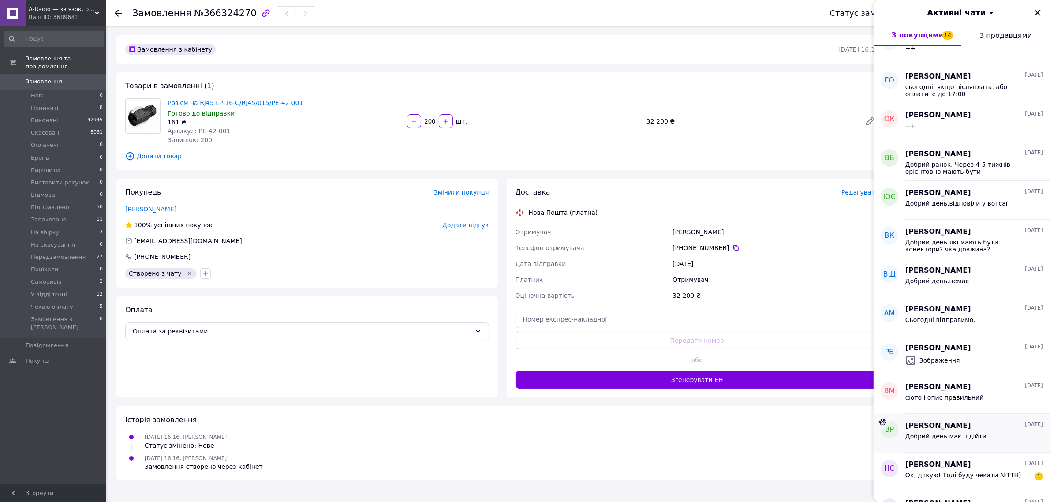
scroll to position [551, 0]
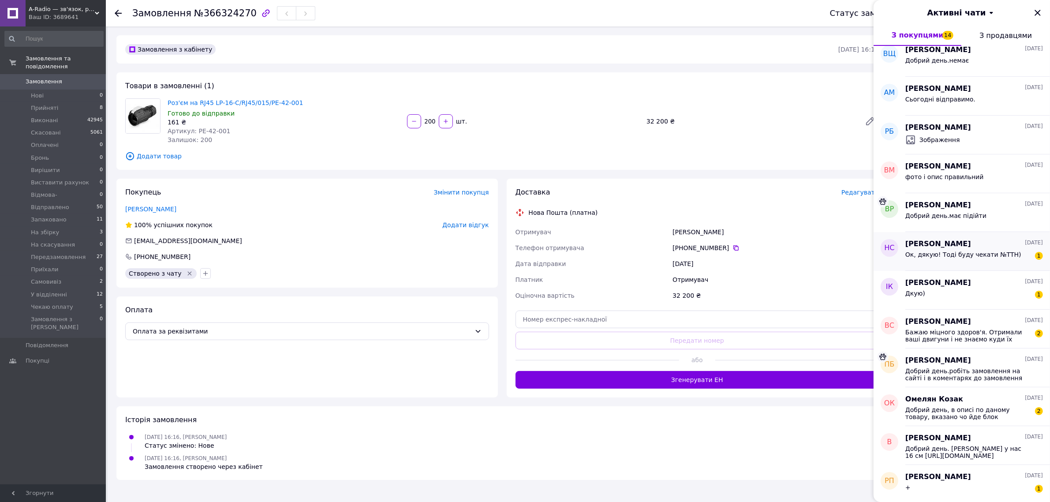
click at [966, 262] on div "Ок, дякую! Тоді буду чекати №ТТН)" at bounding box center [964, 257] width 116 height 12
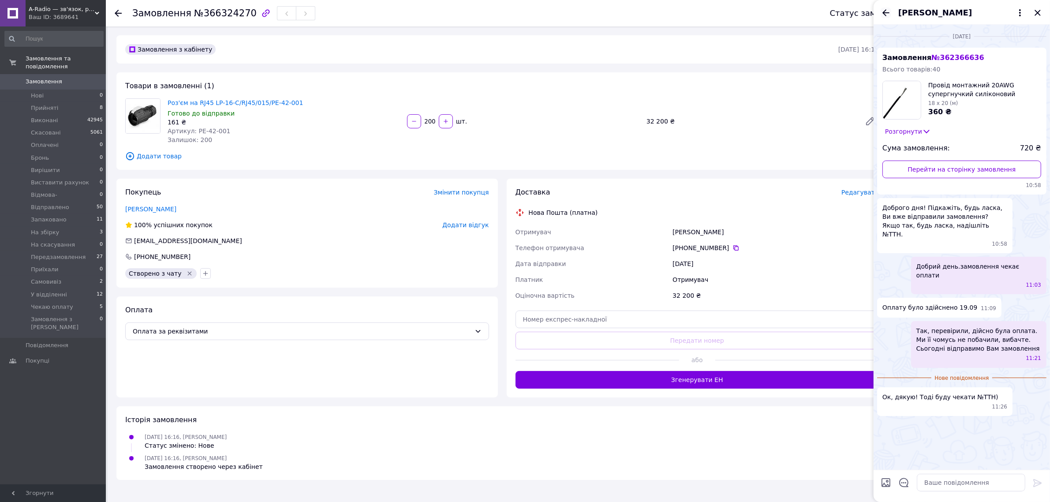
click at [885, 15] on icon "Назад" at bounding box center [886, 12] width 7 height 7
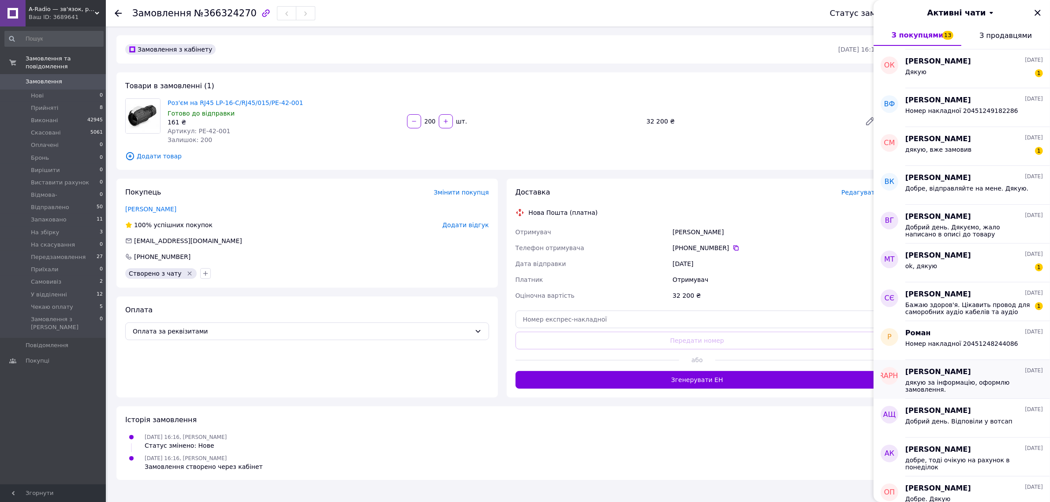
scroll to position [1323, 0]
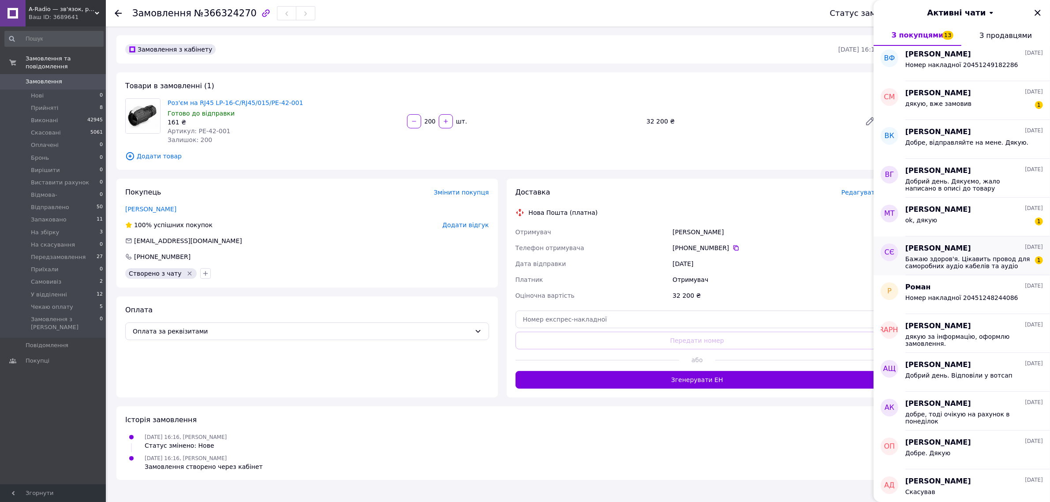
click at [966, 266] on span "Бажаю здоров'я. Цікавить провод для саморобних аудіо кабелів та аудіо штекери 2…" at bounding box center [968, 262] width 125 height 14
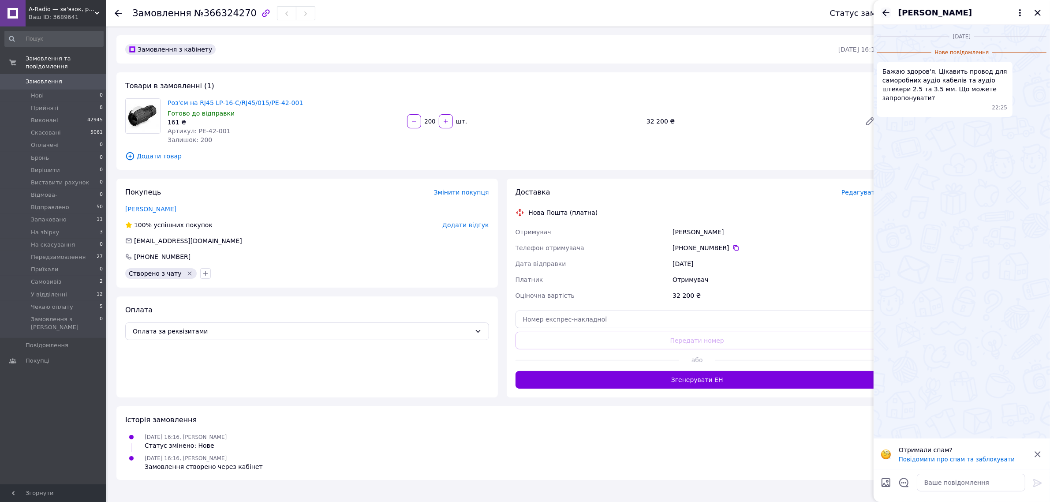
click at [884, 9] on icon "Назад" at bounding box center [886, 12] width 11 height 11
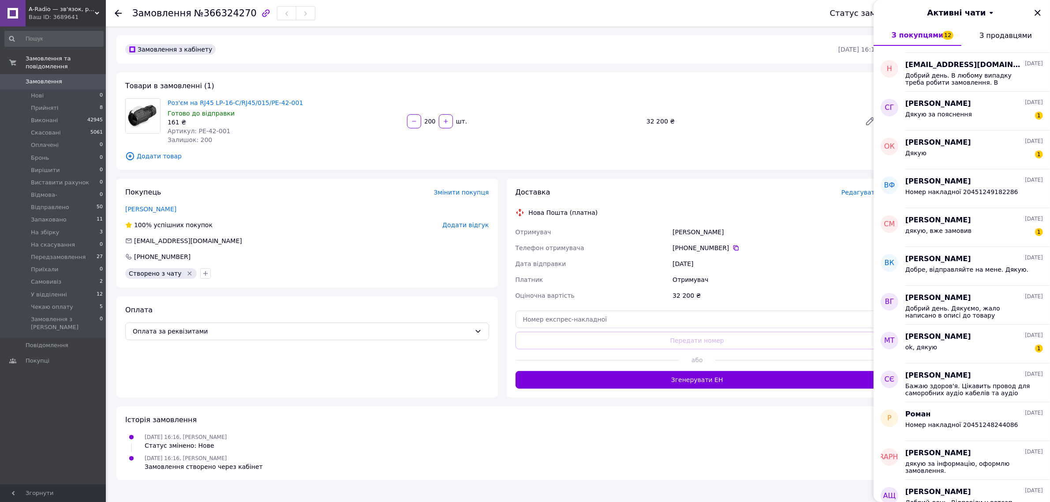
scroll to position [1274, 0]
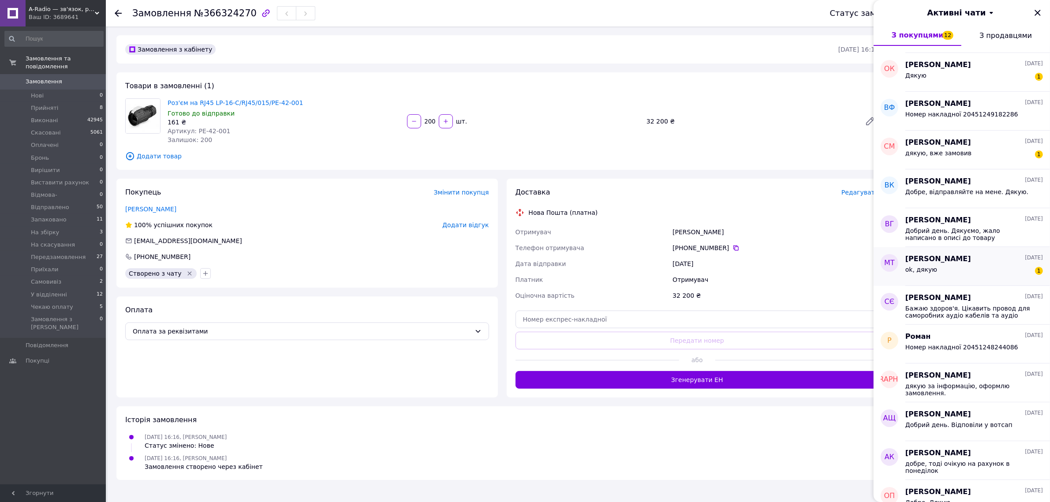
click at [967, 270] on div "ok, дякую 1" at bounding box center [975, 271] width 138 height 14
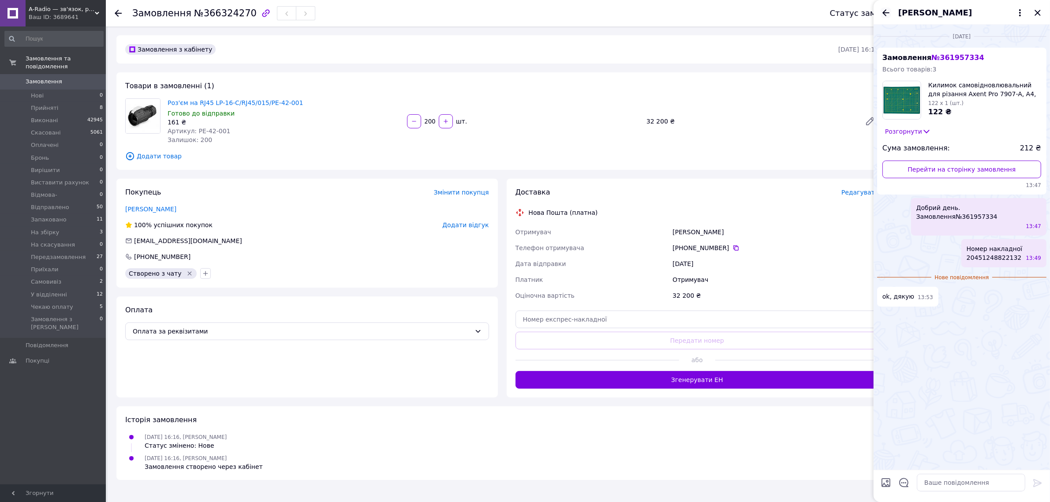
click at [884, 12] on icon "Назад" at bounding box center [886, 12] width 7 height 7
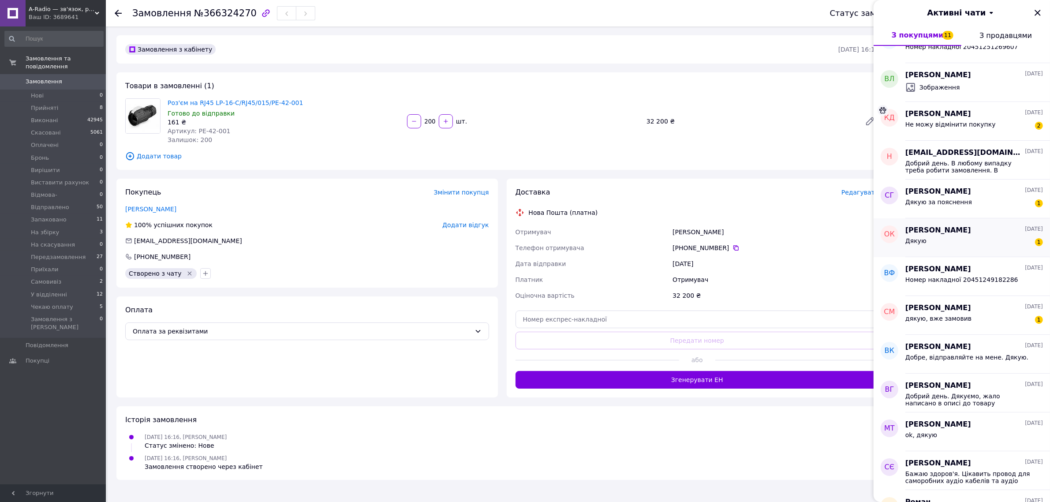
scroll to position [1158, 0]
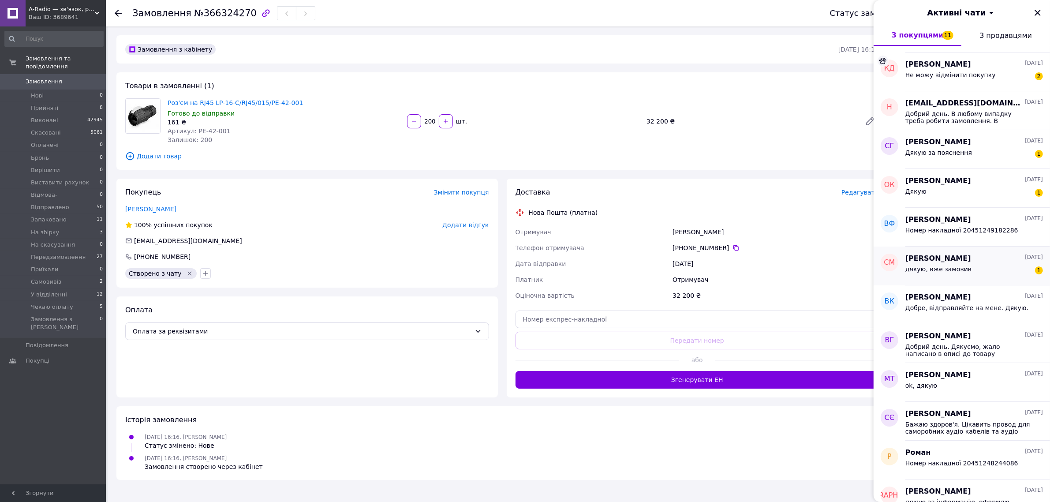
click at [953, 269] on span "дякую, вже замовив" at bounding box center [939, 269] width 66 height 7
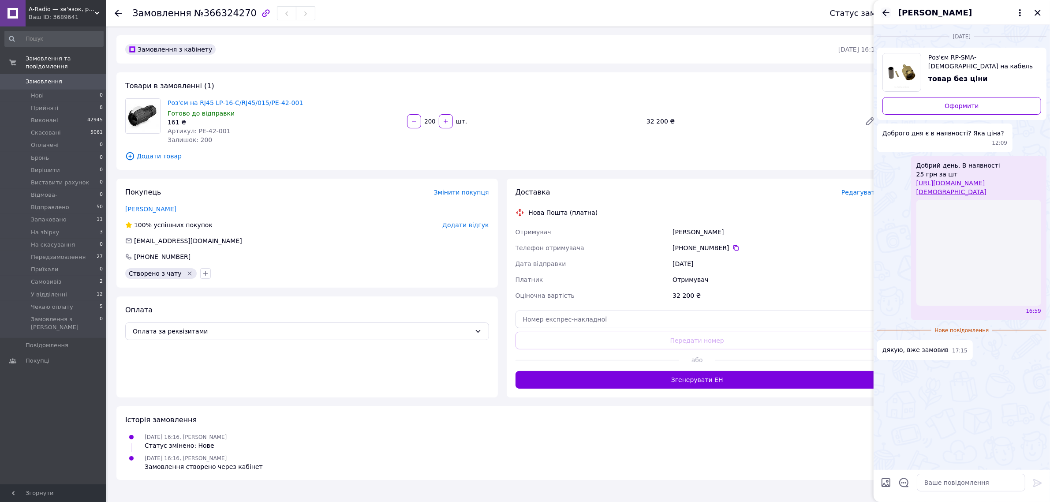
click at [885, 15] on icon "Назад" at bounding box center [886, 12] width 11 height 11
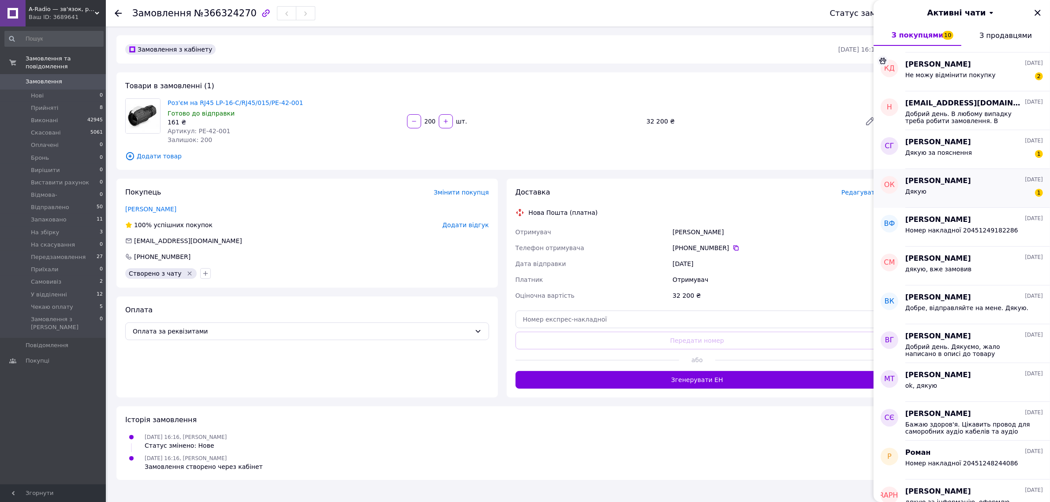
click at [965, 195] on div "Дякую 1" at bounding box center [975, 193] width 138 height 14
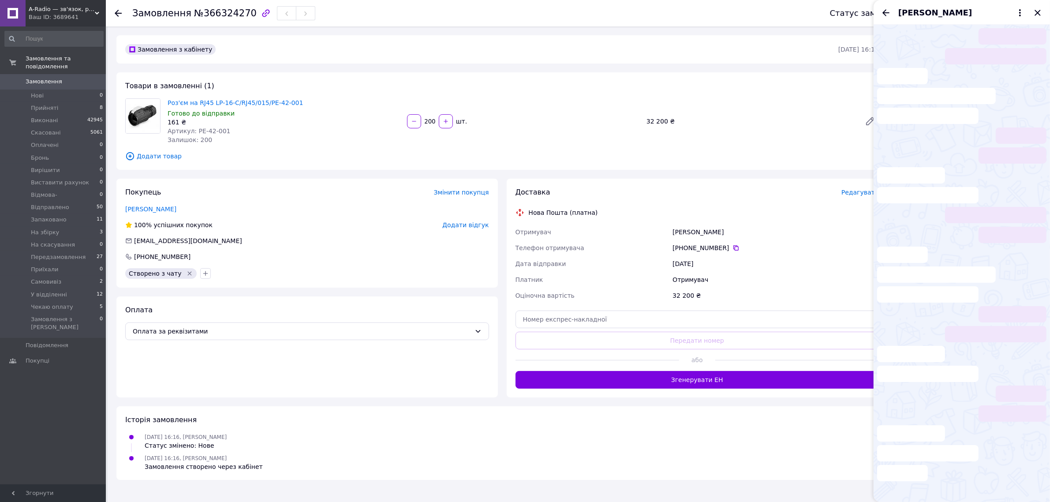
scroll to position [49, 0]
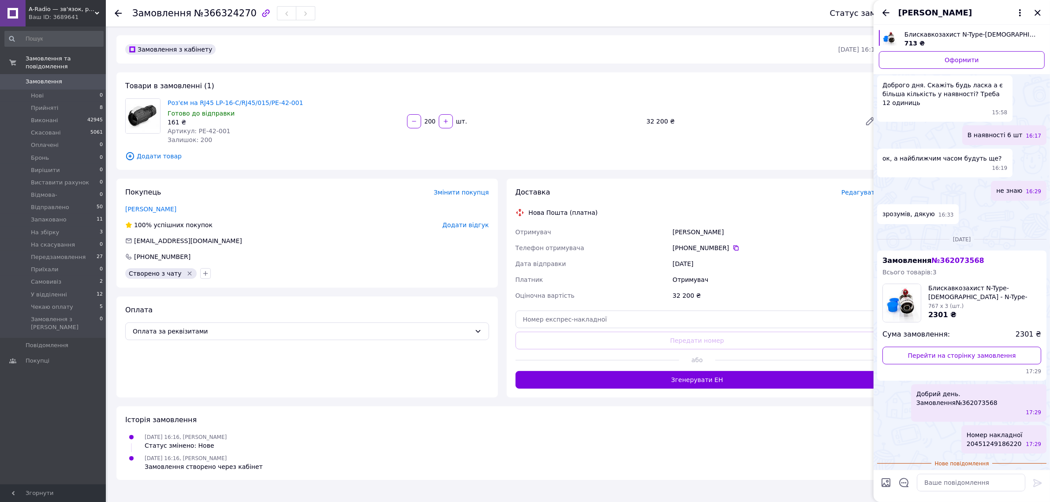
click at [881, 11] on icon "Назад" at bounding box center [886, 12] width 11 height 11
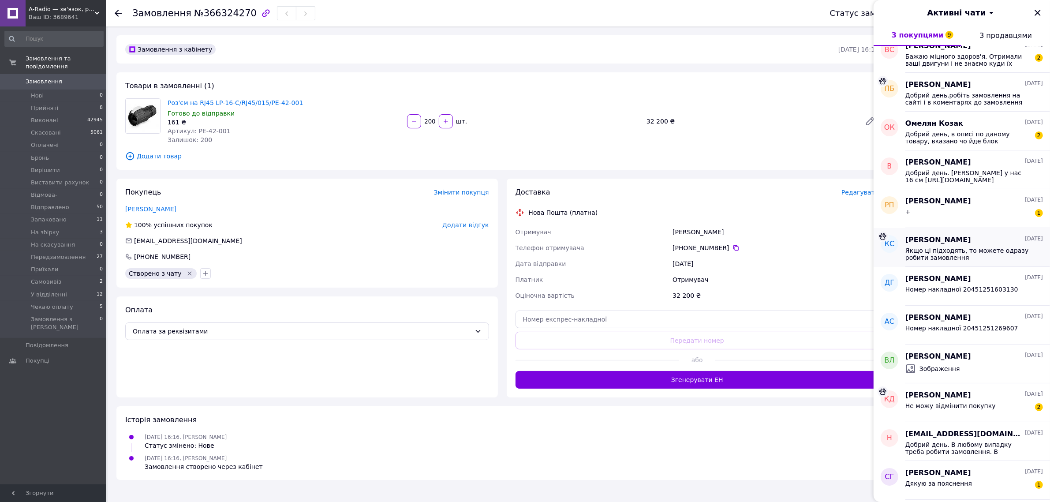
scroll to position [993, 0]
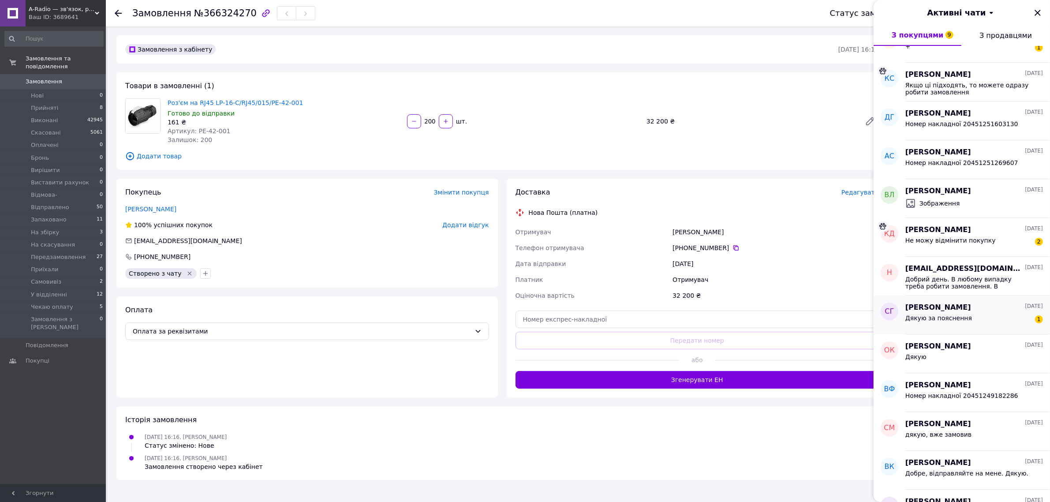
click at [989, 322] on div "Дякую за пояснення 1" at bounding box center [975, 320] width 138 height 14
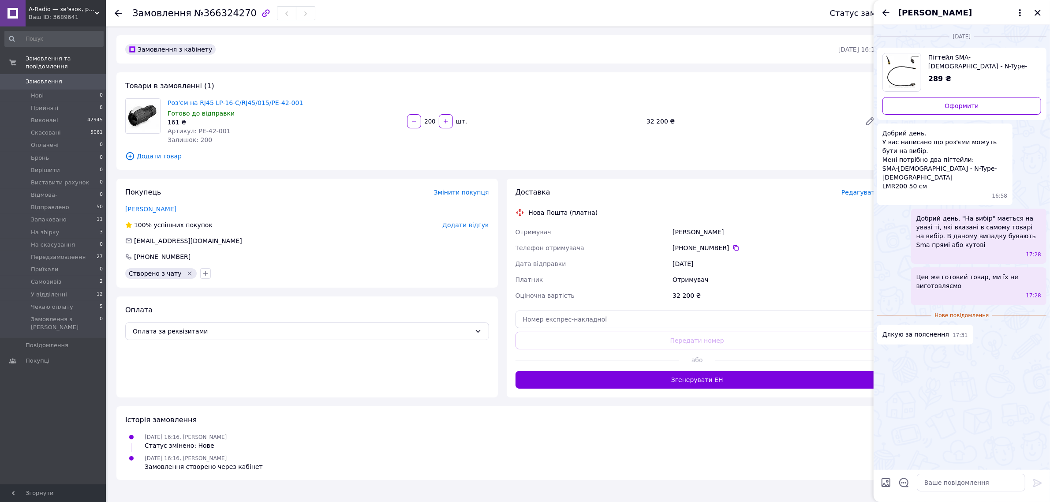
click at [887, 5] on div "Сергій Гудков" at bounding box center [962, 12] width 176 height 25
click at [887, 11] on icon "Назад" at bounding box center [886, 12] width 11 height 11
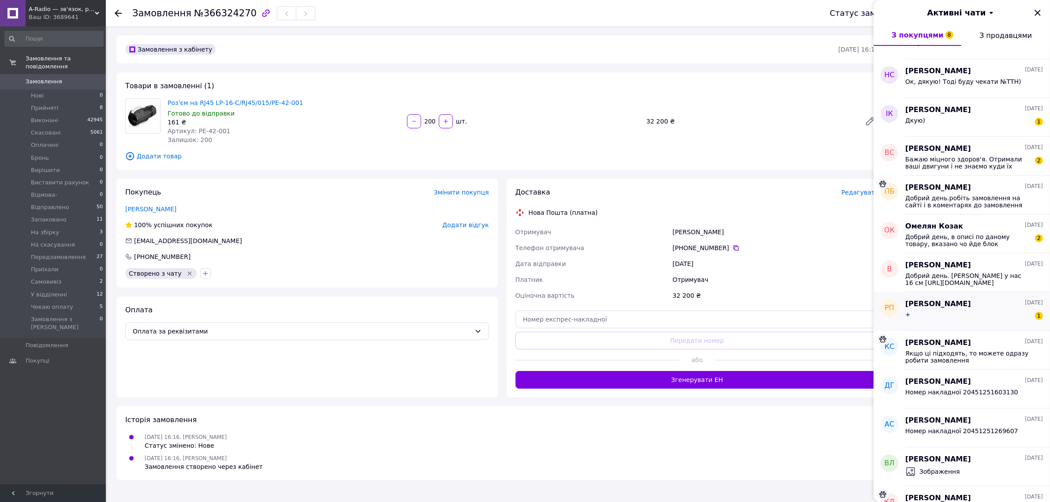
scroll to position [827, 0]
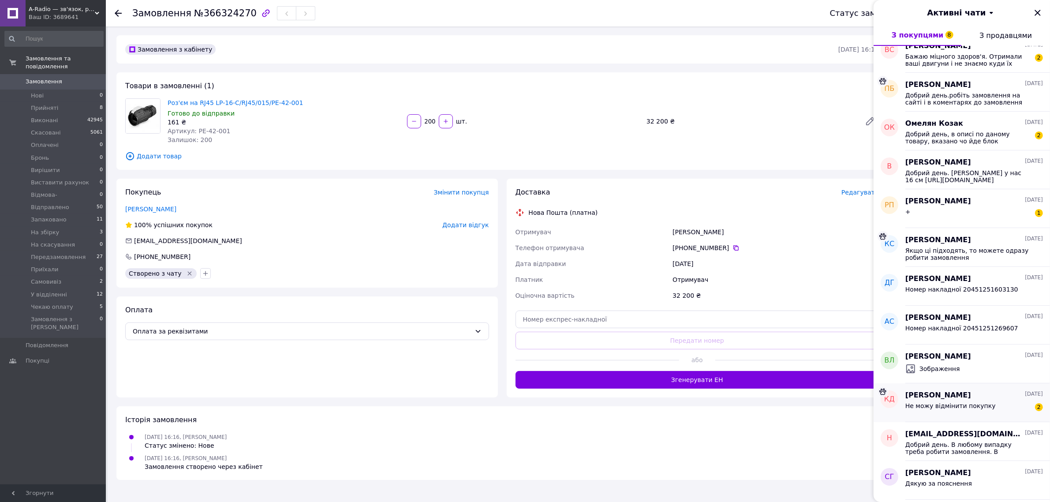
click at [973, 412] on div "Не можу відмінити покупку" at bounding box center [951, 408] width 90 height 12
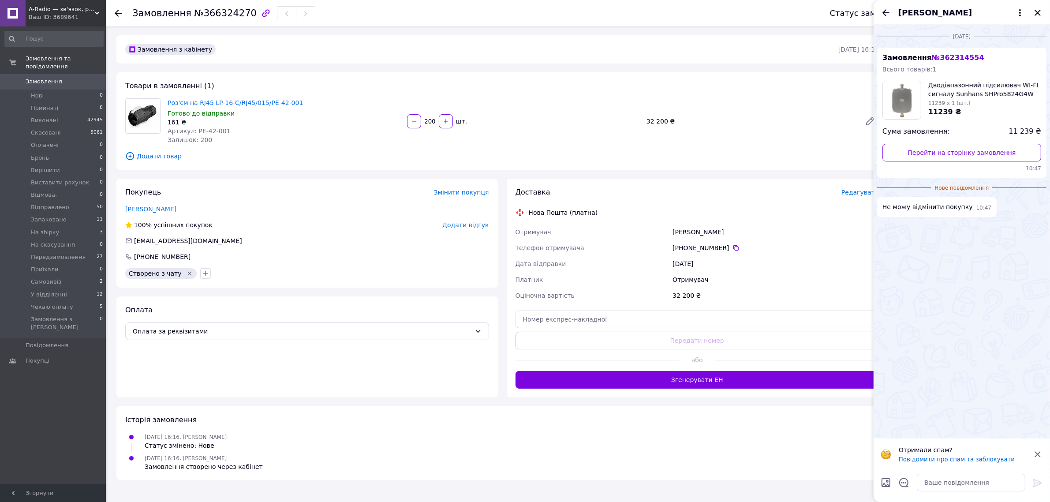
click at [889, 10] on icon "Назад" at bounding box center [886, 12] width 11 height 11
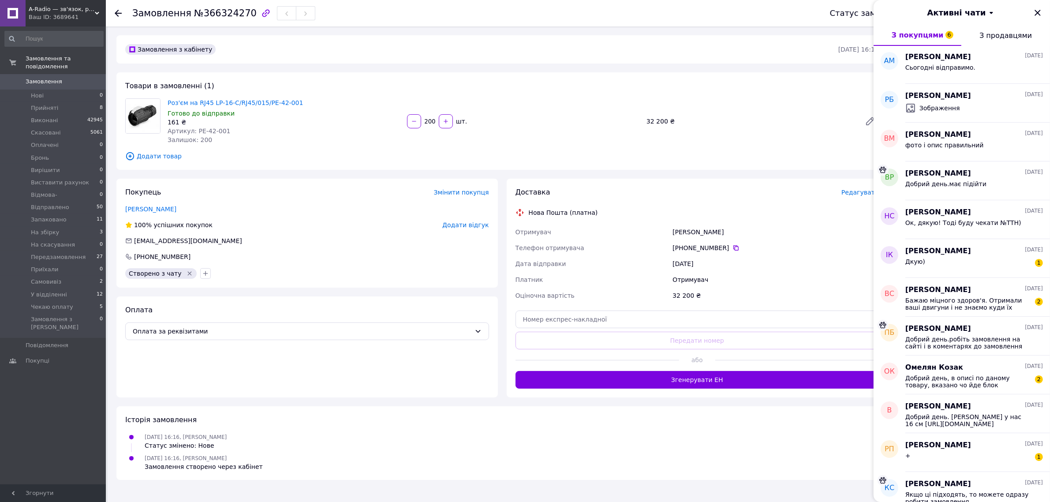
scroll to position [772, 0]
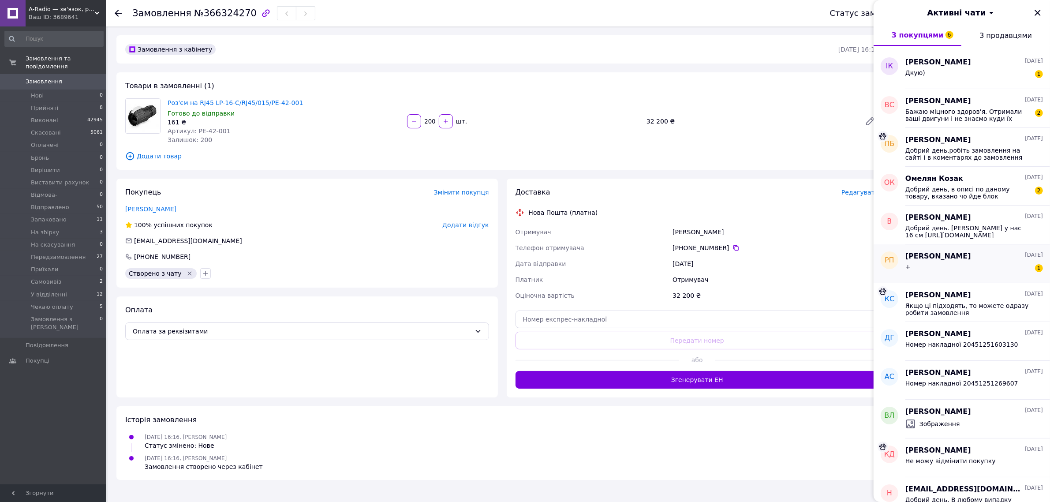
click at [958, 272] on div "+ 1" at bounding box center [975, 269] width 138 height 14
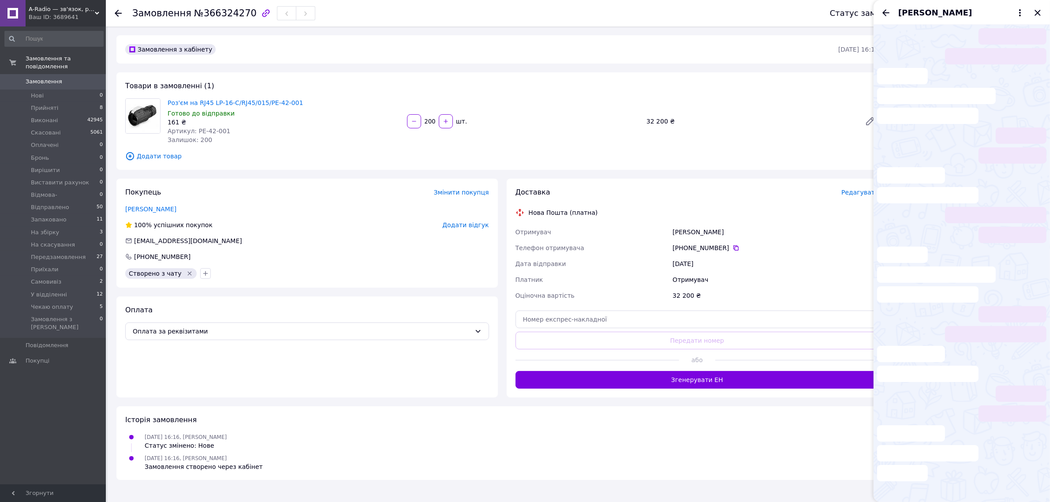
scroll to position [630, 0]
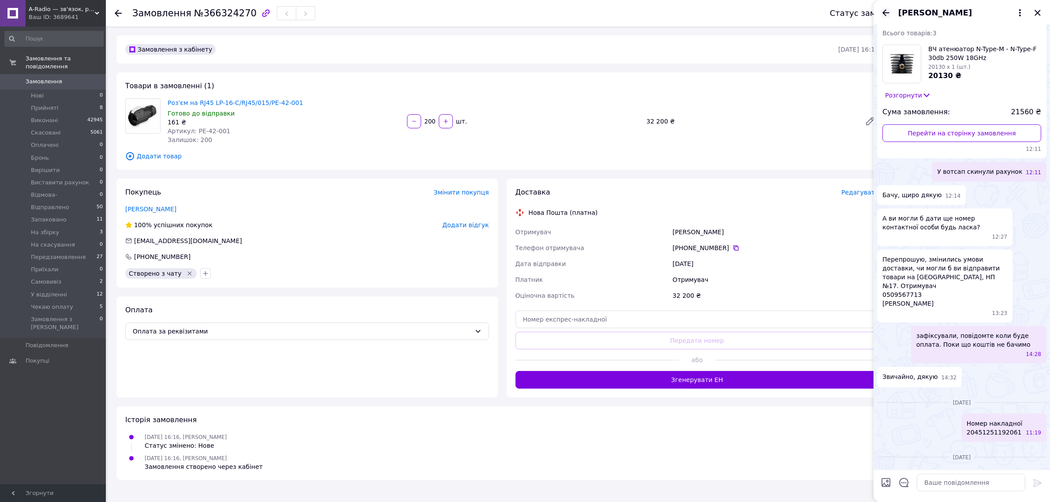
click at [885, 12] on icon "Назад" at bounding box center [886, 12] width 7 height 7
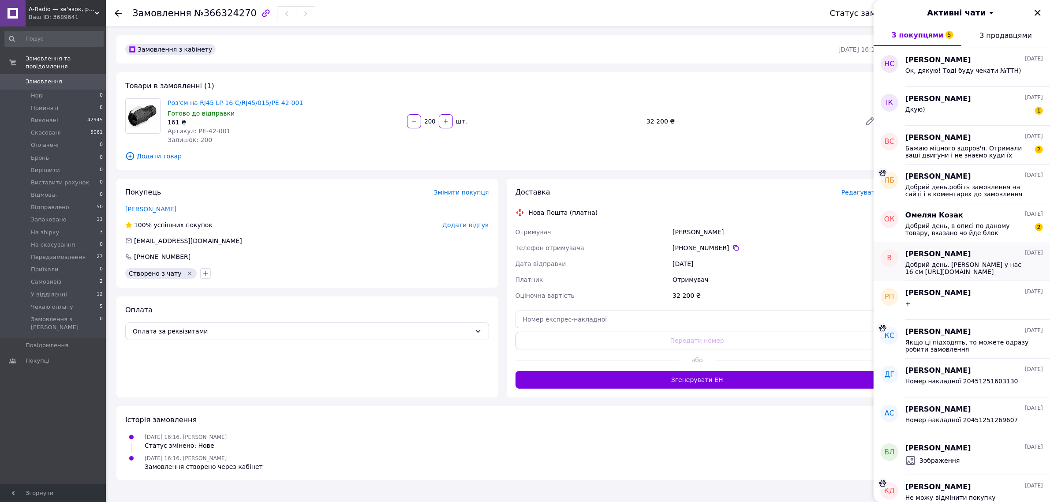
scroll to position [717, 0]
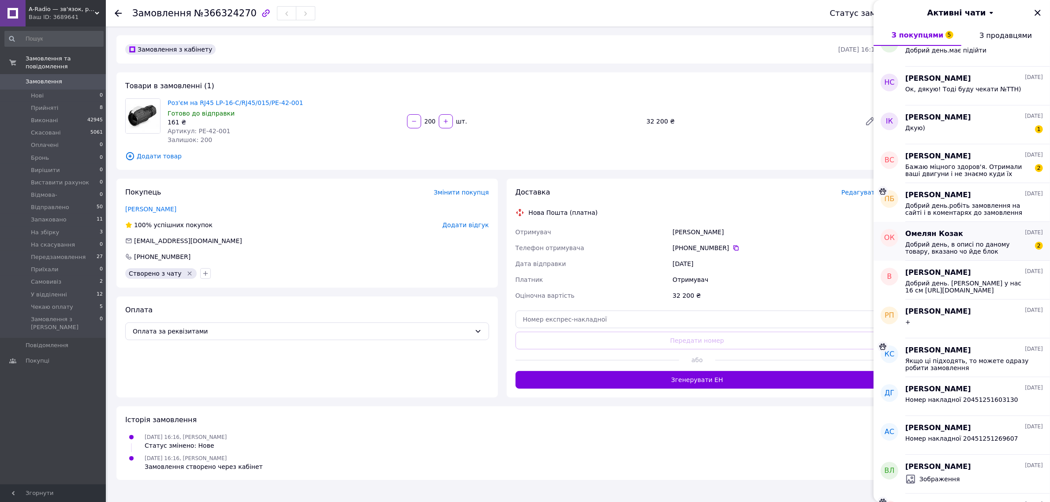
click at [949, 254] on span "Добрий день, в описі по даному товару, вказано чо йде блок живлення на 65w. То …" at bounding box center [968, 248] width 125 height 14
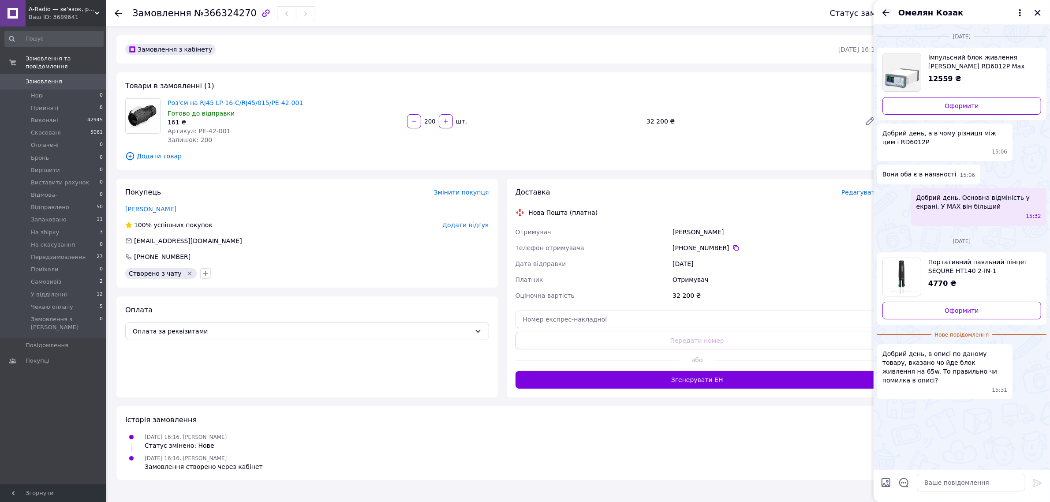
click at [883, 16] on icon "Назад" at bounding box center [886, 12] width 11 height 11
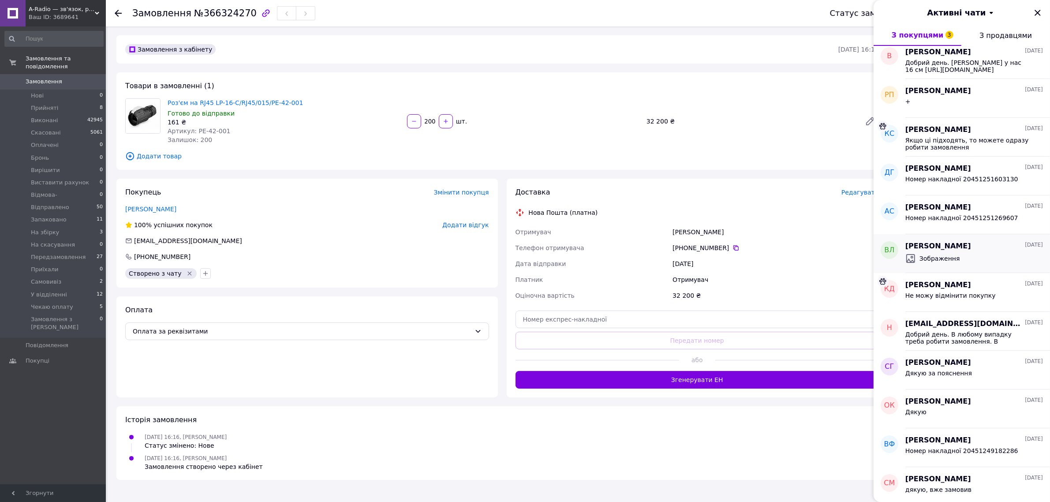
scroll to position [607, 0]
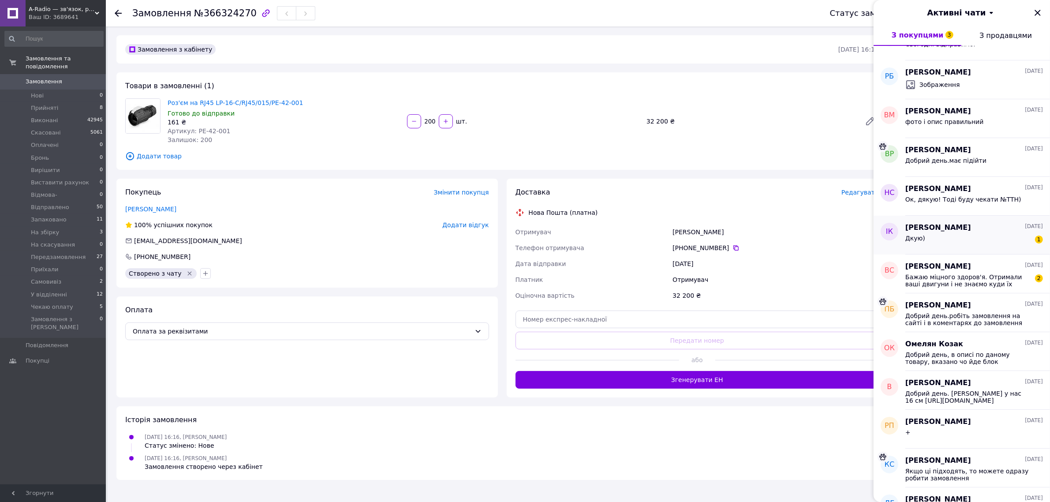
click at [936, 241] on div "Дкую) 1" at bounding box center [975, 240] width 138 height 14
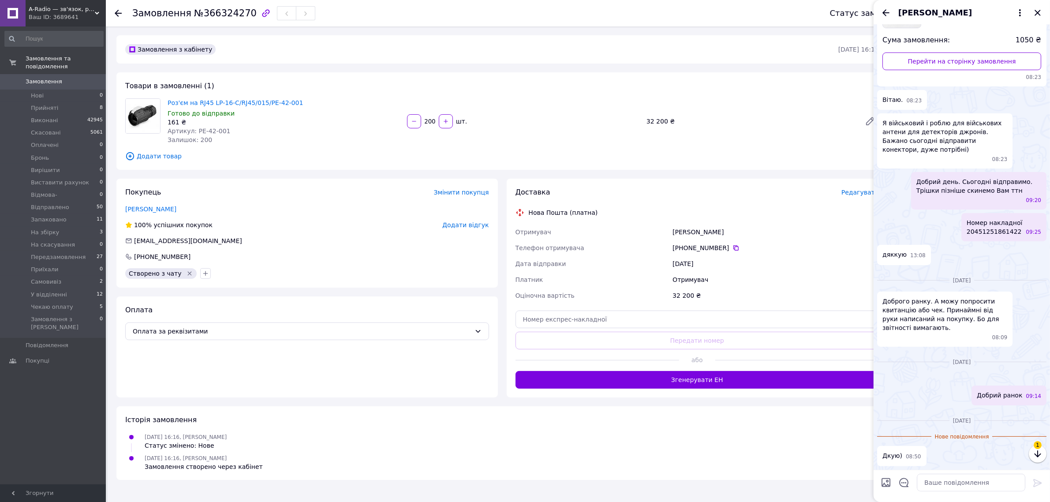
scroll to position [214, 0]
click at [889, 14] on icon "Назад" at bounding box center [886, 12] width 11 height 11
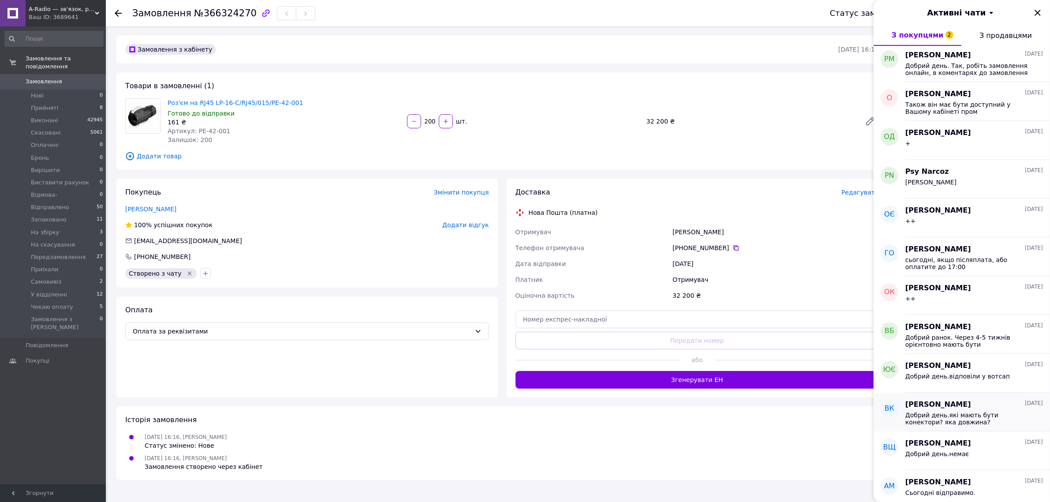
scroll to position [0, 0]
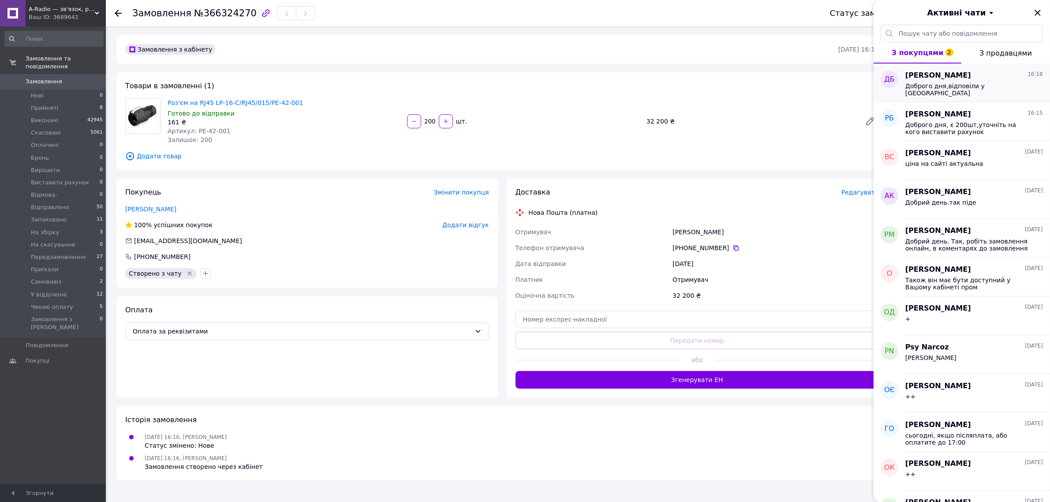
click at [942, 86] on span "Доброго дня,відповіли у вайбер" at bounding box center [968, 89] width 125 height 14
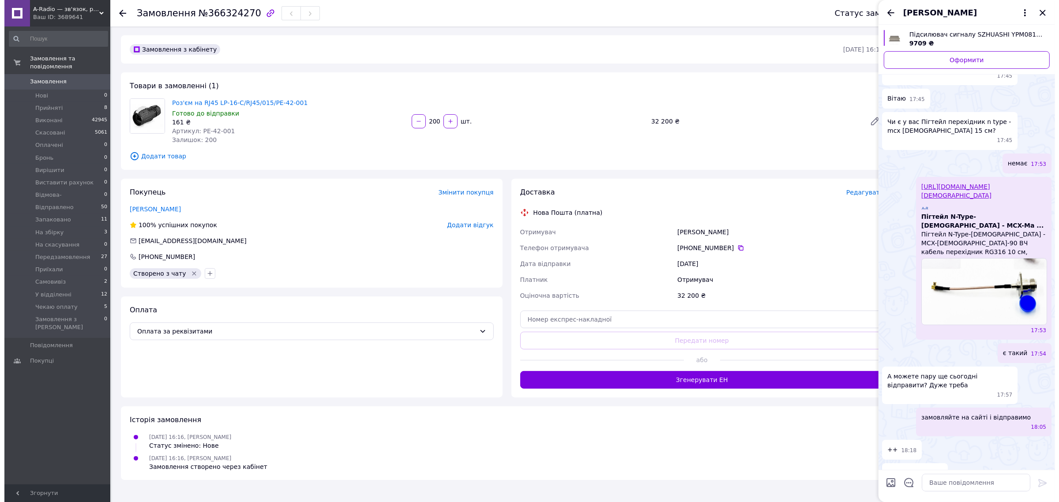
scroll to position [1029, 0]
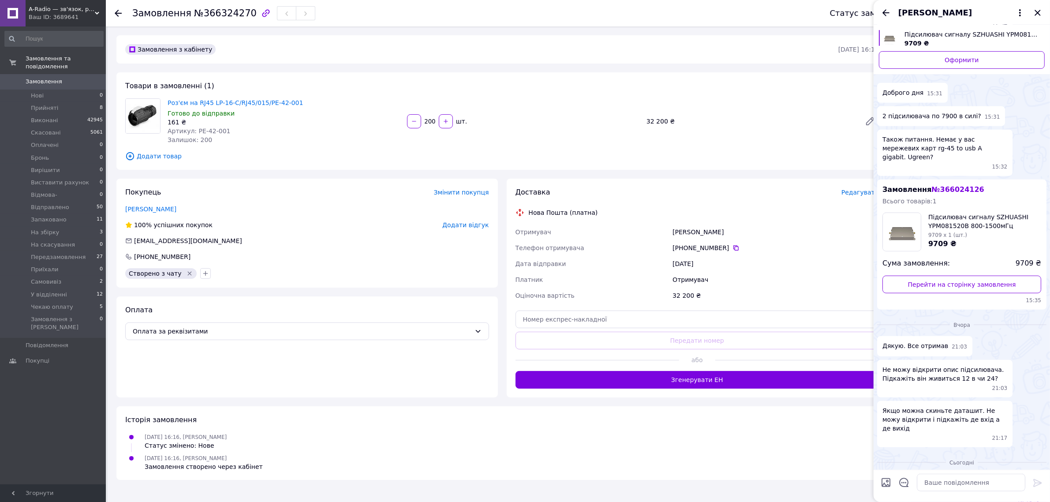
click at [676, 71] on div "Замовлення з кабінету 12.10.2025 • 16:16 Товари в замовленні (1) Роз'єм на RJ45…" at bounding box center [502, 331] width 780 height 592
click at [733, 248] on icon at bounding box center [736, 247] width 7 height 7
click at [418, 246] on div "Покупець Змінити покупця Роберт Бровді 100% успішних покупок Додати відгук mark…" at bounding box center [307, 233] width 382 height 109
click at [733, 249] on icon at bounding box center [736, 247] width 7 height 7
click at [345, 202] on div "Покупець Змінити покупця Роберт Бровді 100% успішних покупок Додати відгук mark…" at bounding box center [307, 233] width 382 height 109
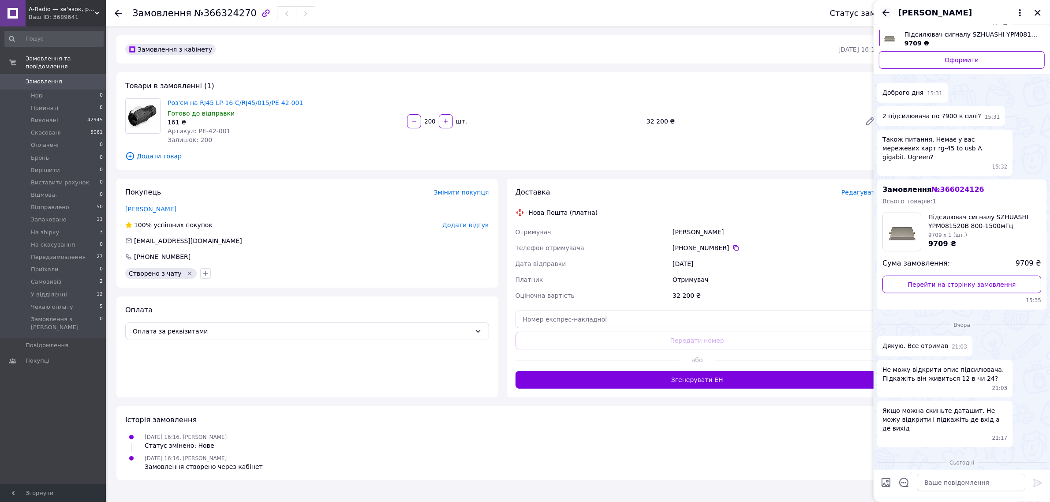
click at [883, 12] on icon "Назад" at bounding box center [886, 12] width 11 height 11
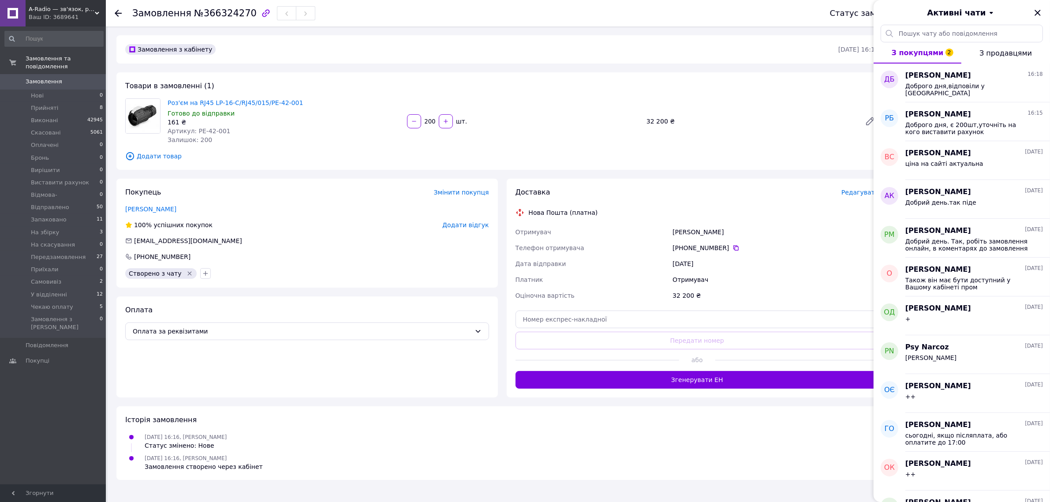
click at [678, 190] on div "Доставка" at bounding box center [679, 192] width 326 height 10
click at [1037, 9] on icon "Закрити" at bounding box center [1038, 12] width 11 height 11
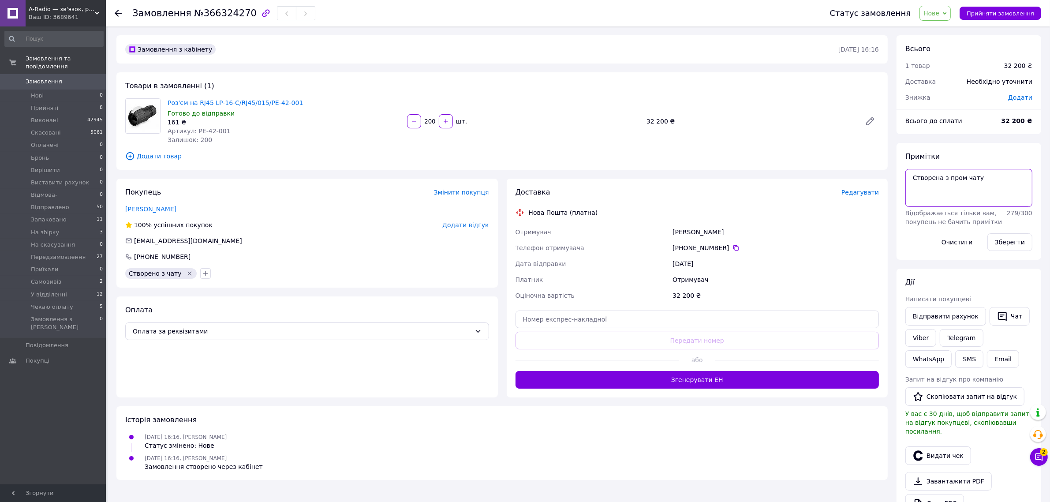
click at [991, 184] on textarea "Створена з пром чату" at bounding box center [969, 188] width 127 height 38
type textarea "Створена з пром чату не має,звязку,уточнюю"
click at [1018, 241] on button "Зберегти" at bounding box center [1010, 242] width 45 height 18
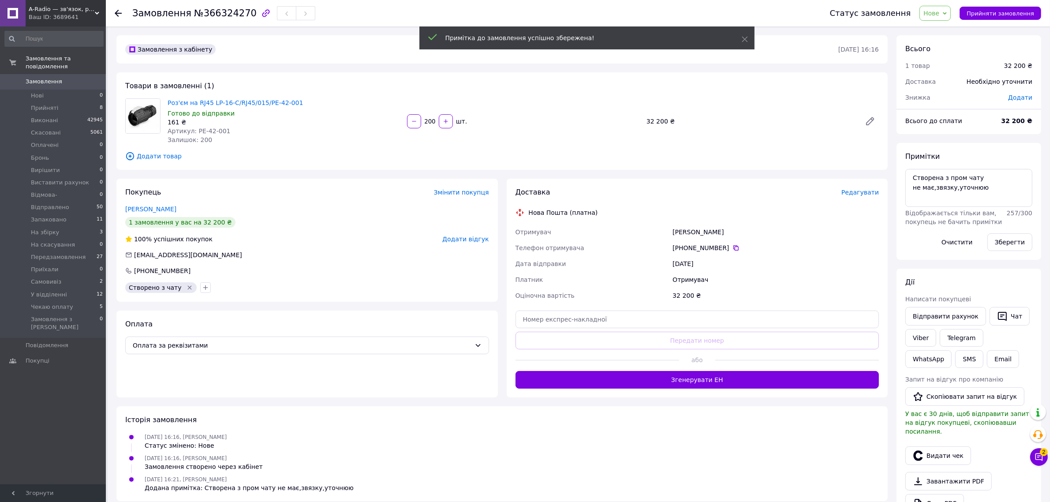
click at [33, 78] on span "Замовлення" at bounding box center [44, 82] width 37 height 8
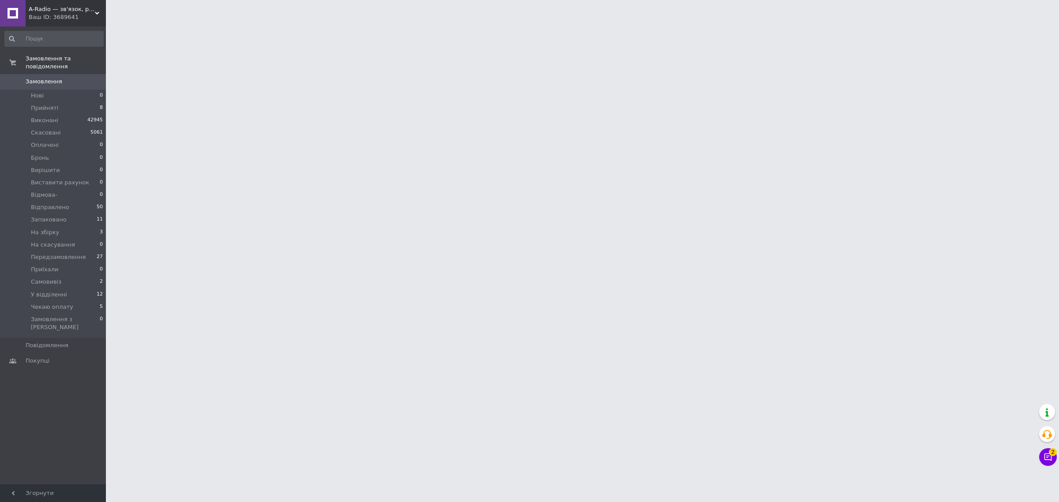
click at [912, 22] on html "A-Radio — зв'язок, радіо, електроніка Ваш ID: 3689641 Сайт A-Radio — зв'язок, р…" at bounding box center [529, 11] width 1059 height 22
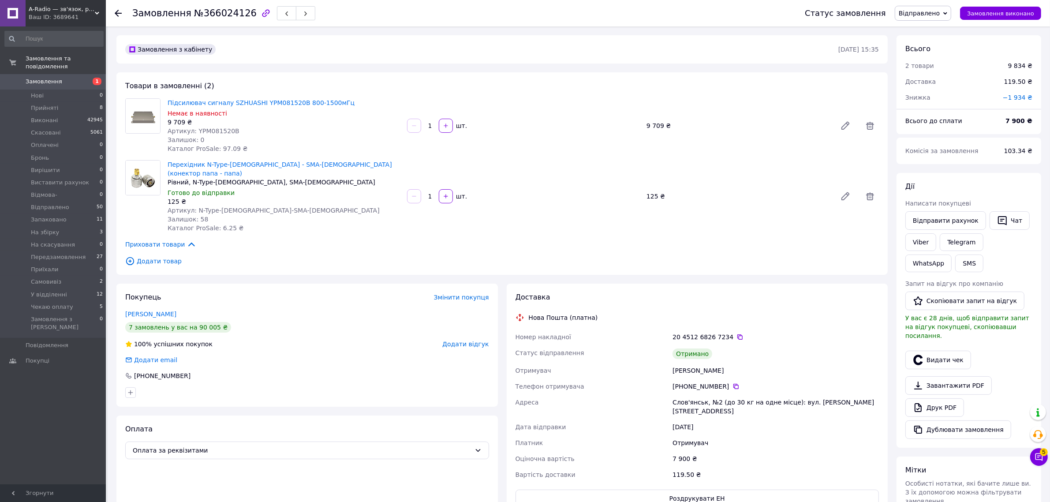
scroll to position [278, 0]
click at [732, 382] on div "[PHONE_NUMBER]" at bounding box center [776, 386] width 206 height 9
click at [733, 383] on icon at bounding box center [736, 386] width 7 height 7
click at [219, 105] on link "Підсилювач сигналу SZHUASHI YPM081520B 800-1500мГц" at bounding box center [261, 102] width 187 height 7
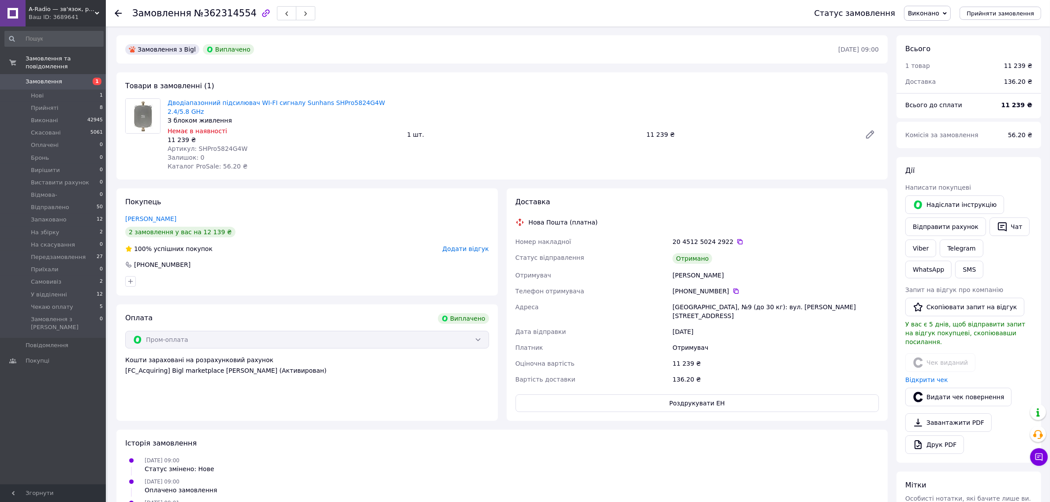
scroll to position [45, 0]
